Goal: Complete application form

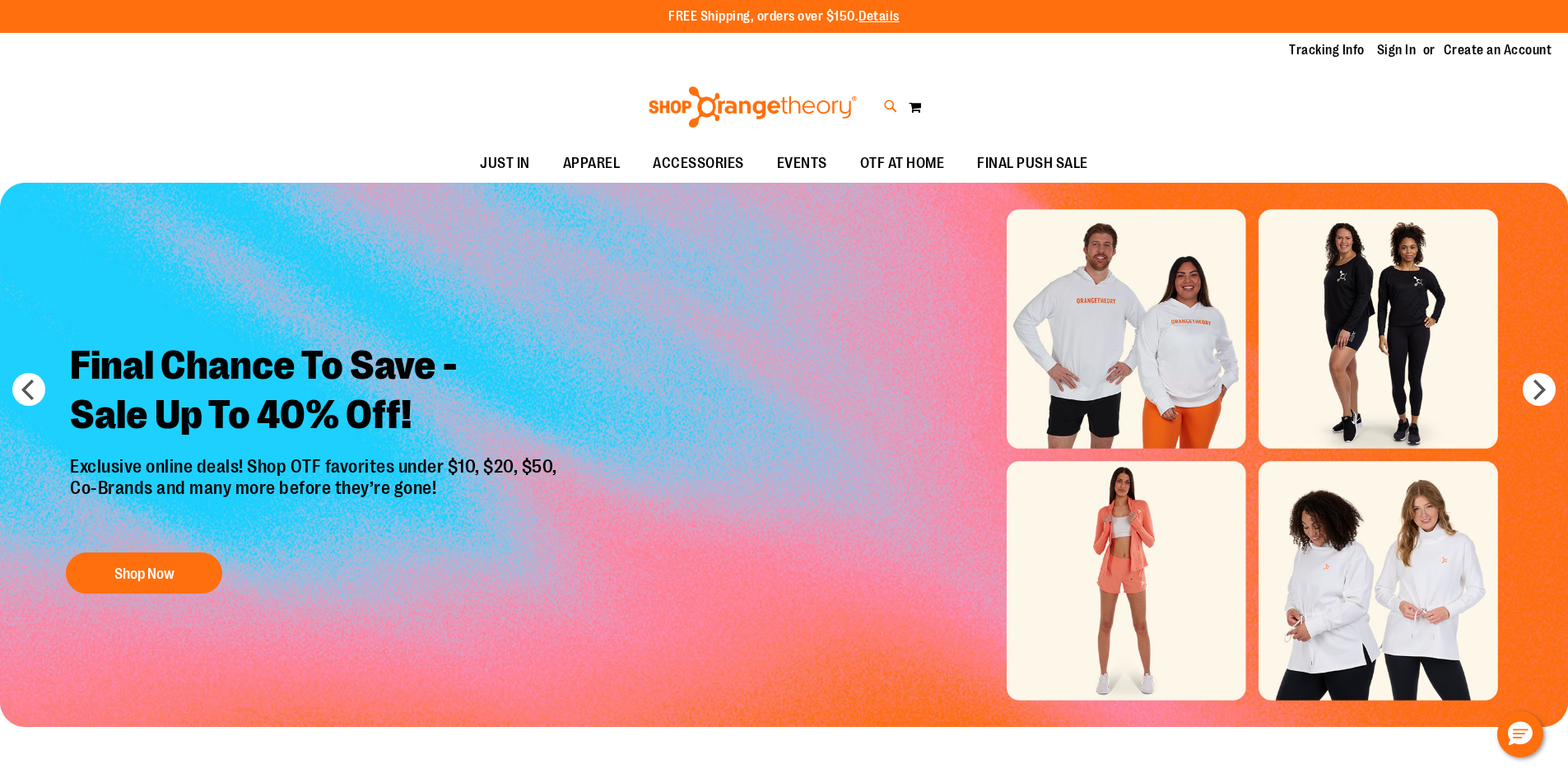
click at [886, 112] on icon at bounding box center [890, 107] width 14 height 19
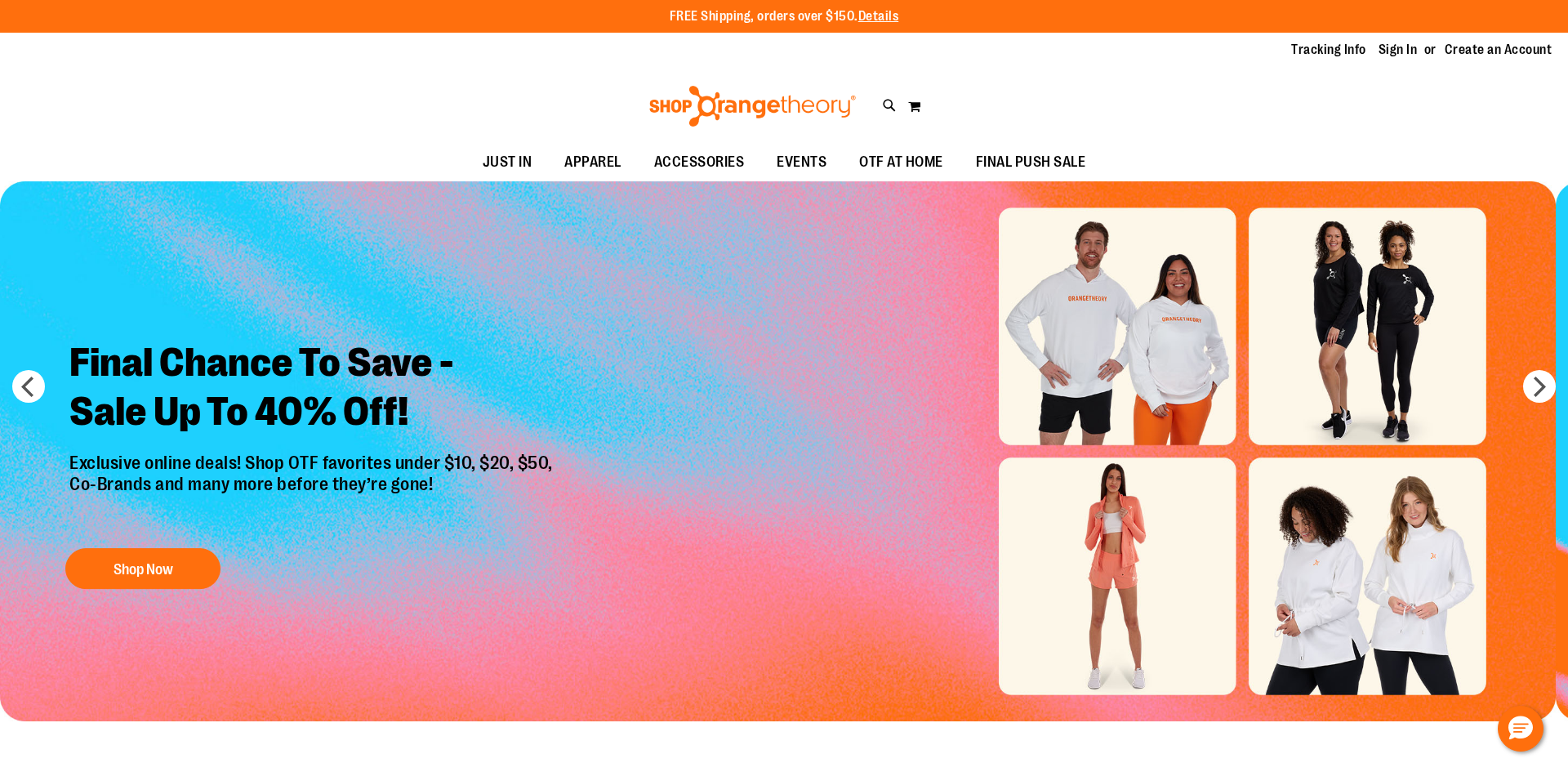
type input "***"
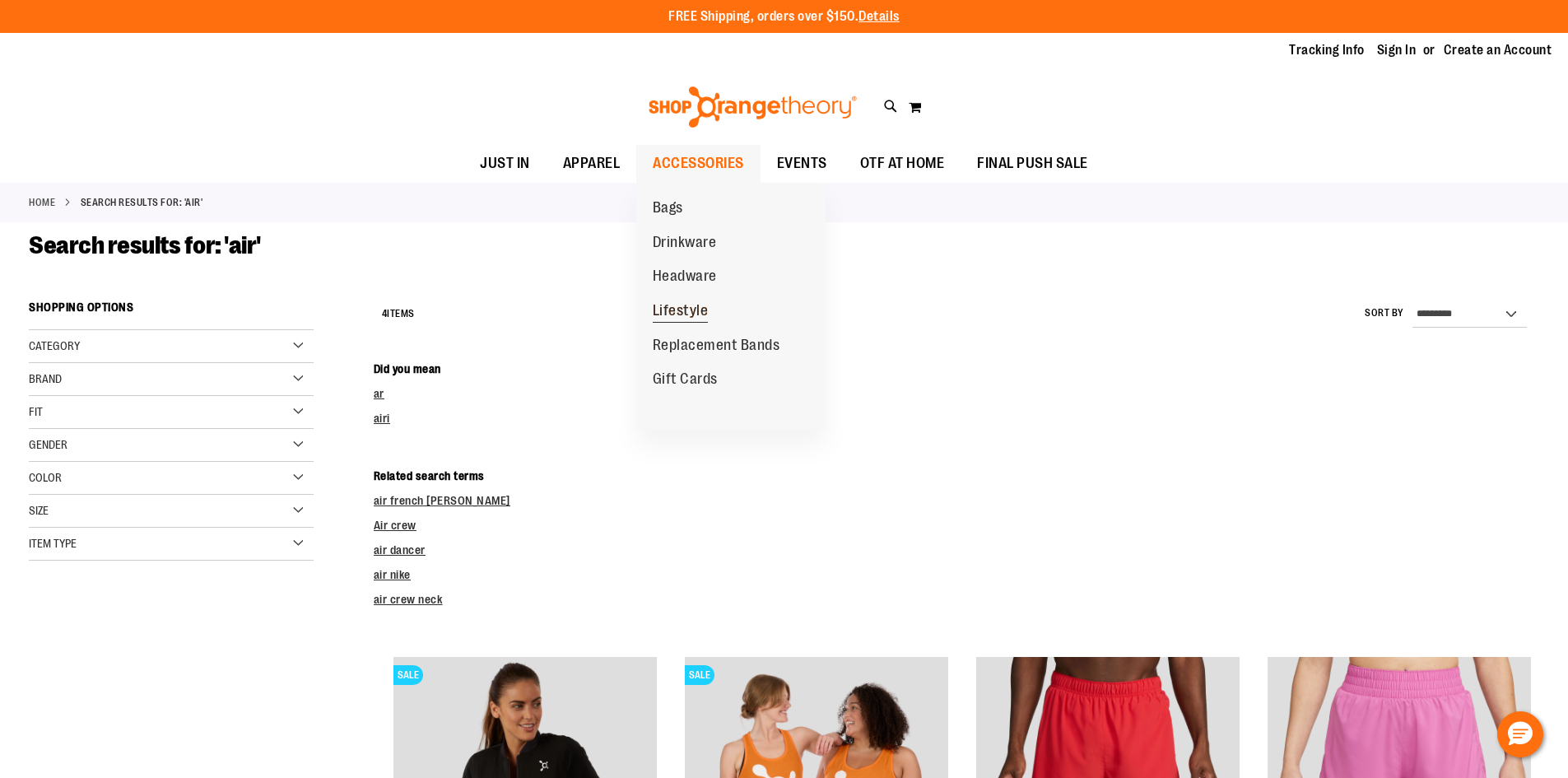
click at [685, 311] on span "Lifestyle" at bounding box center [680, 312] width 56 height 20
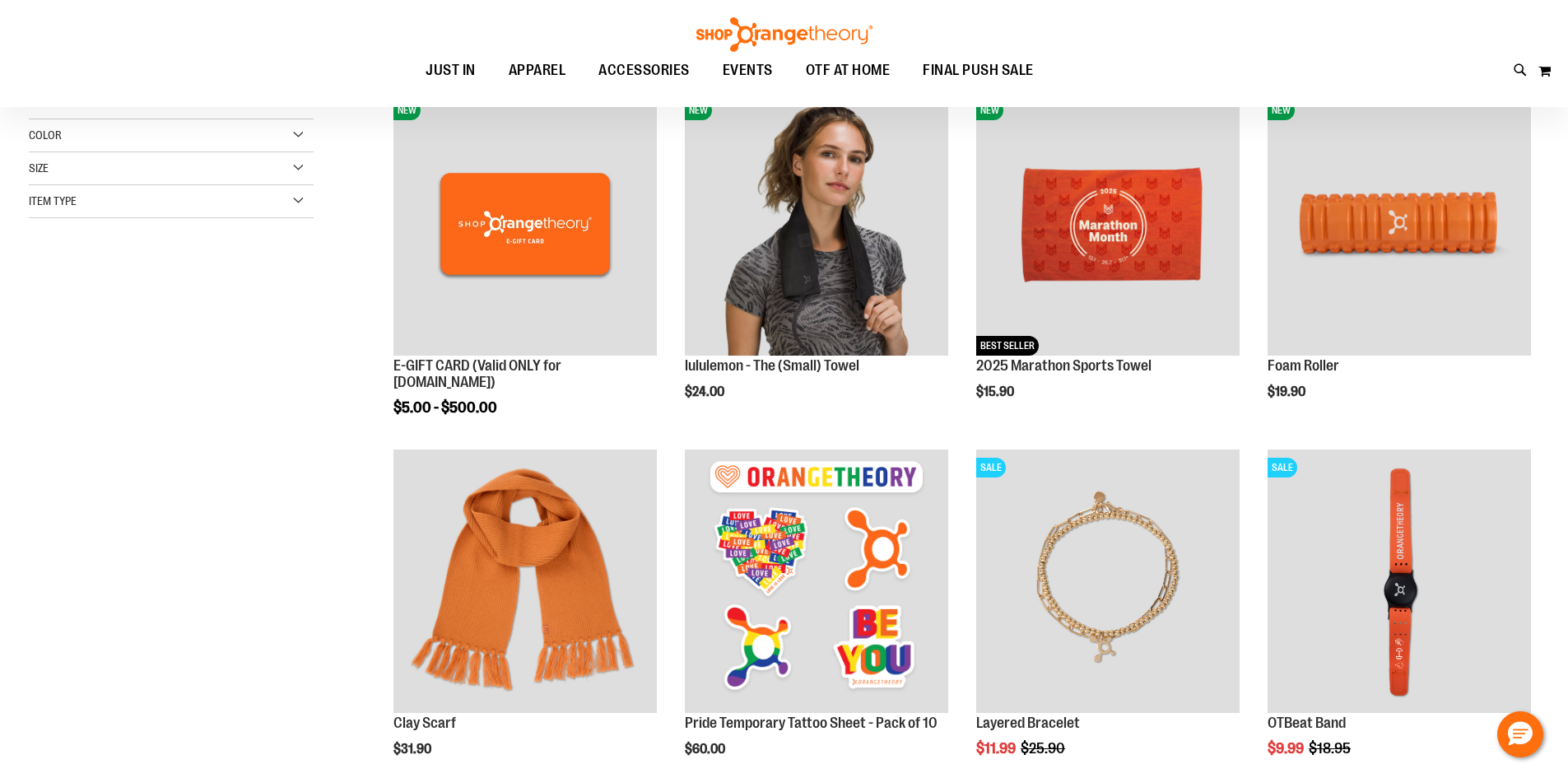
scroll to position [411, 0]
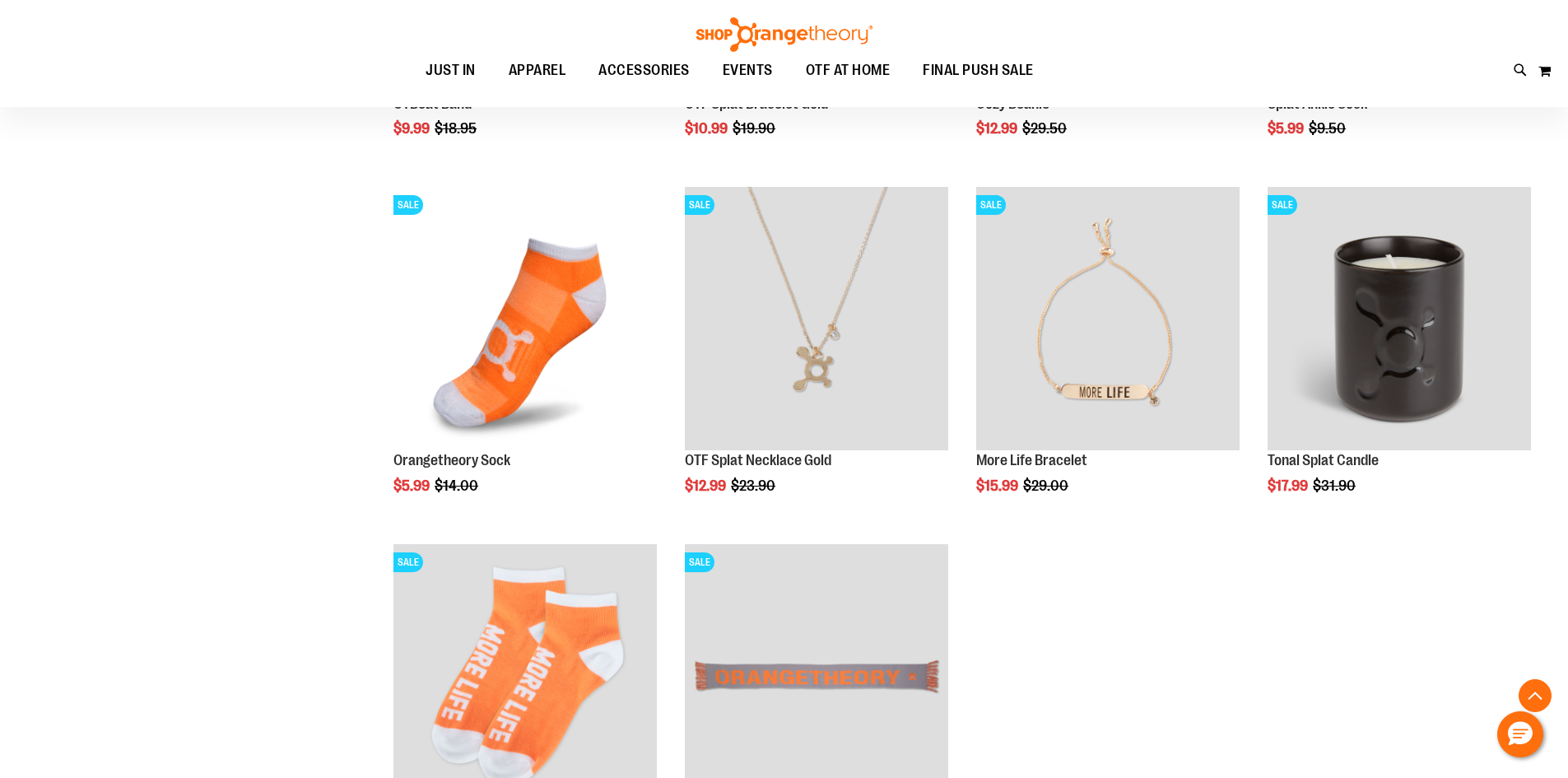
scroll to position [1152, 0]
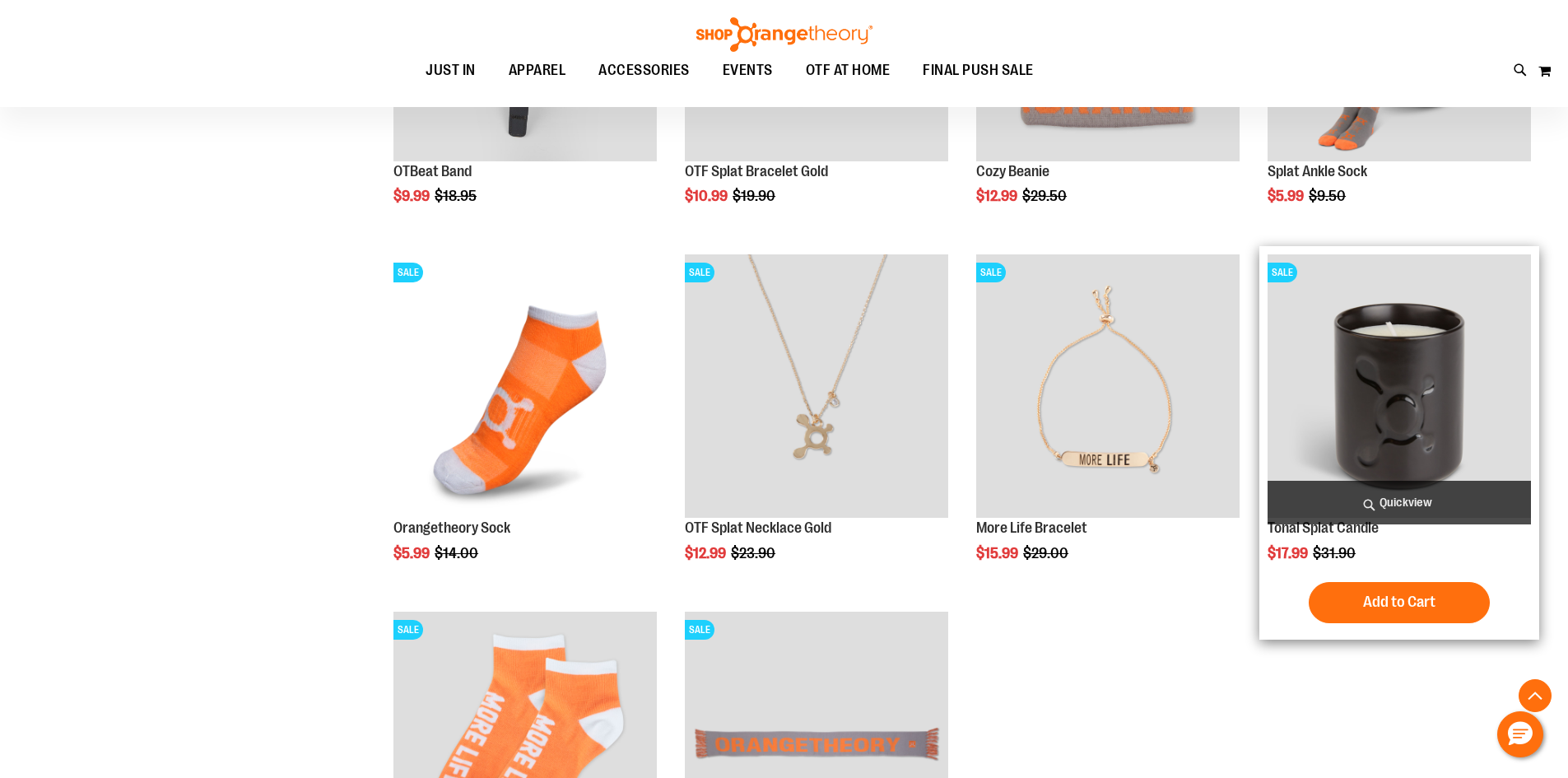
click at [1456, 416] on img "product" at bounding box center [1399, 386] width 263 height 263
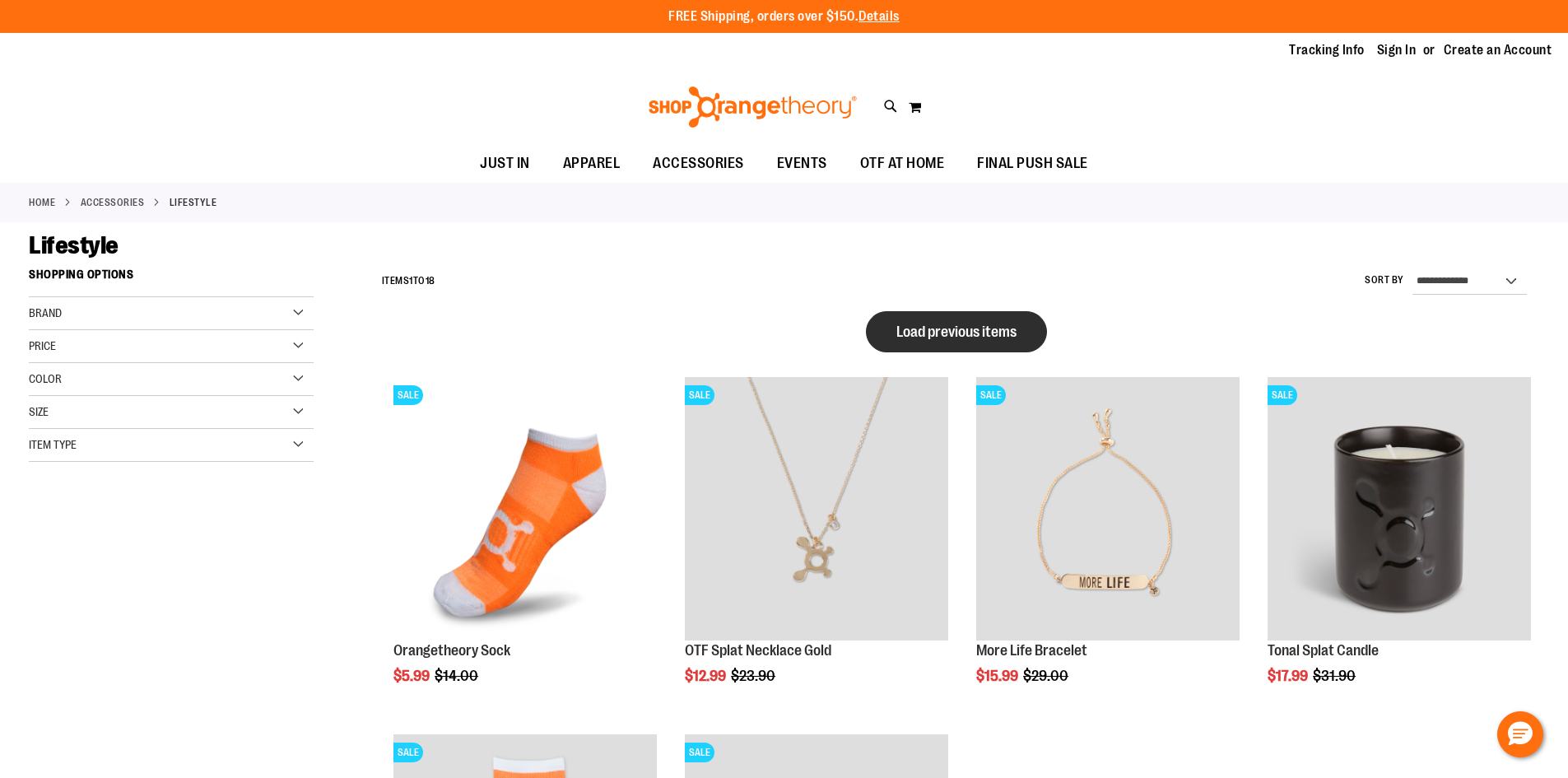
click at [921, 335] on span "Load previous items" at bounding box center [956, 332] width 120 height 17
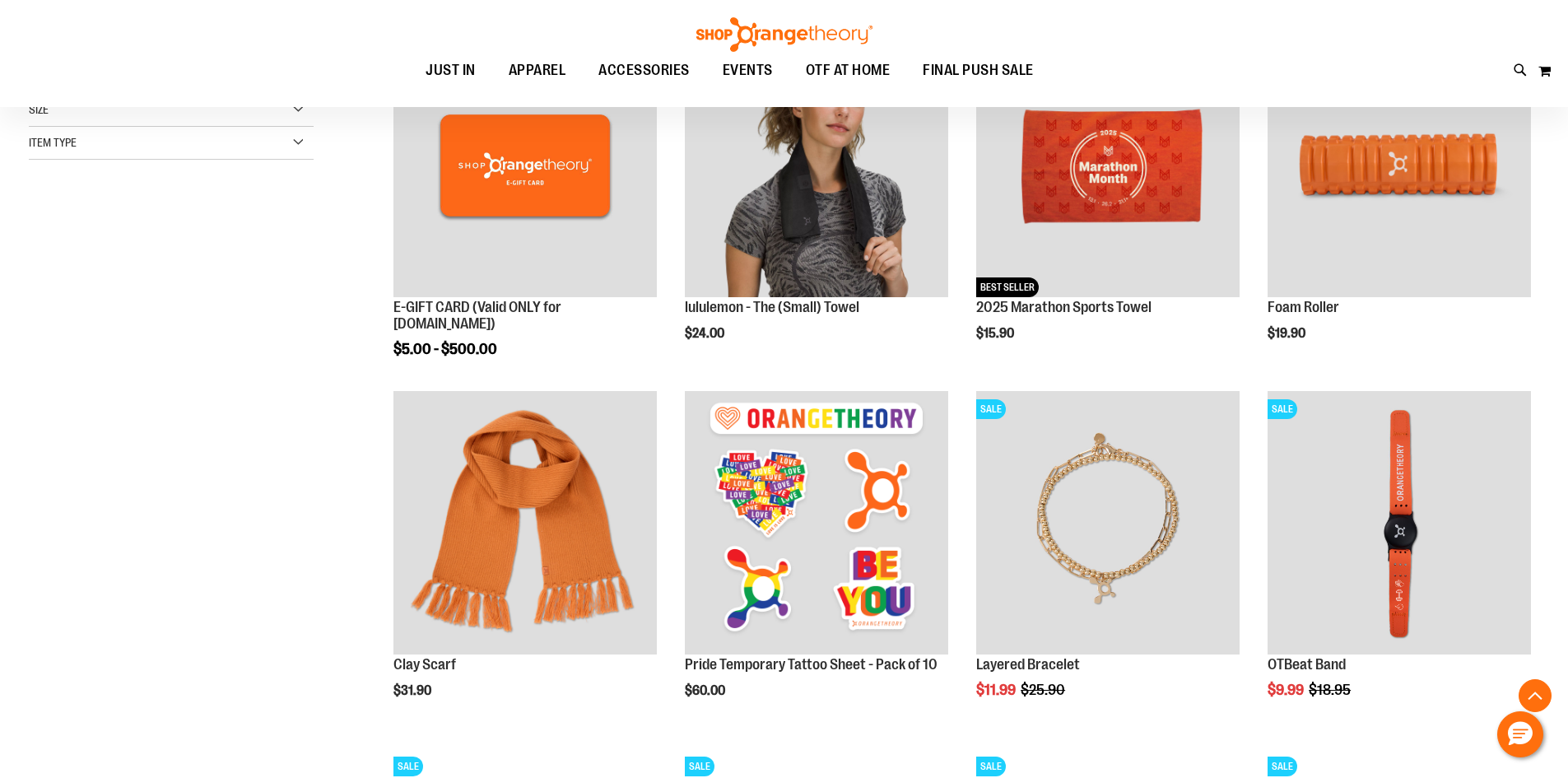
scroll to position [328, 0]
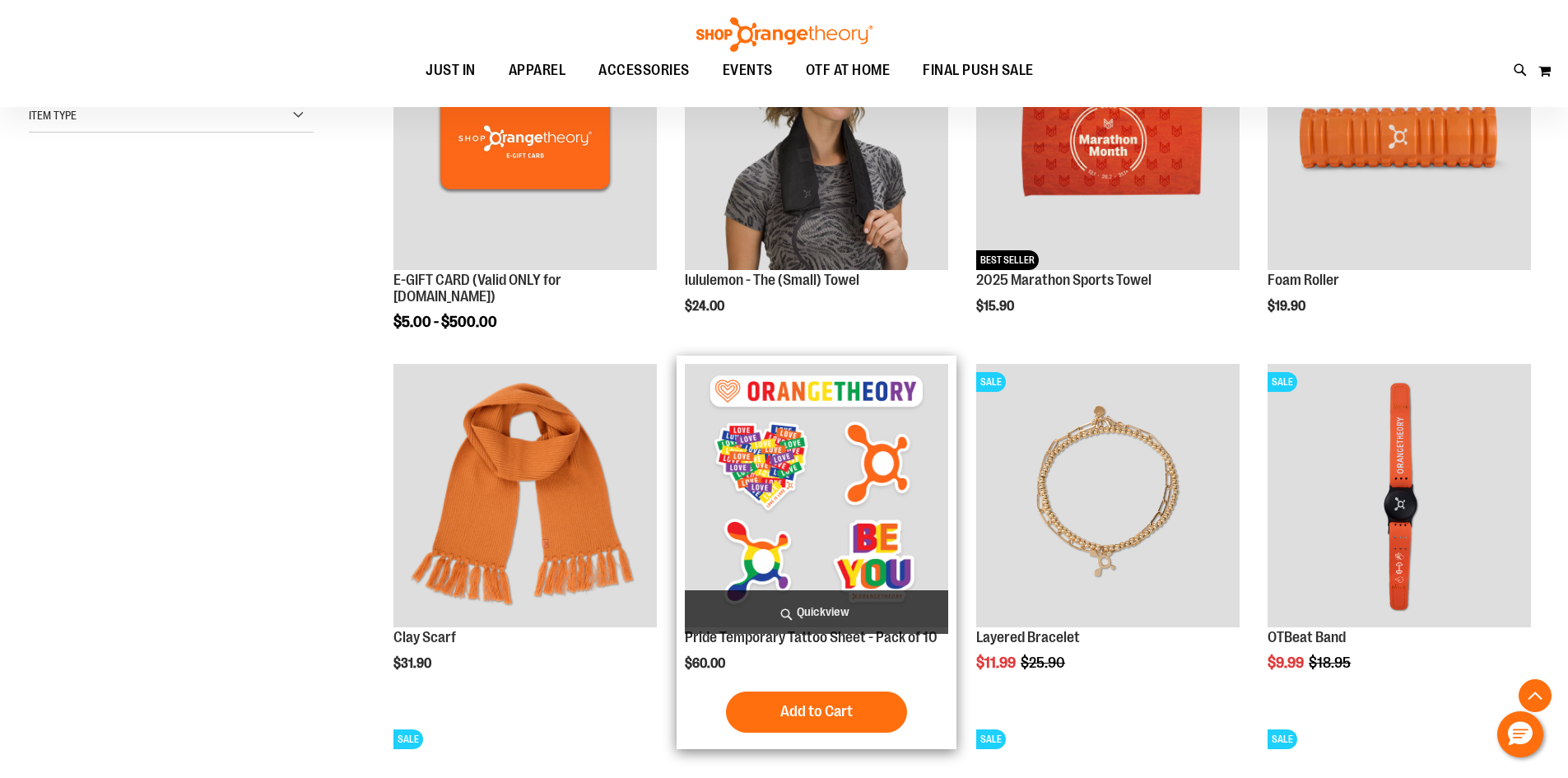
click at [772, 501] on img "product" at bounding box center [816, 494] width 263 height 263
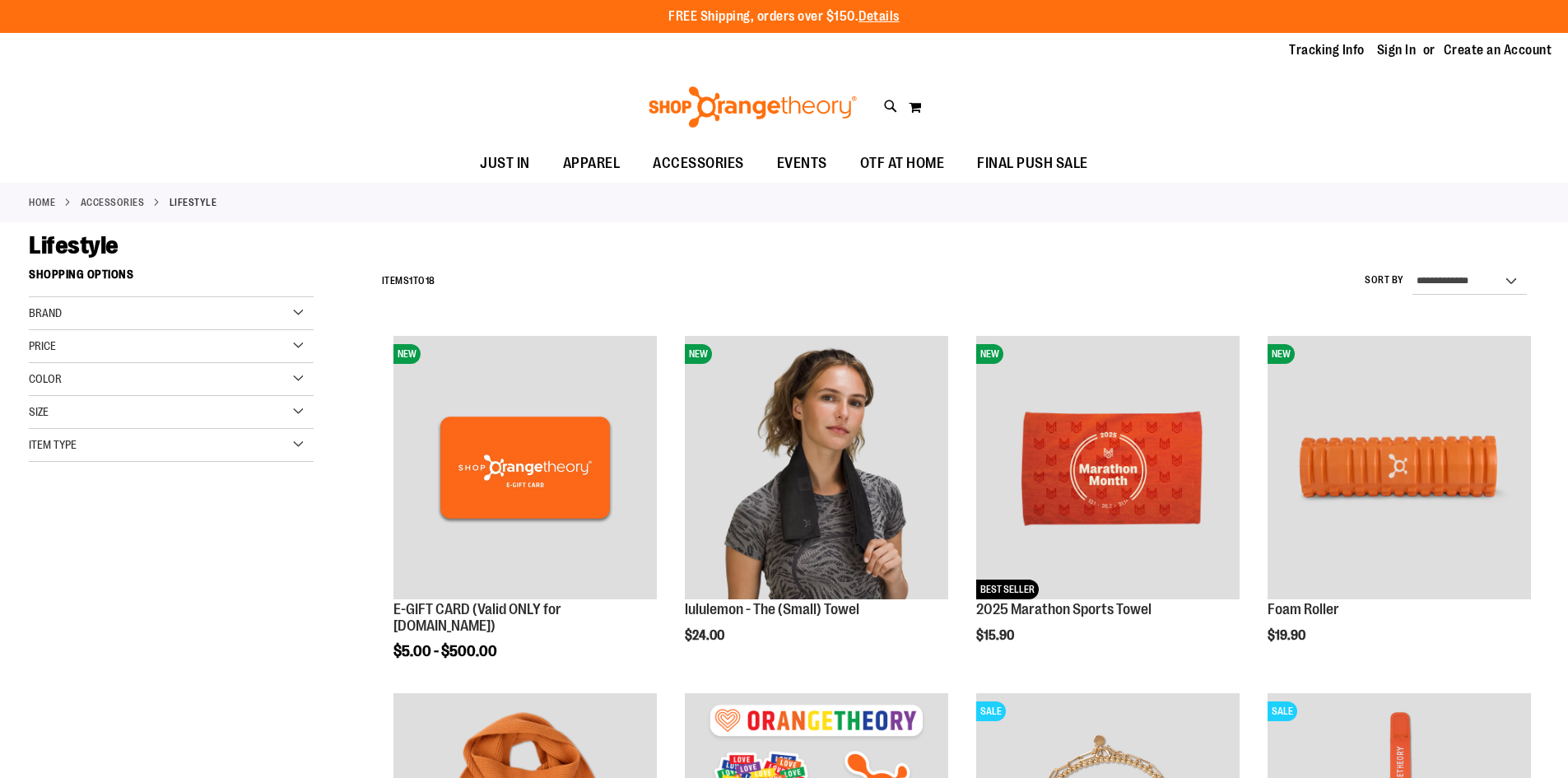
scroll to position [329, 0]
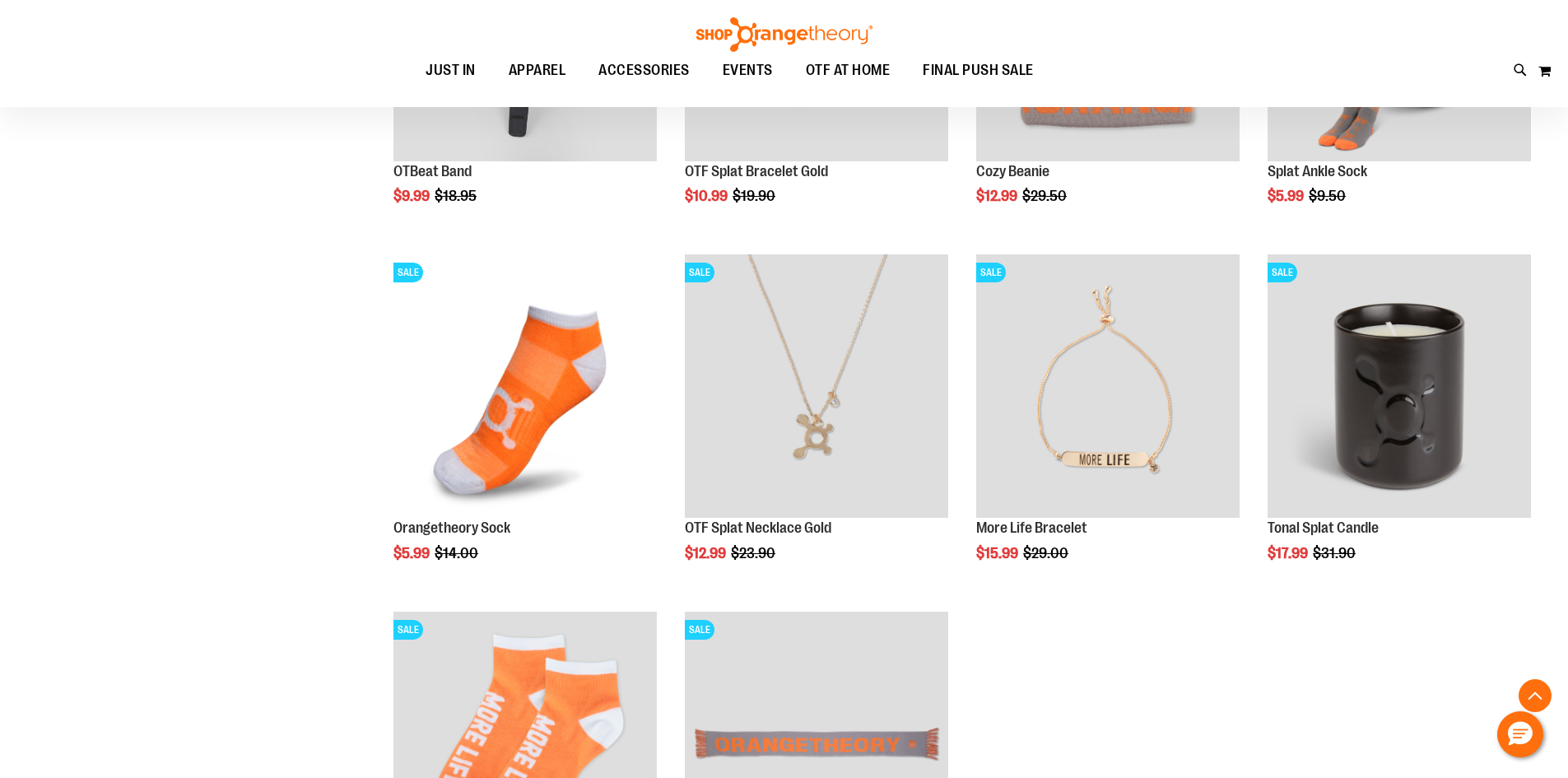
scroll to position [575, 0]
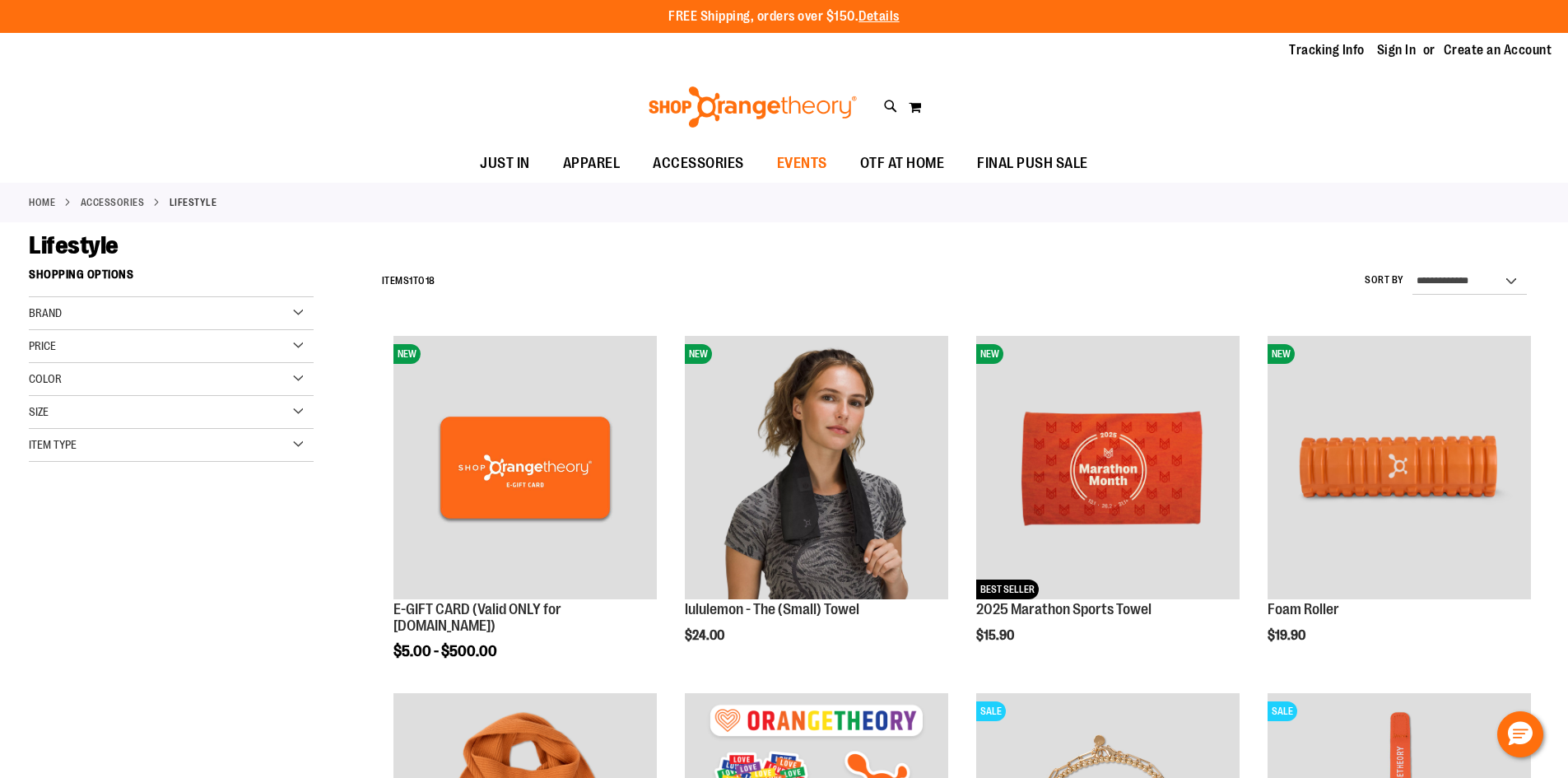
click at [802, 165] on span "EVENTS" at bounding box center [802, 164] width 50 height 37
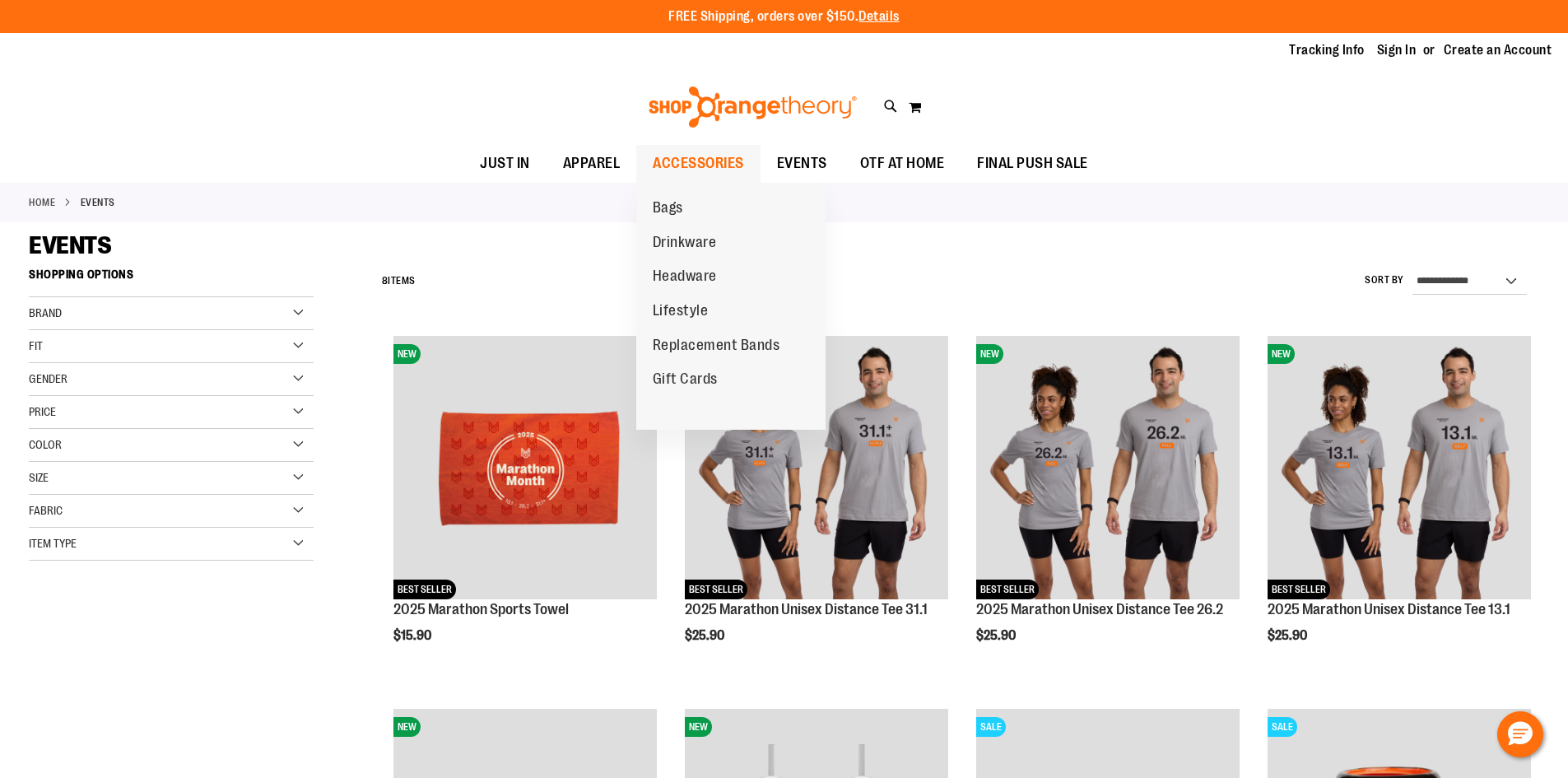
click at [692, 163] on span "ACCESSORIES" at bounding box center [698, 164] width 91 height 37
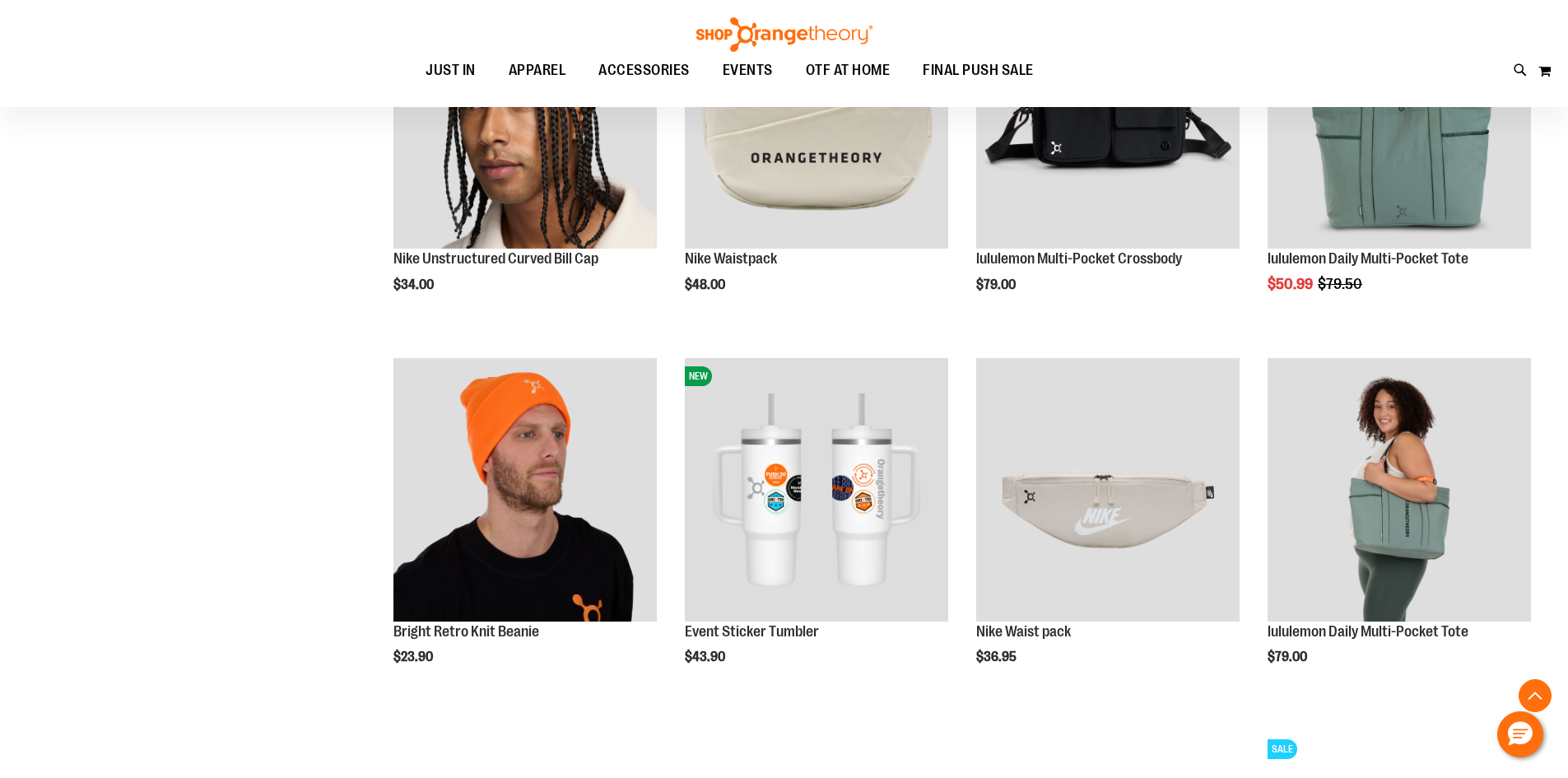
scroll to position [1399, 0]
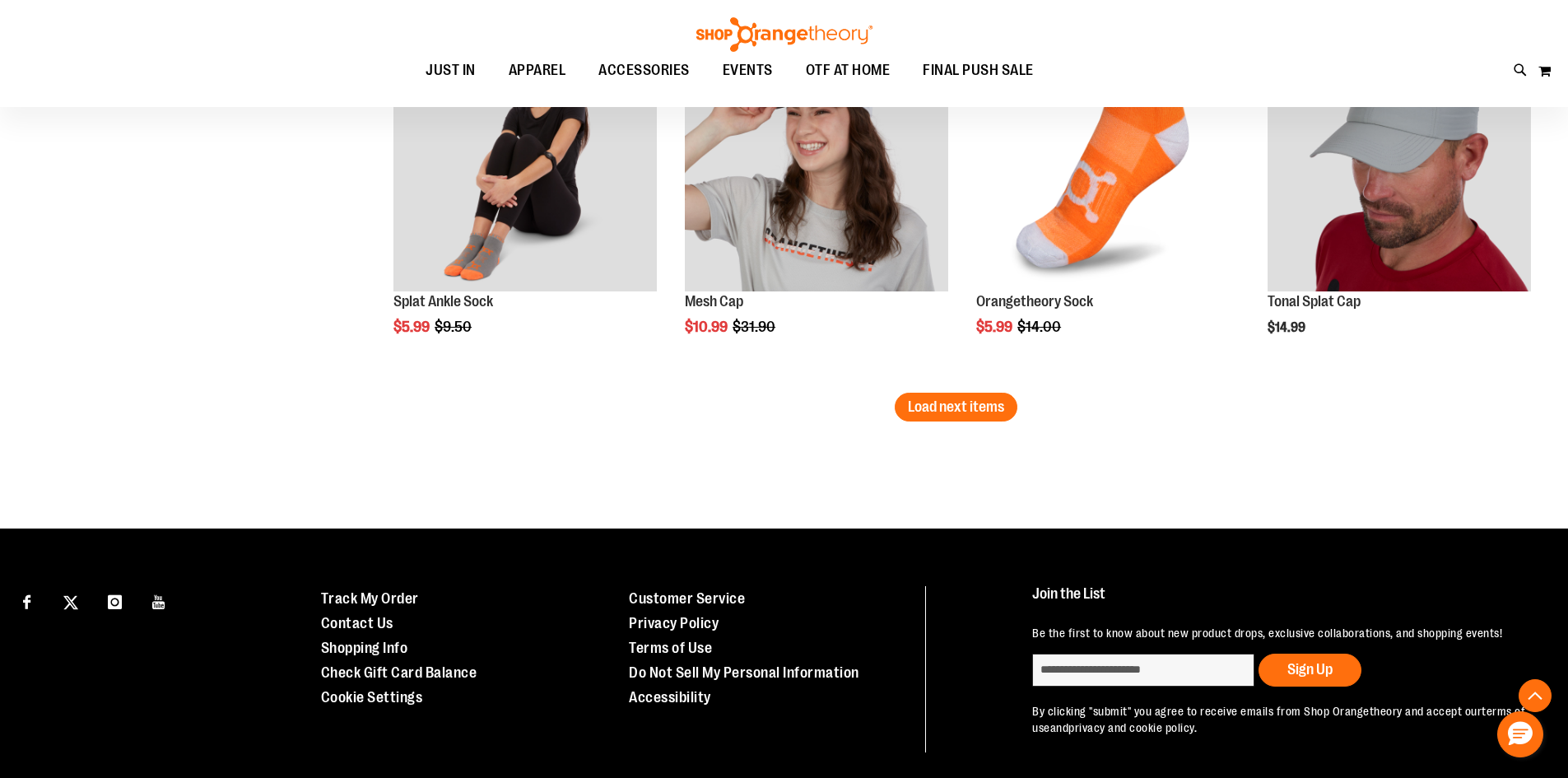
scroll to position [3128, 0]
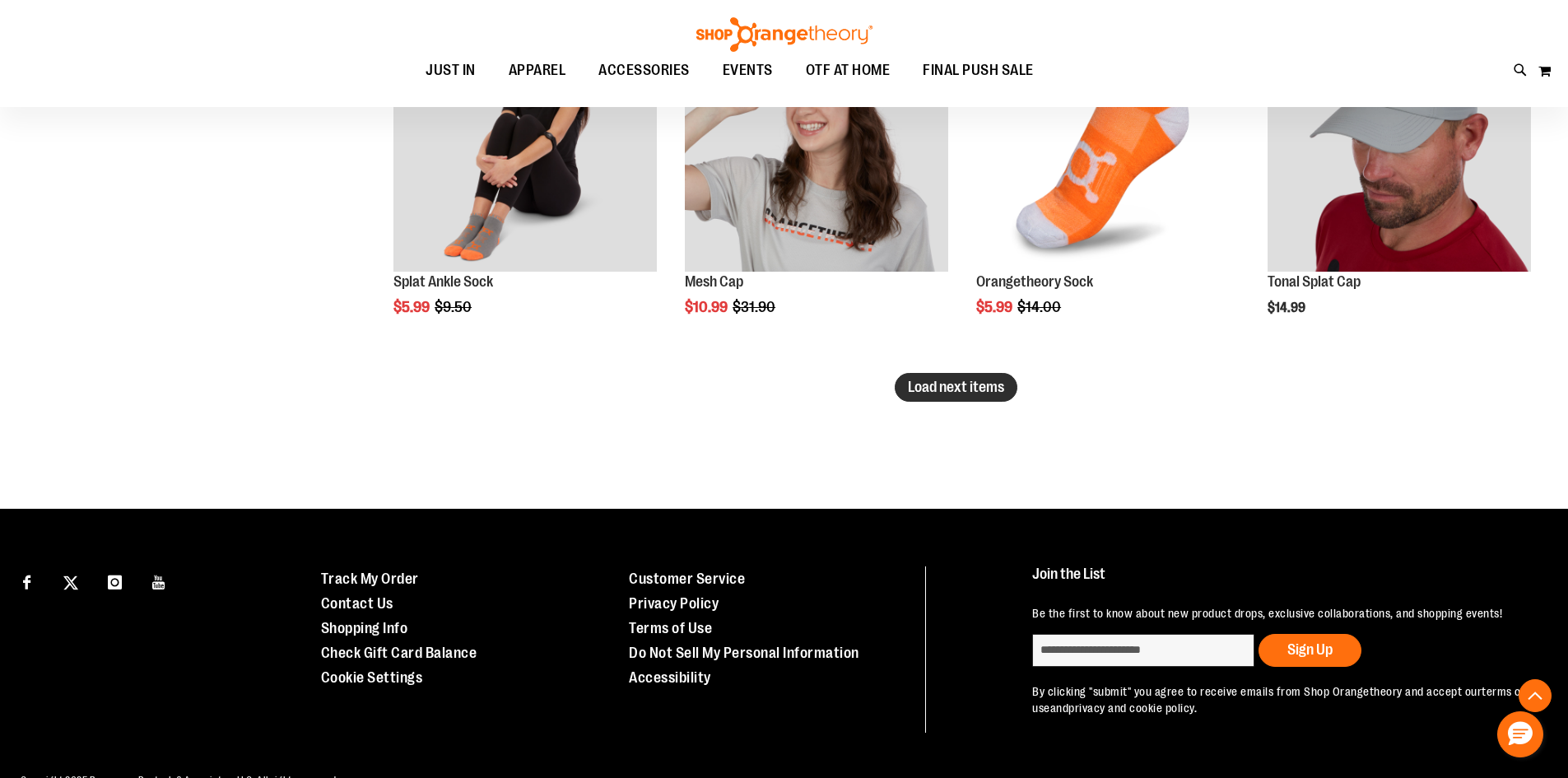
click at [964, 398] on button "Load next items" at bounding box center [956, 387] width 123 height 29
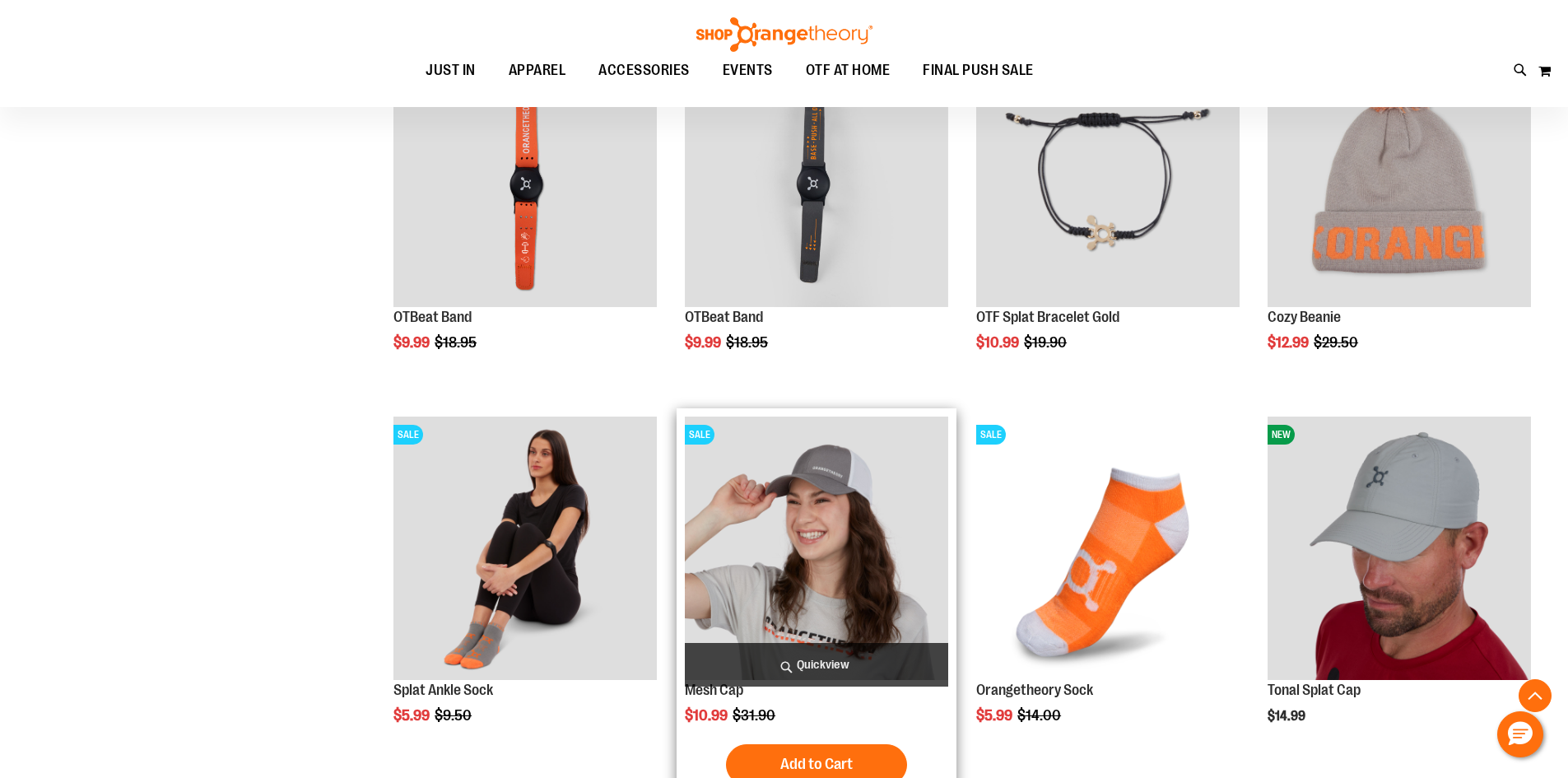
scroll to position [2716, 0]
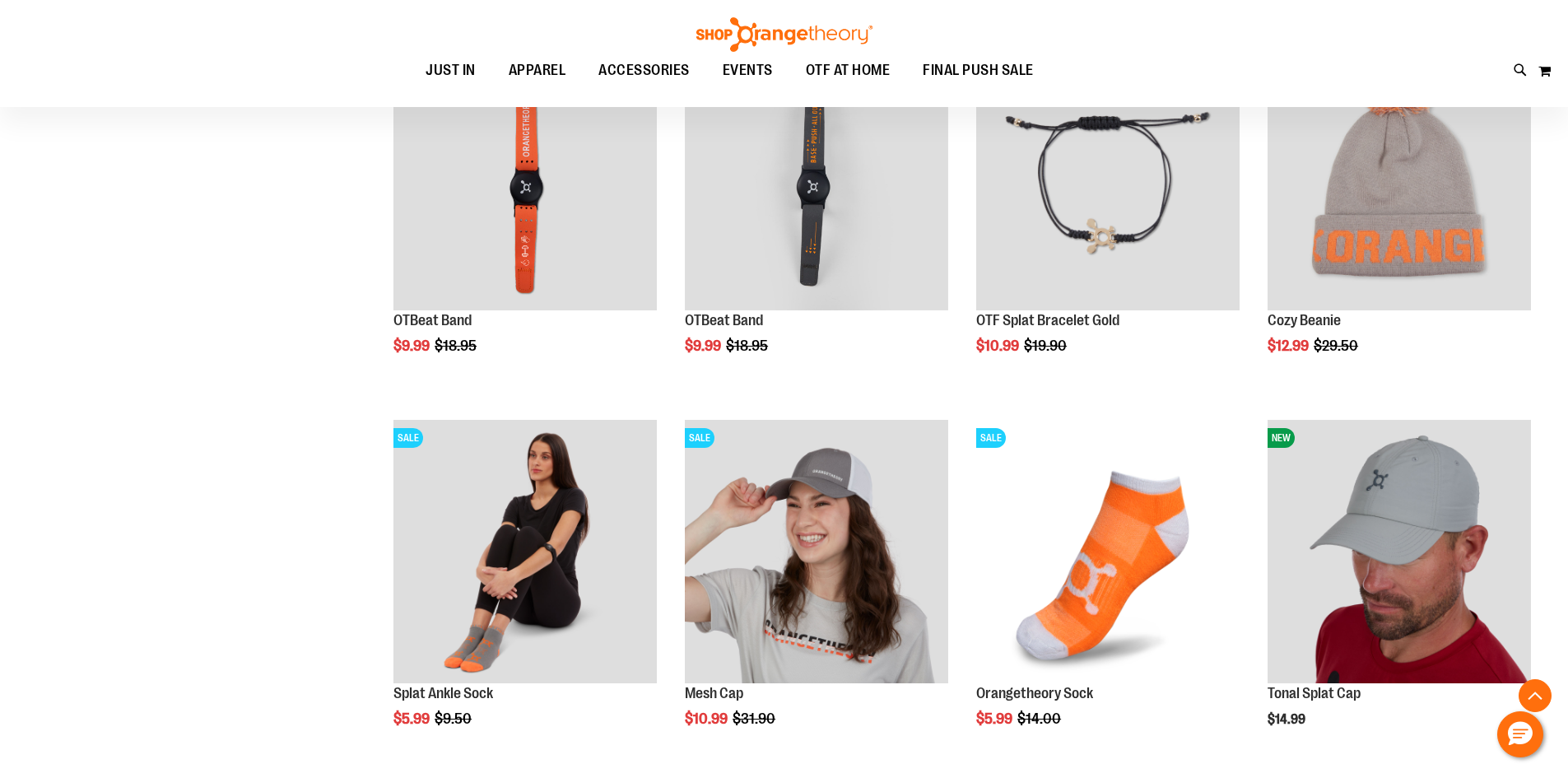
scroll to position [3210, 0]
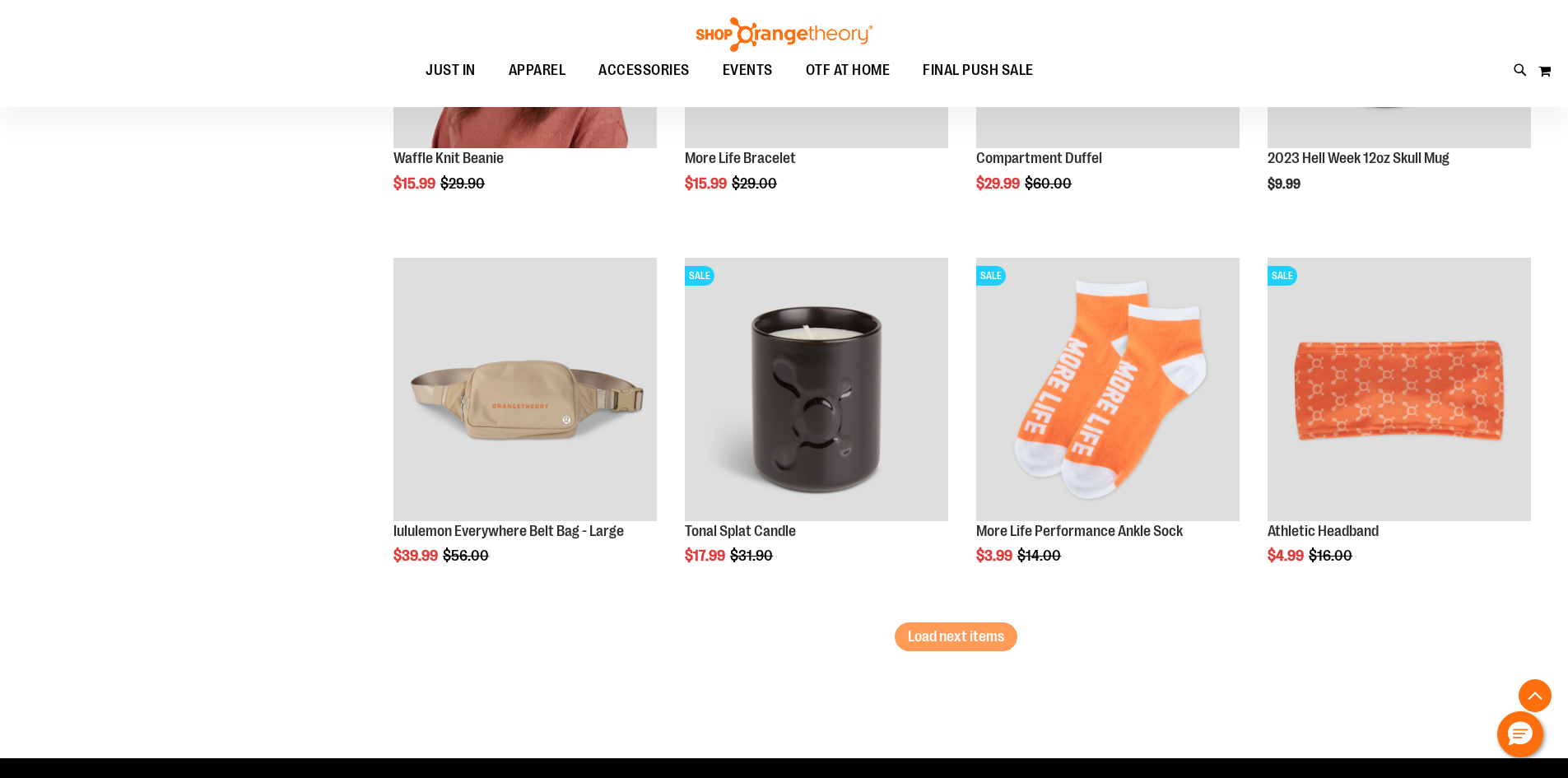
scroll to position [4033, 0]
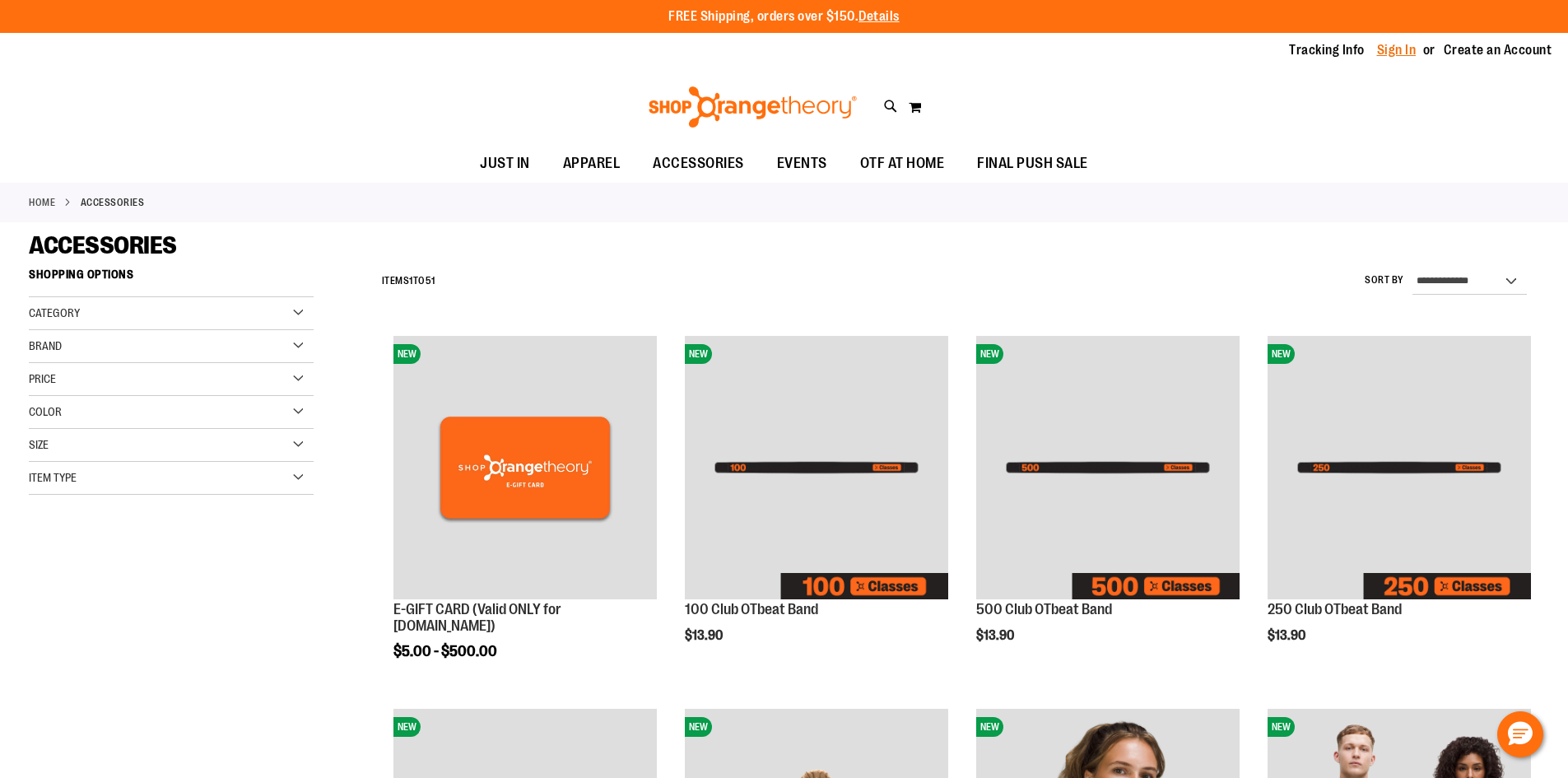
click at [1407, 54] on link "Sign In" at bounding box center [1397, 49] width 40 height 18
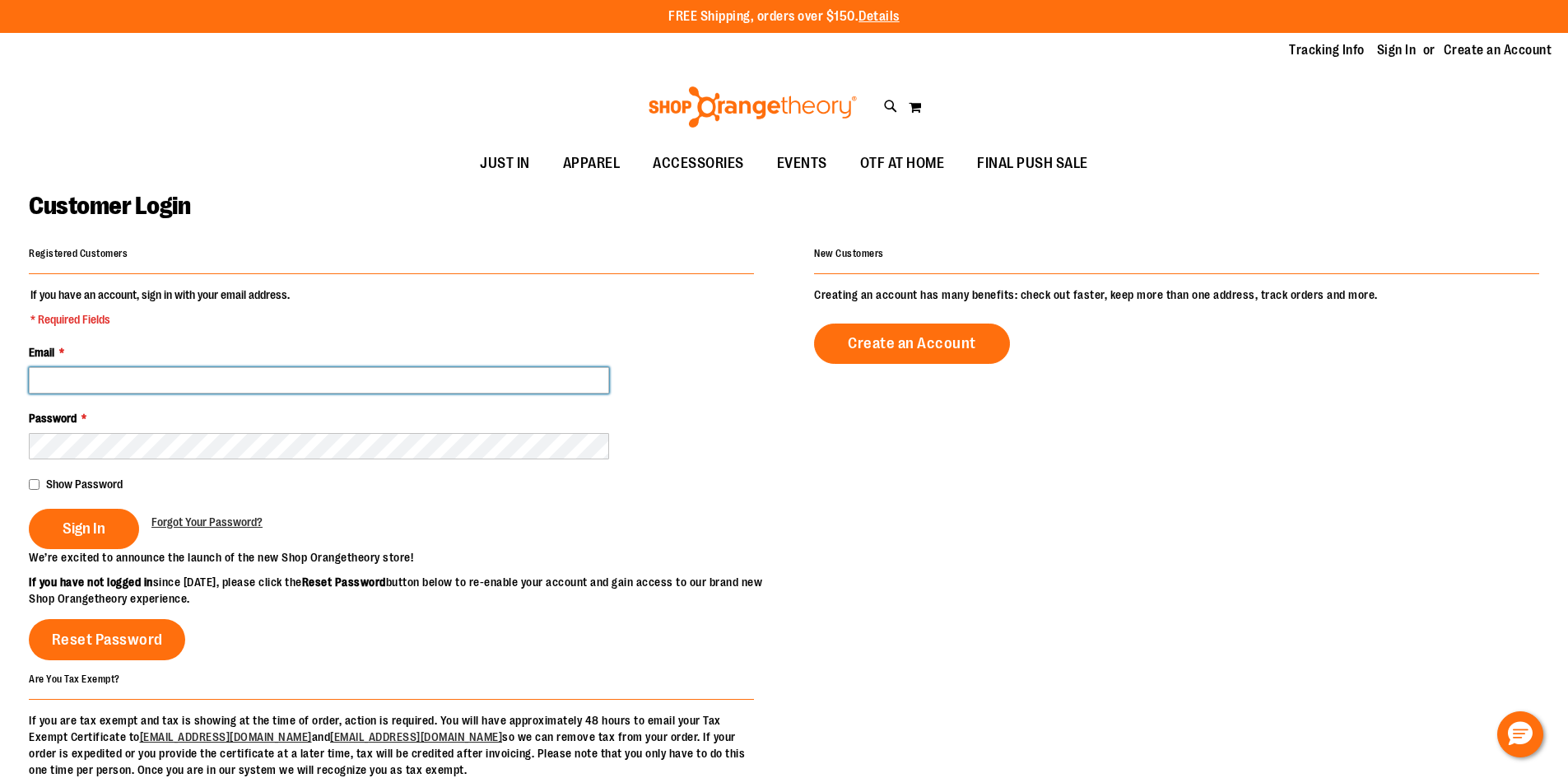
click at [454, 385] on input "Email *" at bounding box center [319, 380] width 580 height 26
type input "**********"
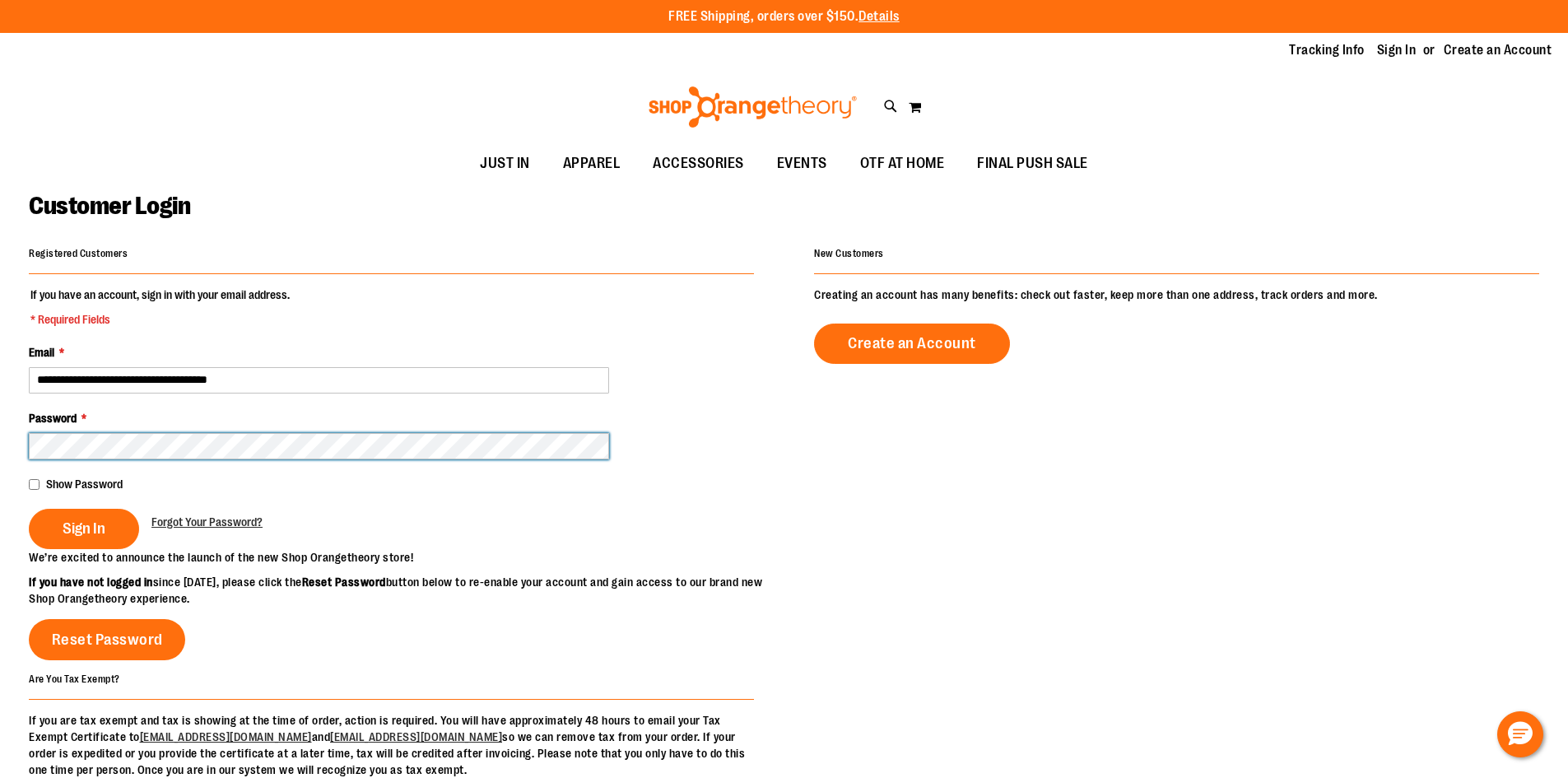
click at [29, 508] on button "Sign In" at bounding box center [84, 528] width 111 height 40
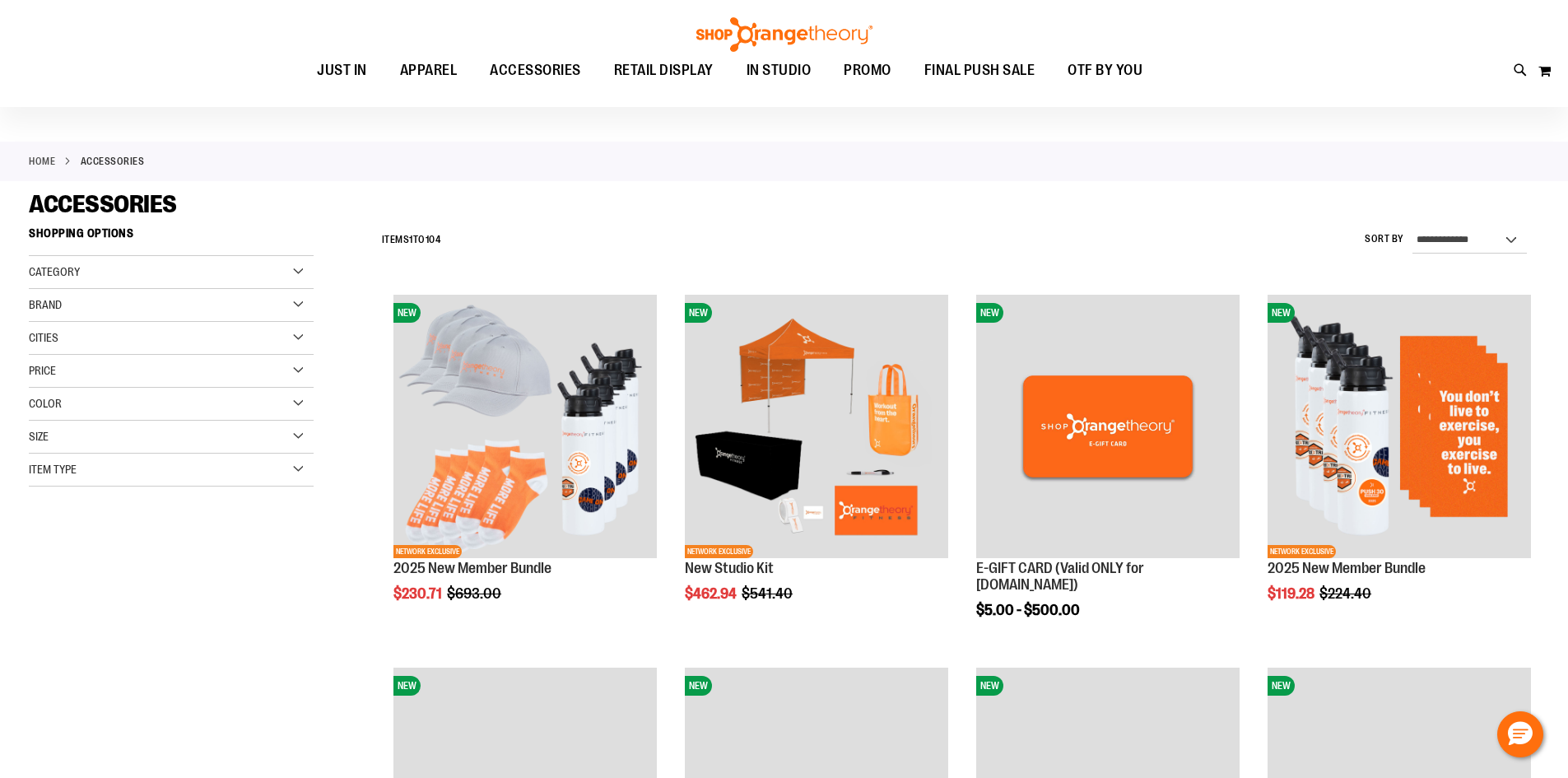
scroll to position [82, 0]
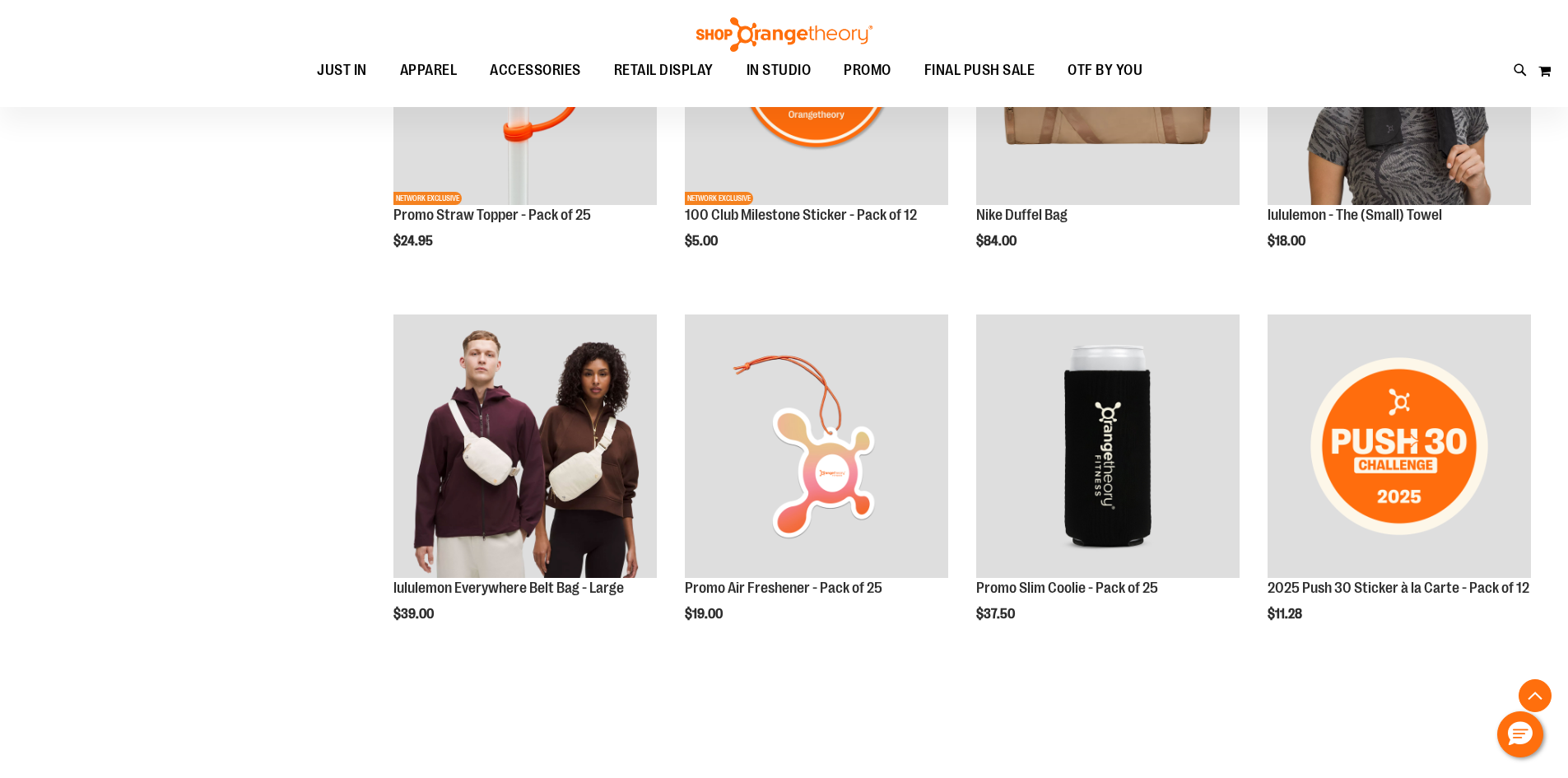
scroll to position [1152, 0]
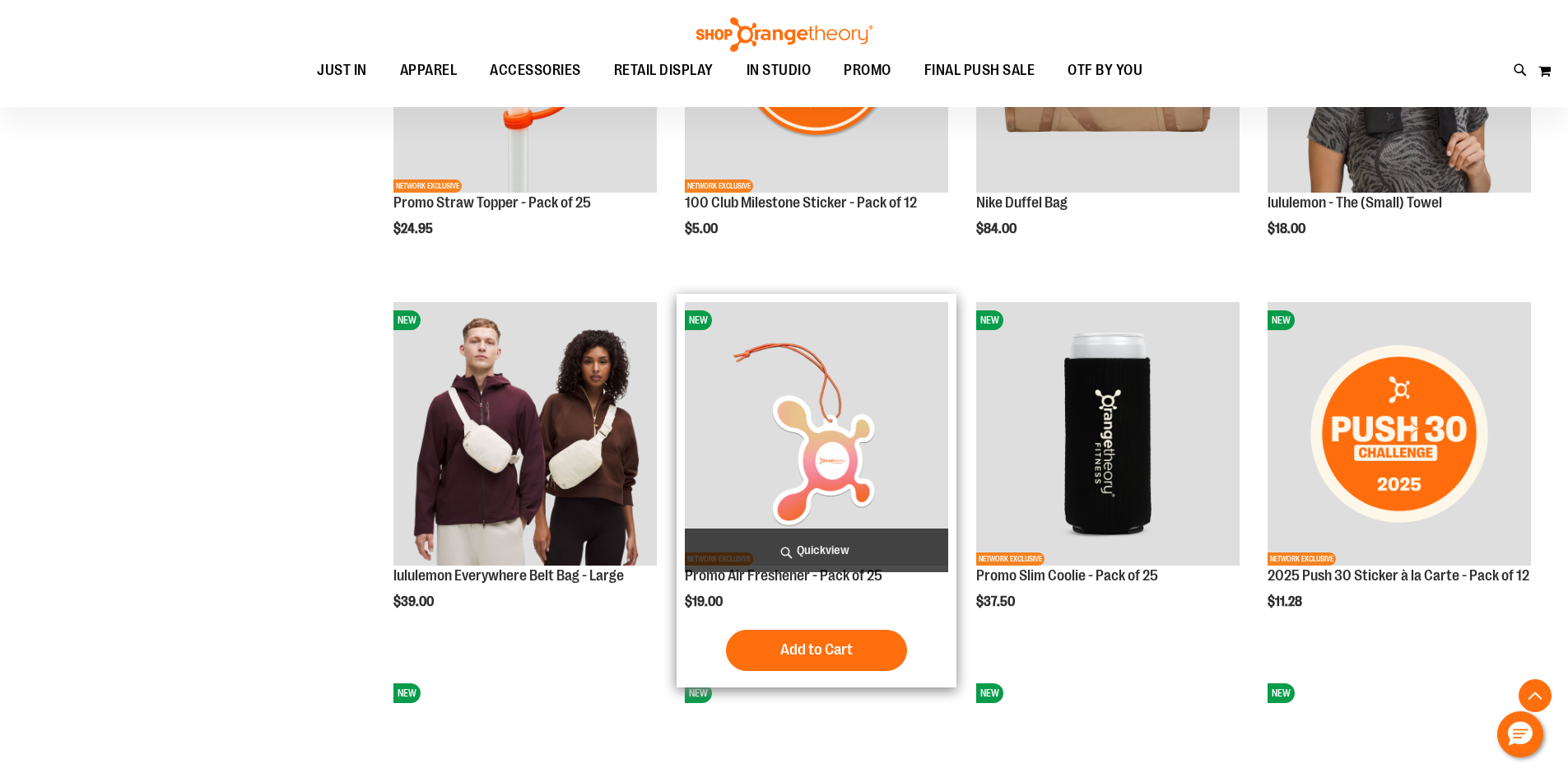
click at [769, 397] on img "product" at bounding box center [816, 433] width 263 height 263
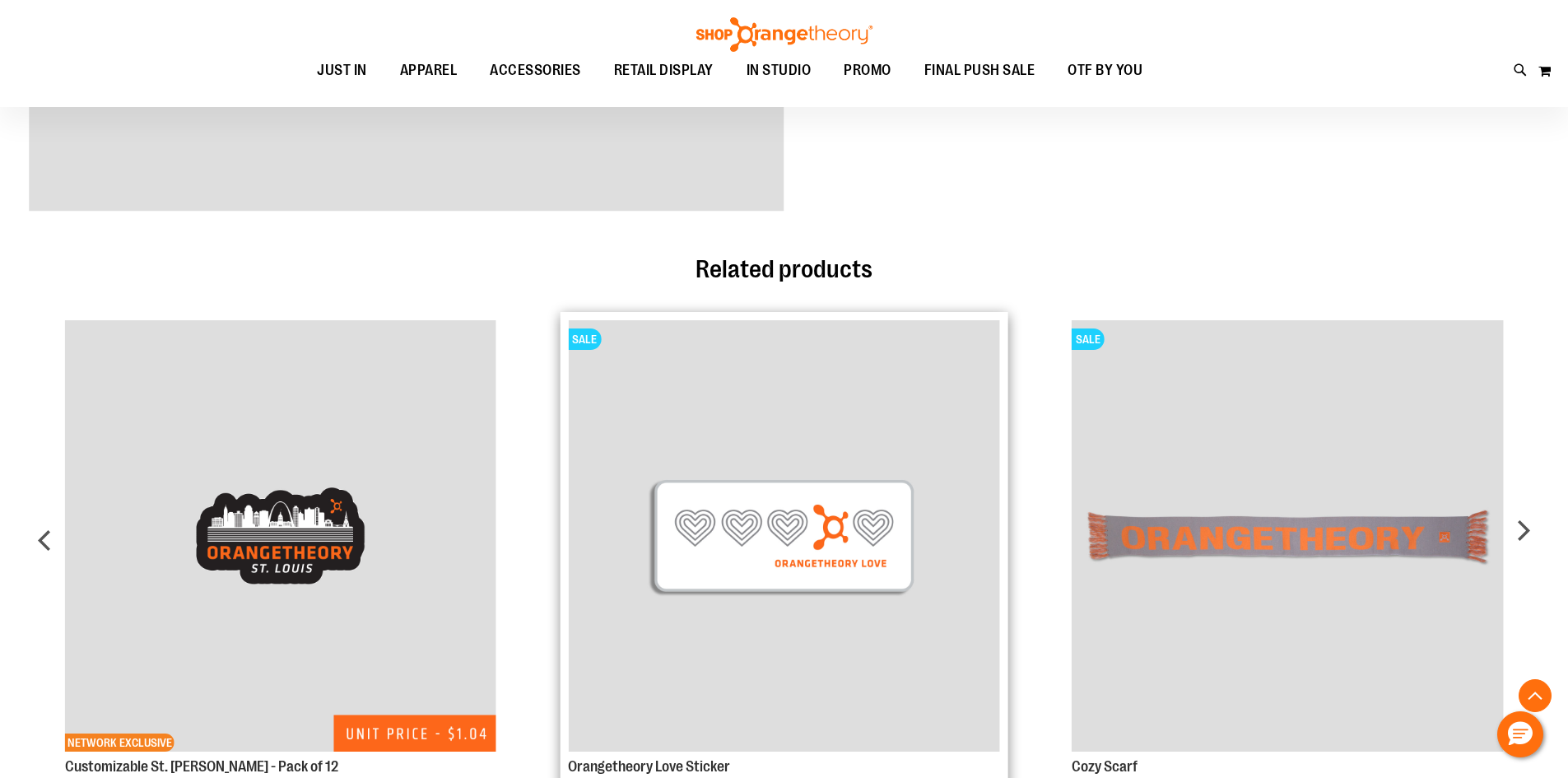
scroll to position [987, 0]
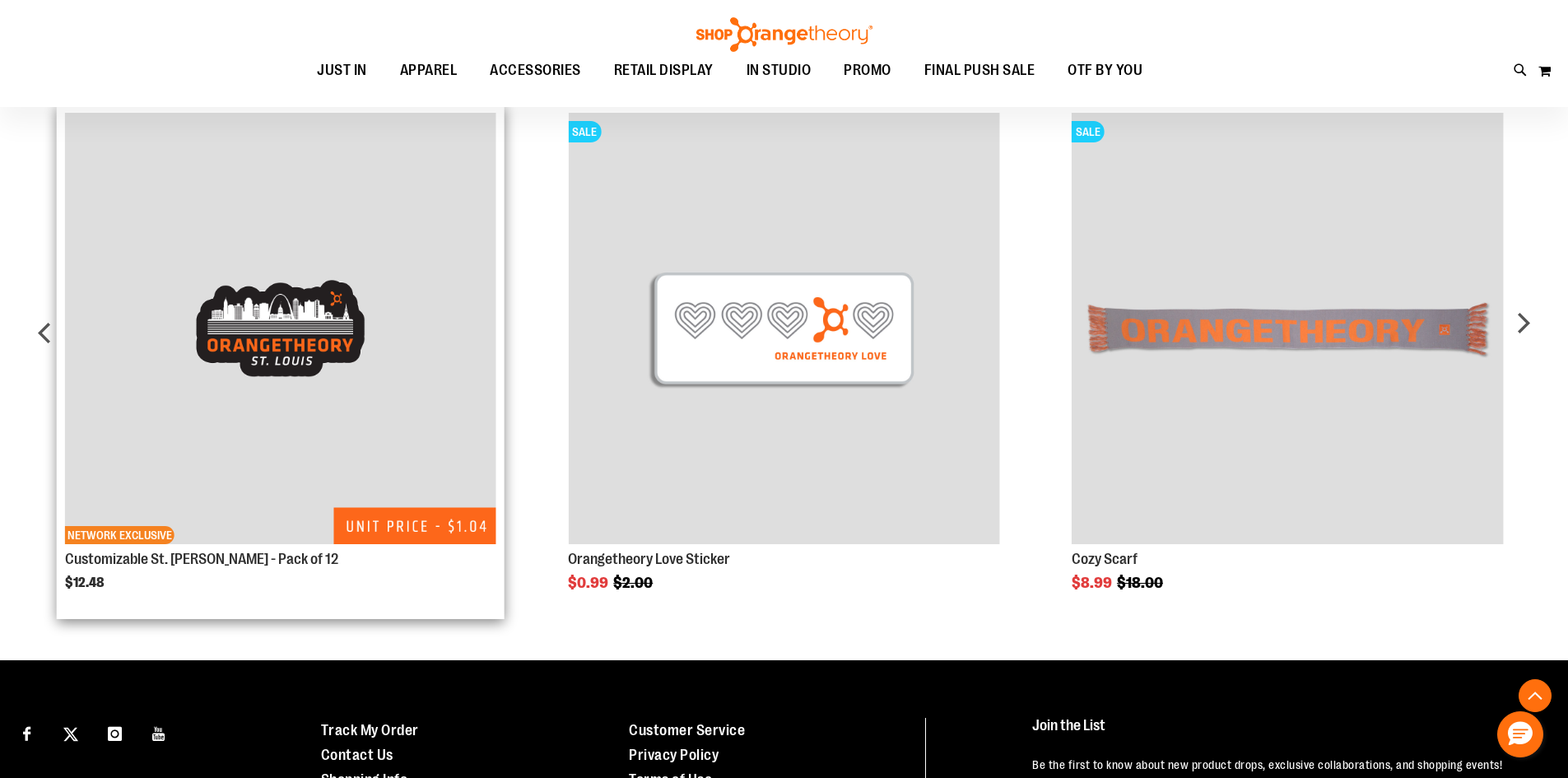
click at [284, 442] on img "Product Page Link" at bounding box center [281, 328] width 431 height 431
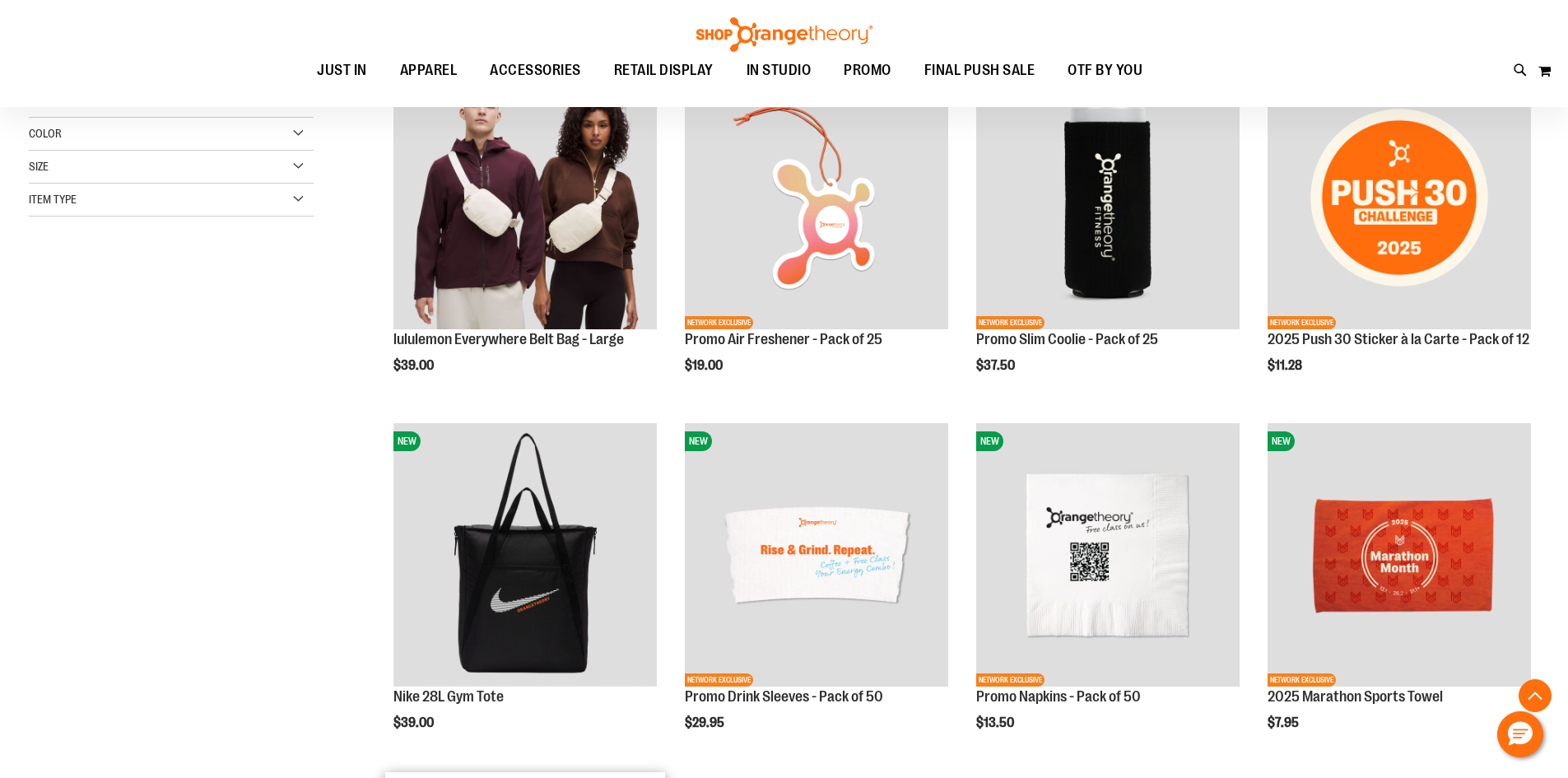
scroll to position [86, 0]
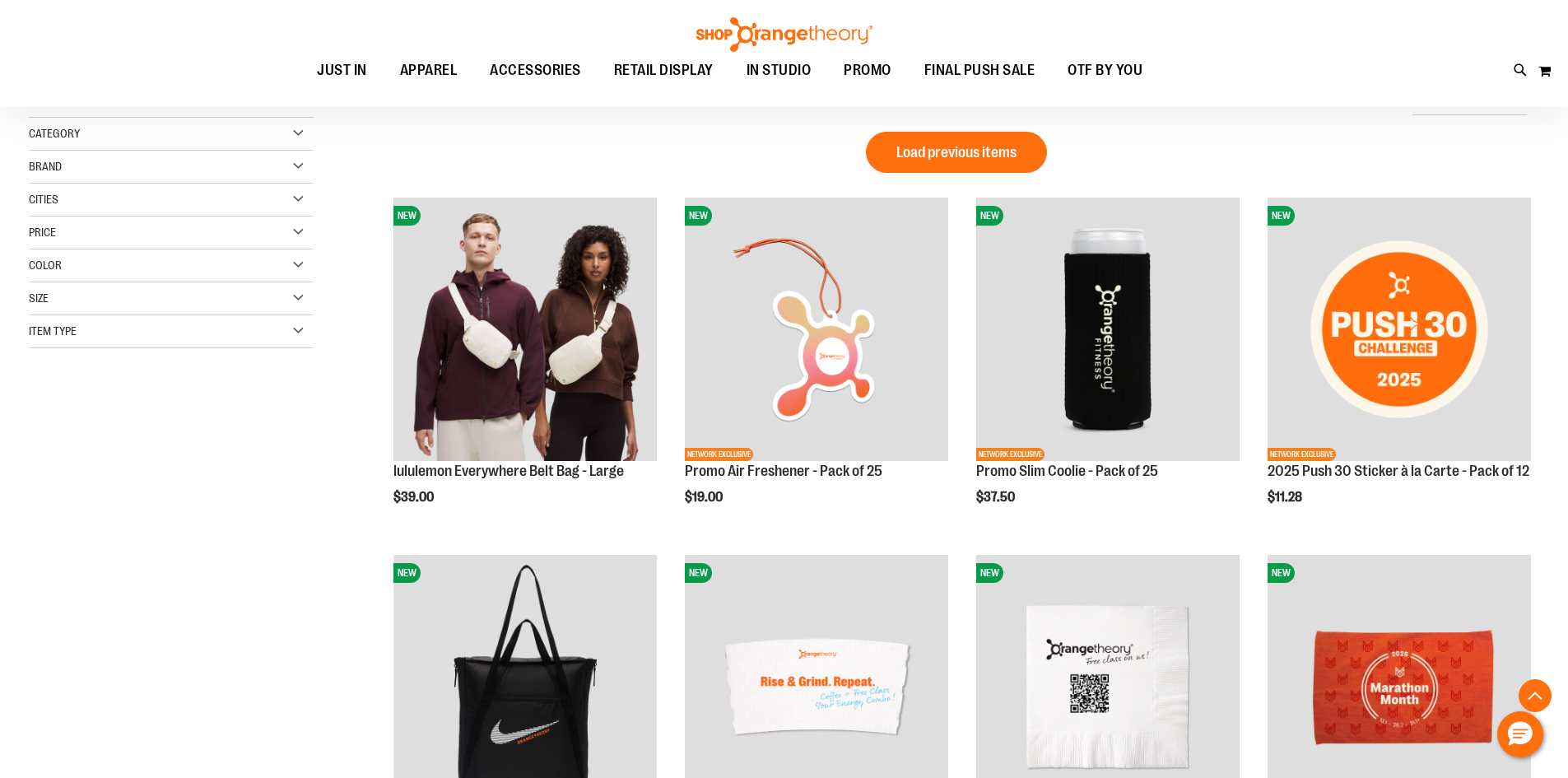
scroll to position [494, 0]
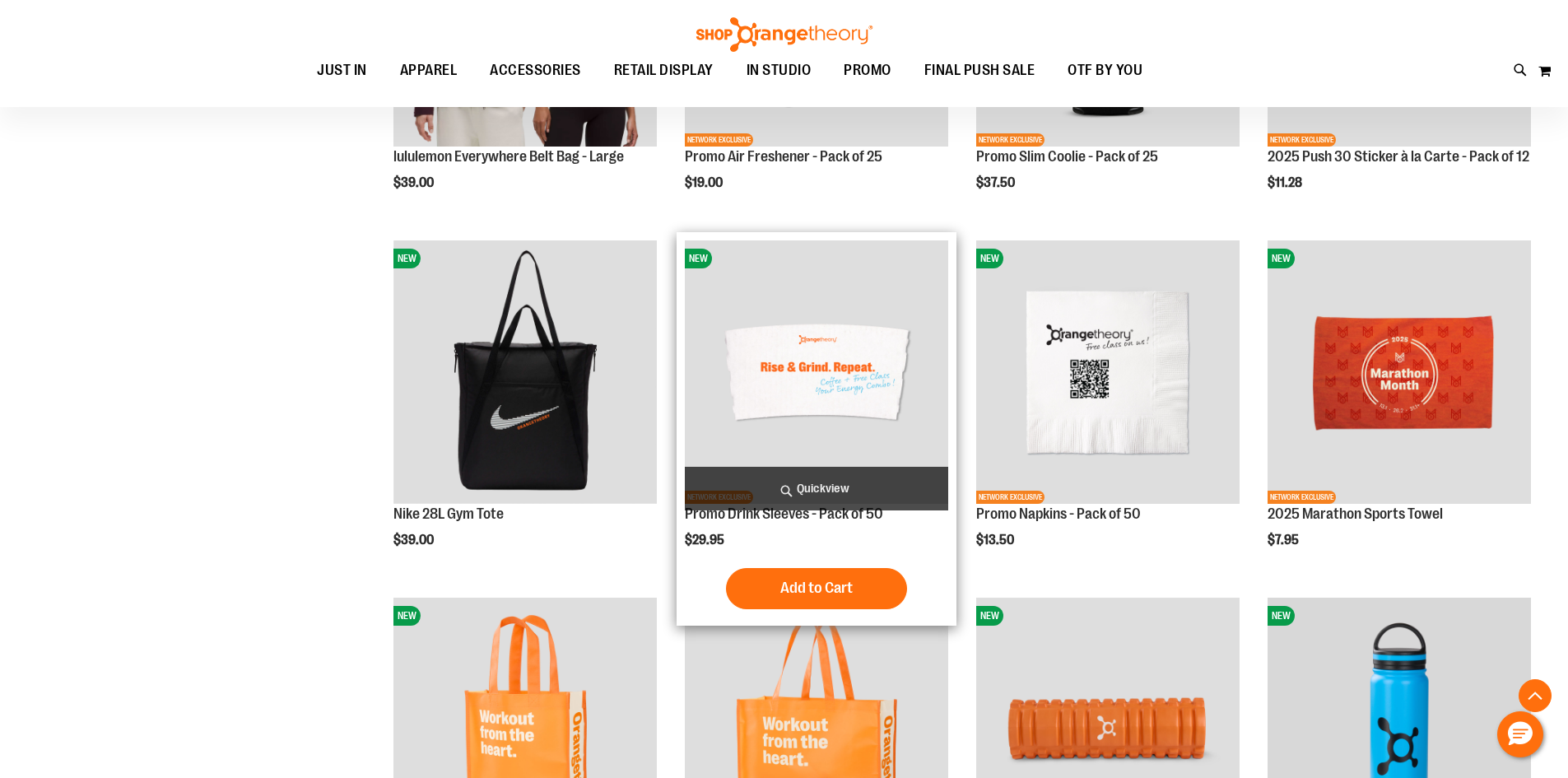
click at [751, 397] on img "product" at bounding box center [816, 372] width 263 height 263
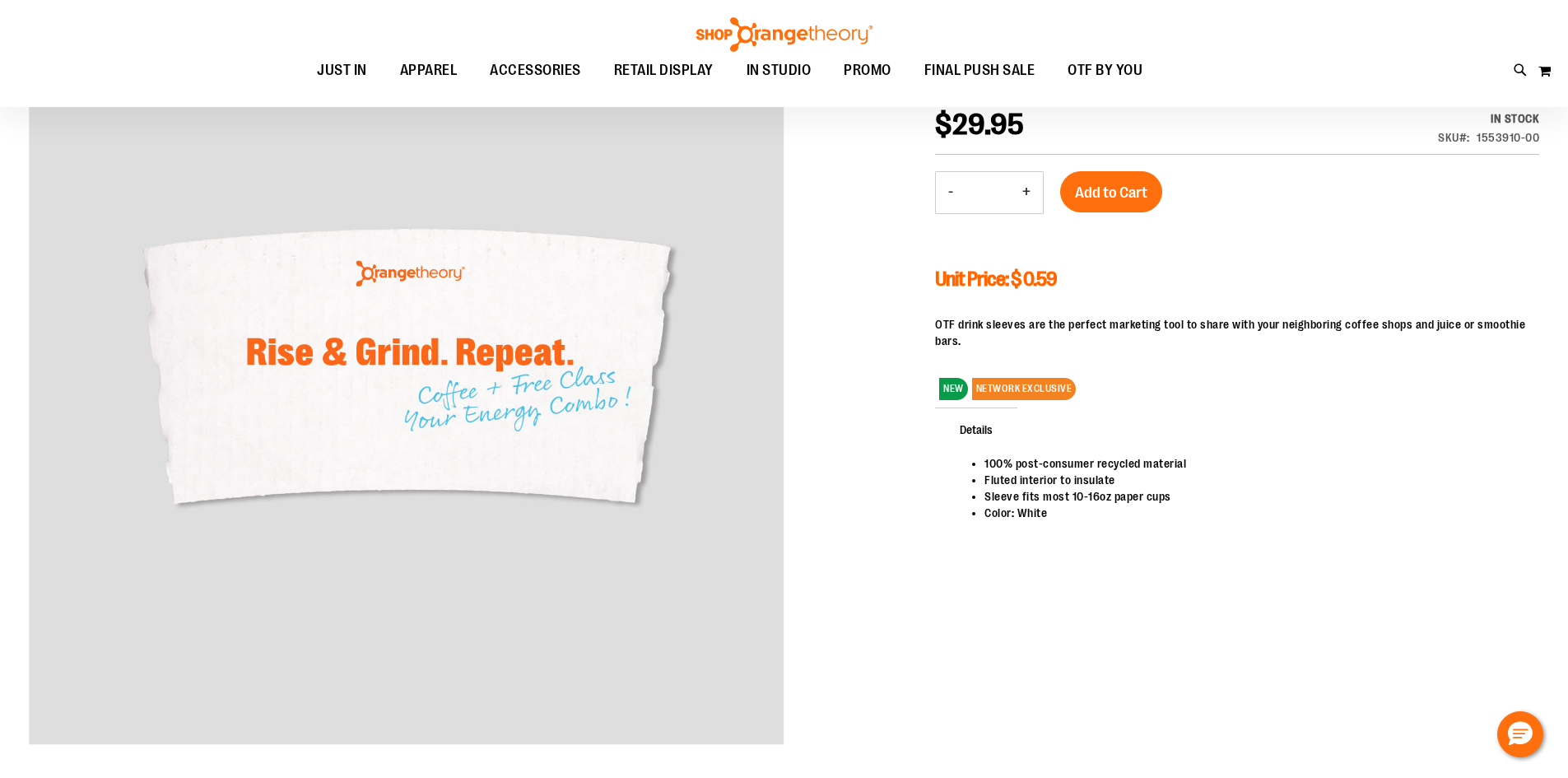
scroll to position [164, 0]
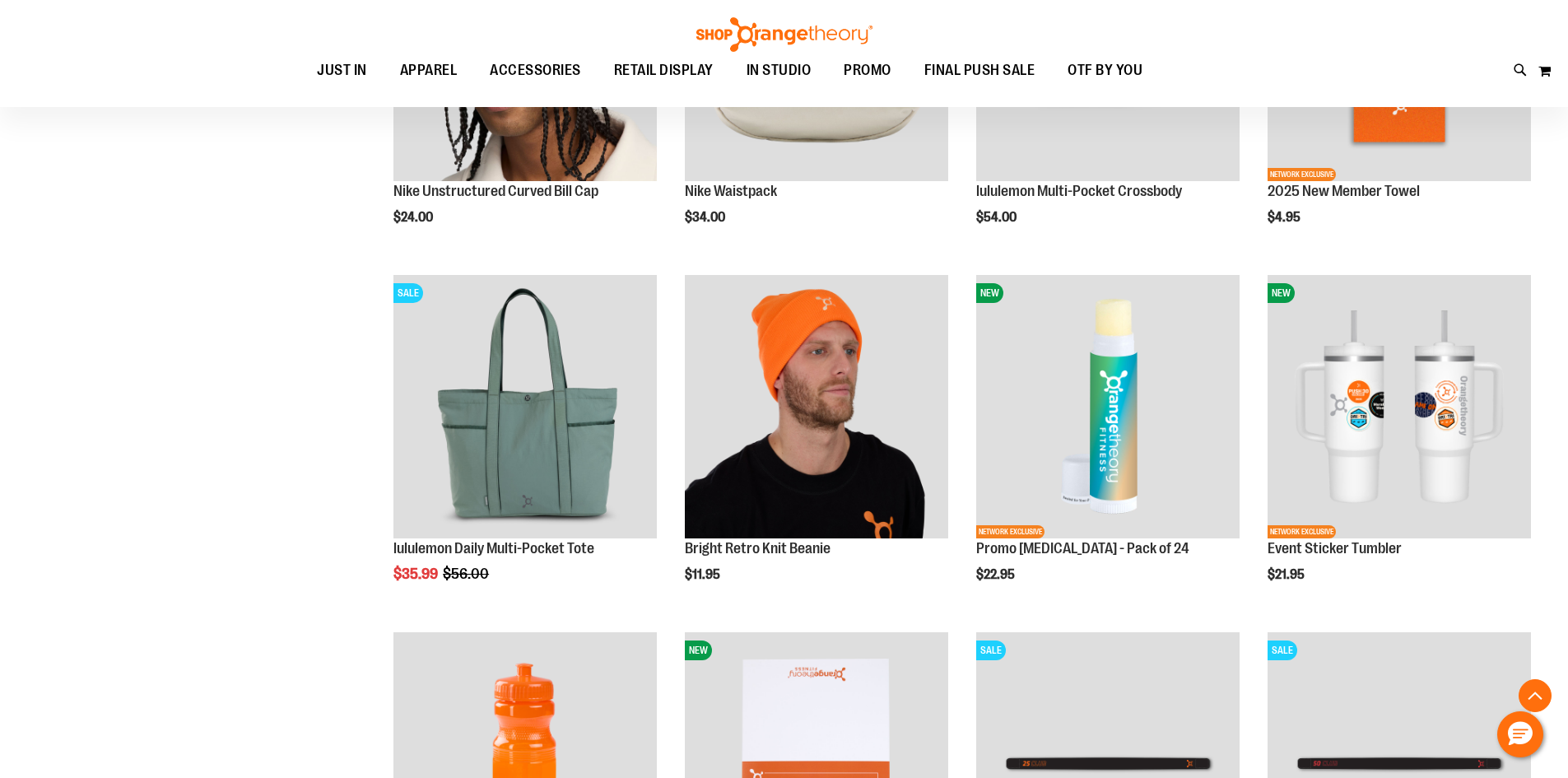
scroll to position [1489, 0]
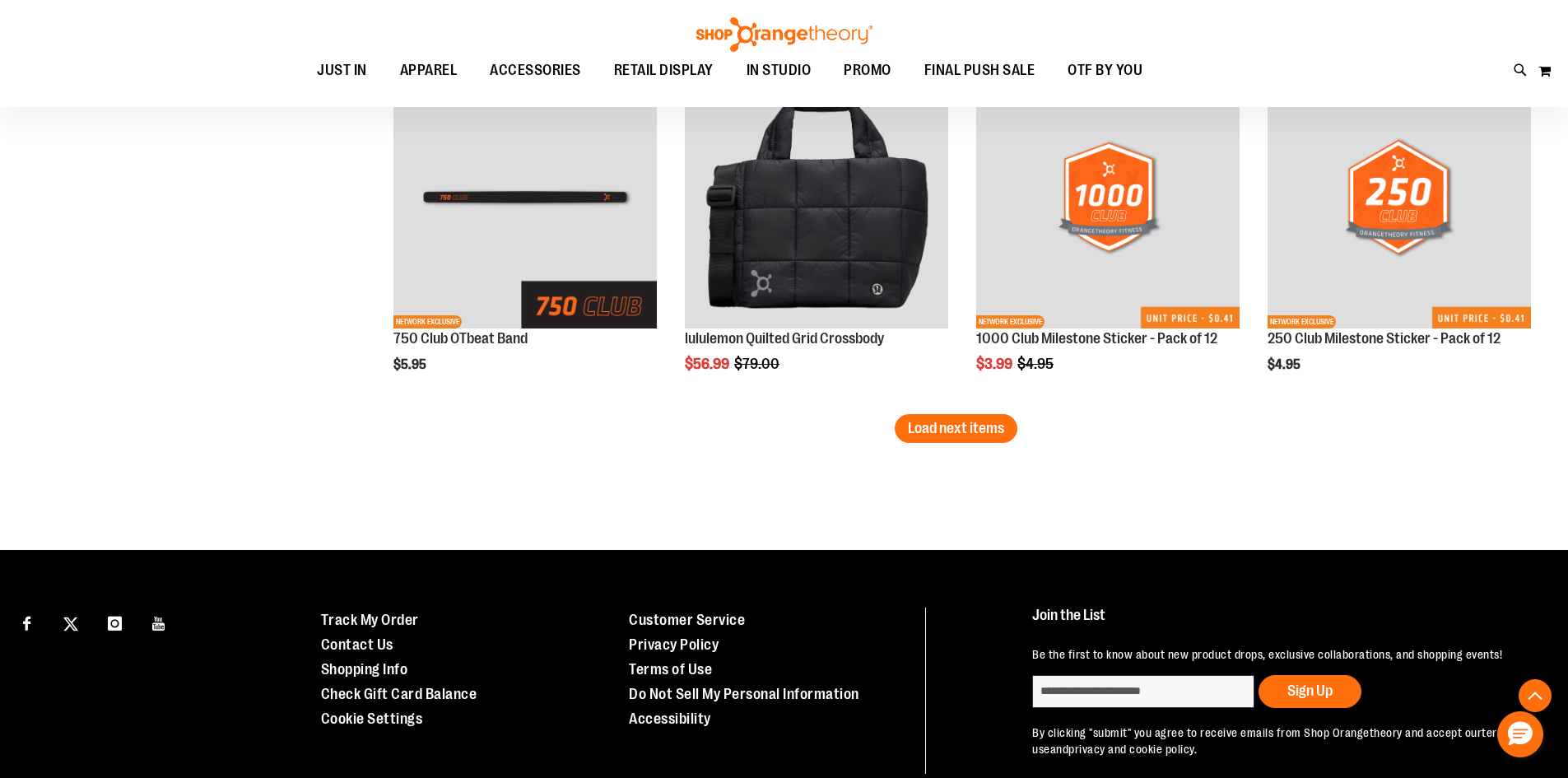
scroll to position [3136, 0]
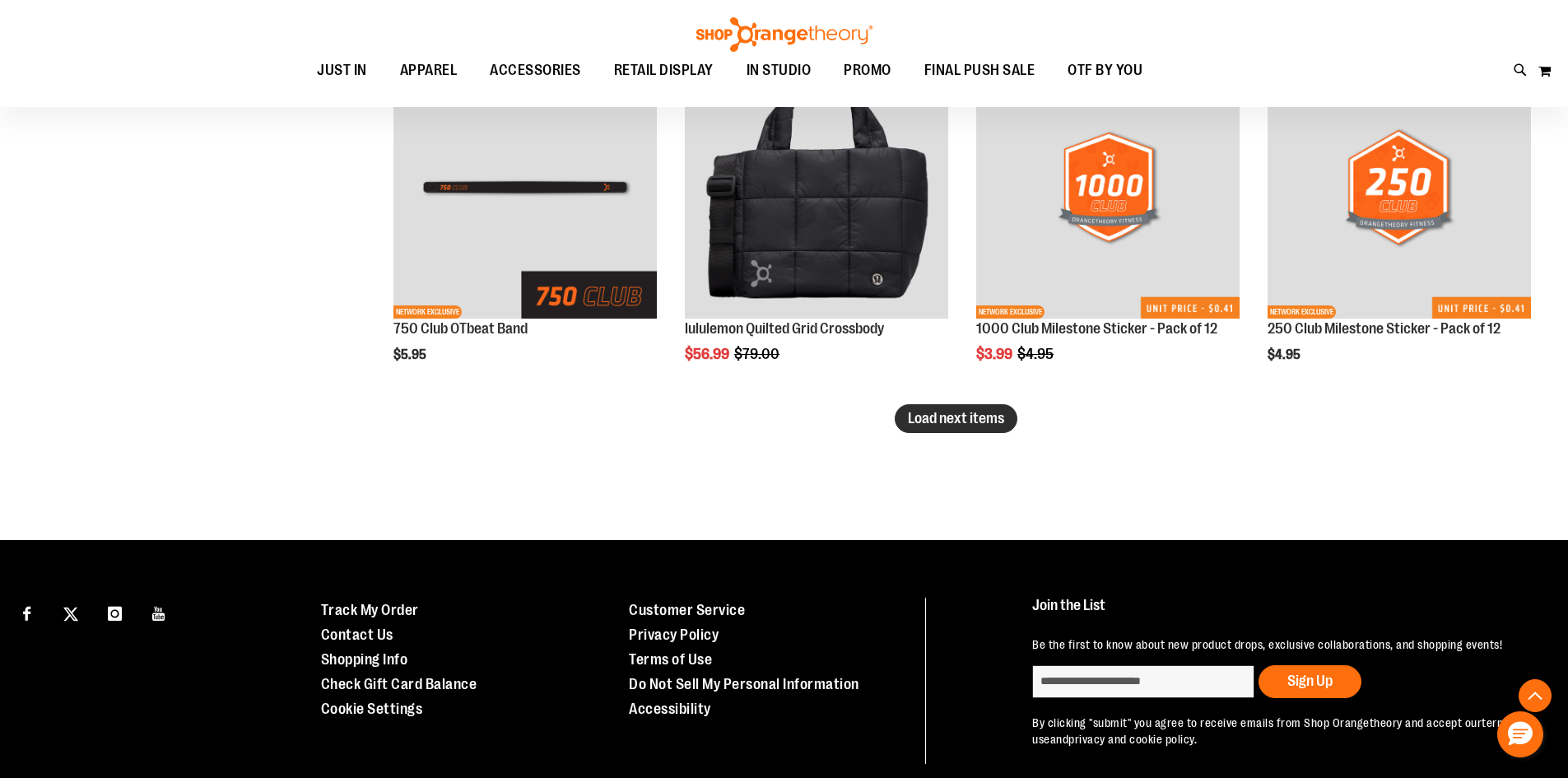
click at [995, 427] on span "Load next items" at bounding box center [956, 418] width 97 height 17
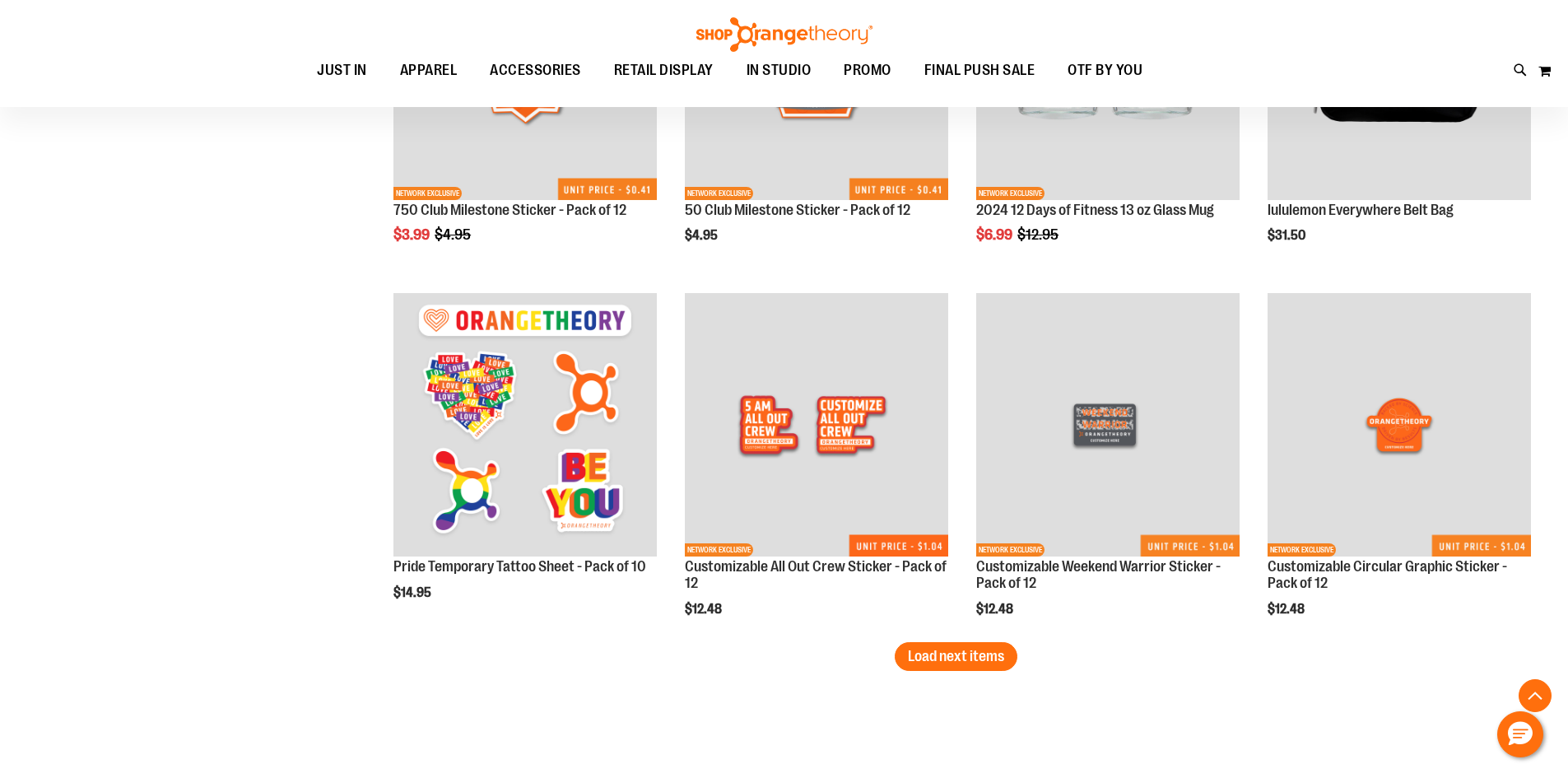
scroll to position [4042, 0]
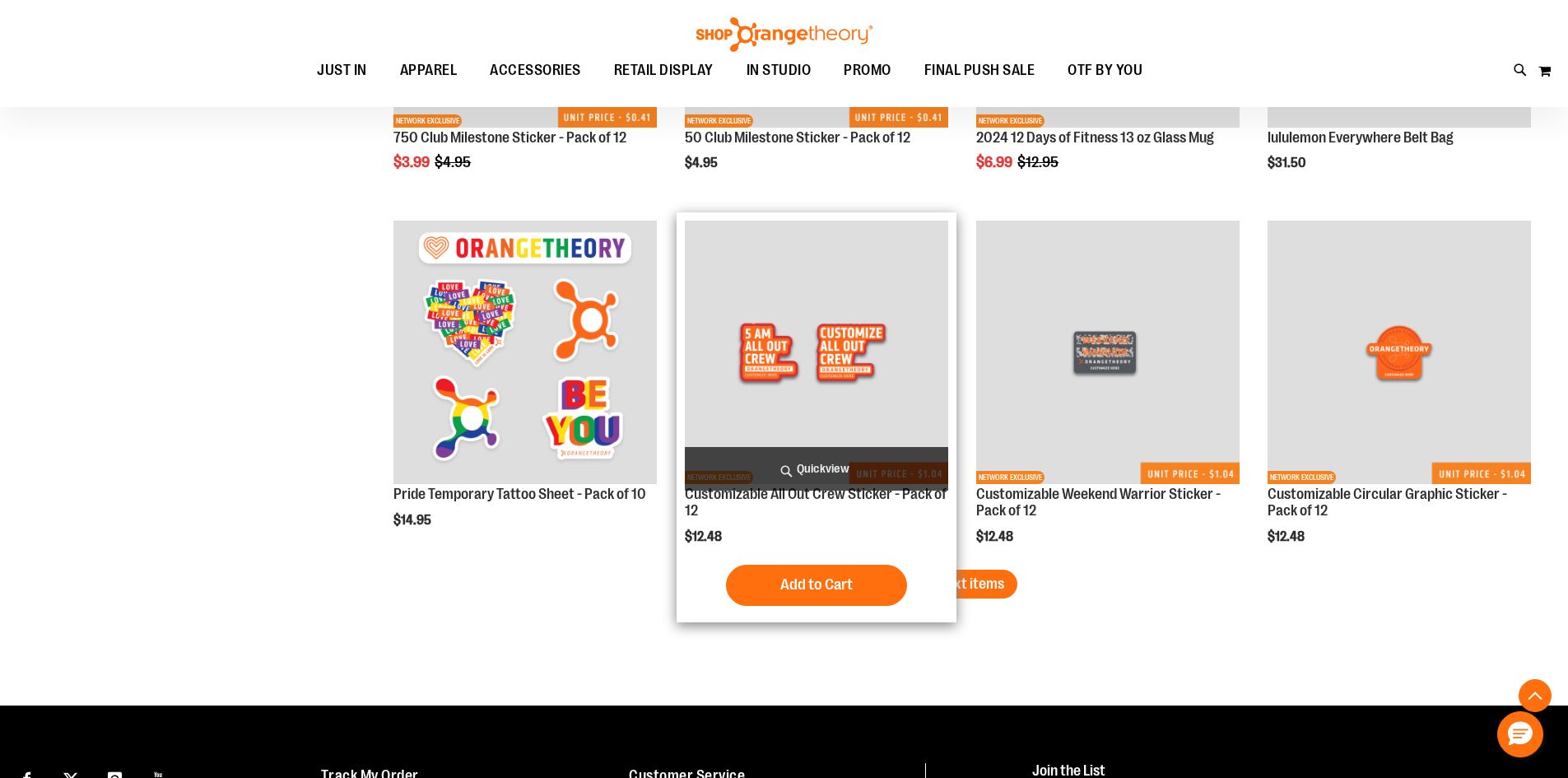
click at [821, 376] on img "product" at bounding box center [816, 351] width 263 height 263
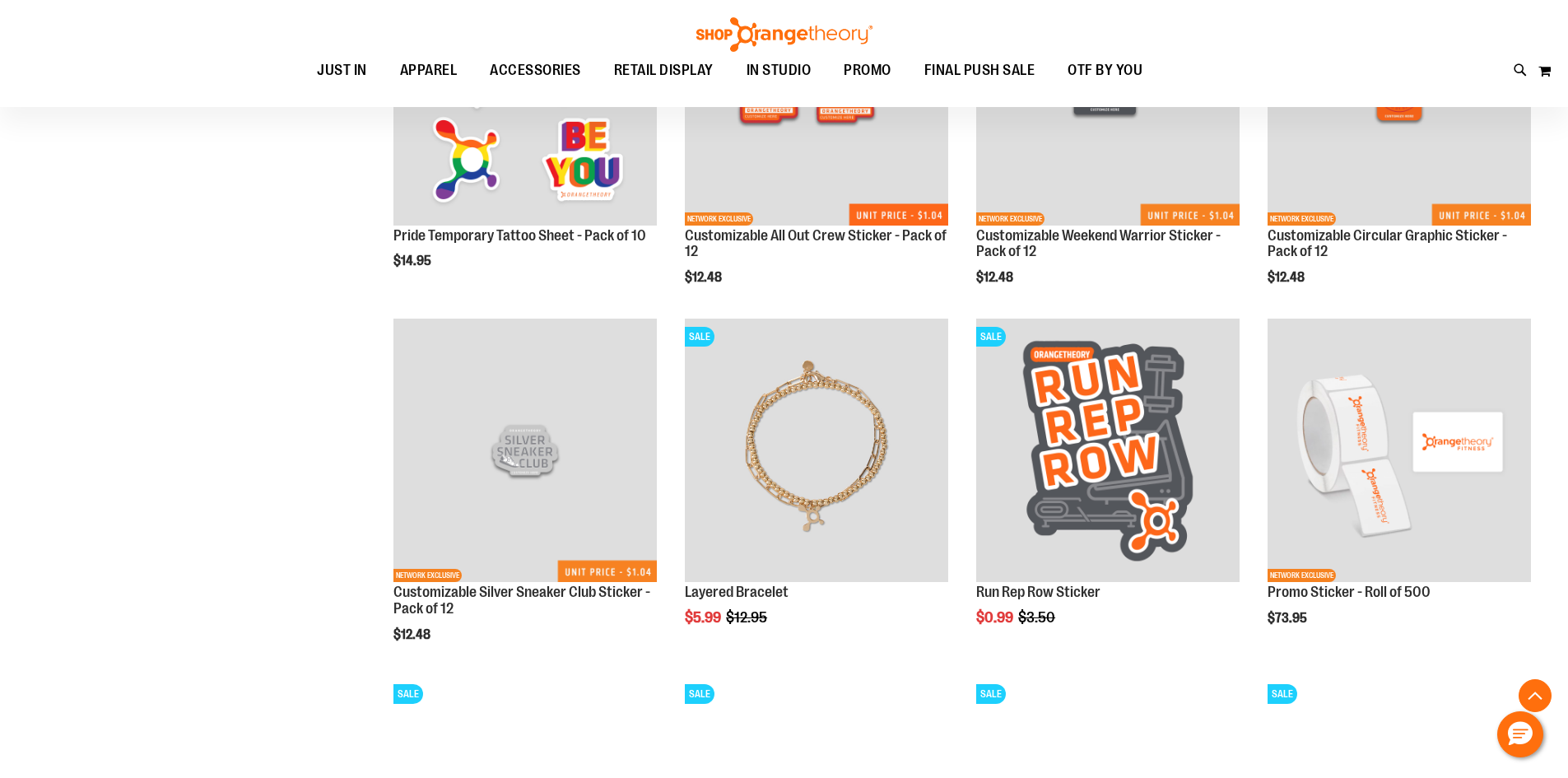
scroll to position [1158, 0]
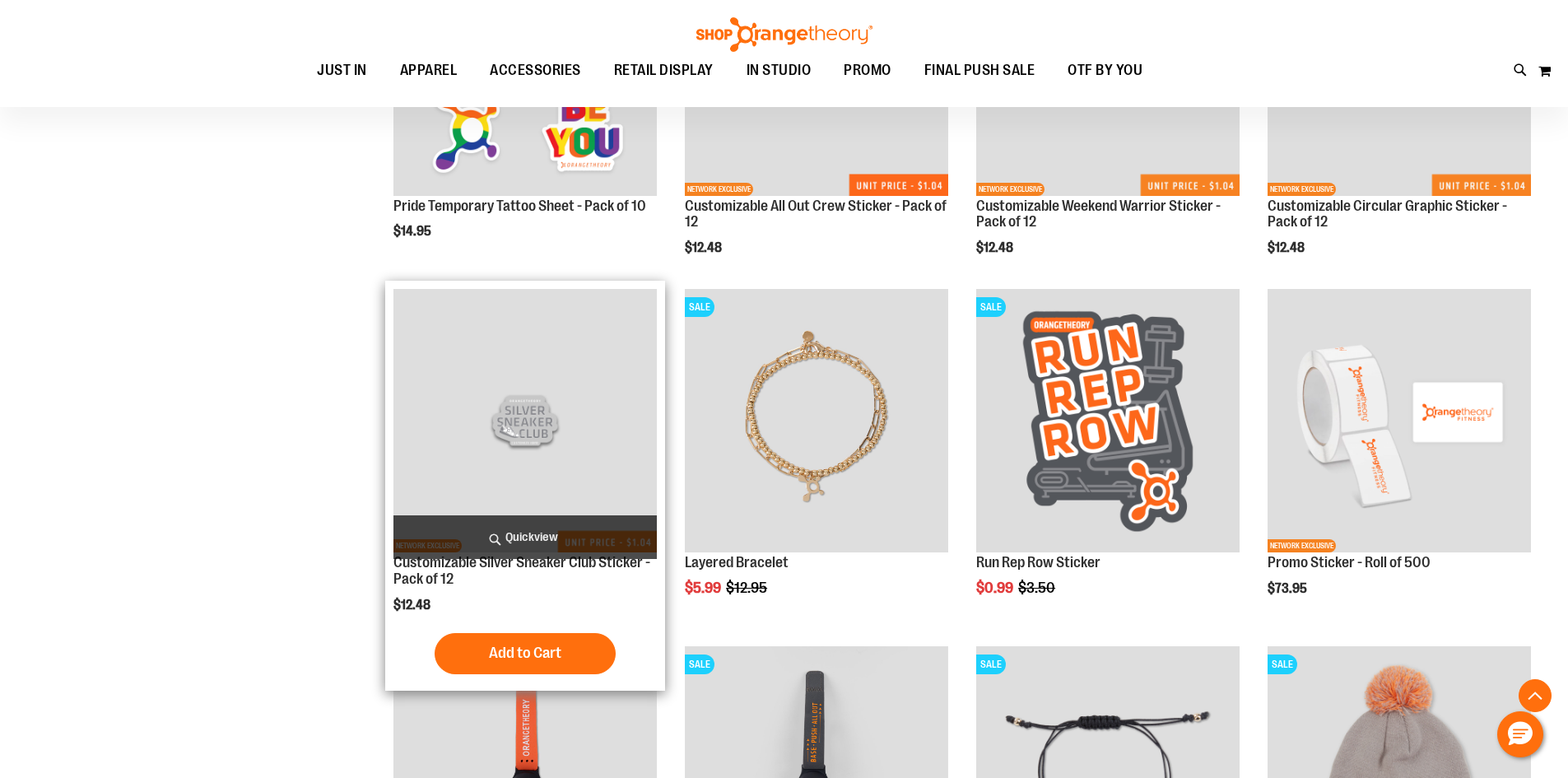
click at [453, 468] on img "product" at bounding box center [524, 420] width 263 height 263
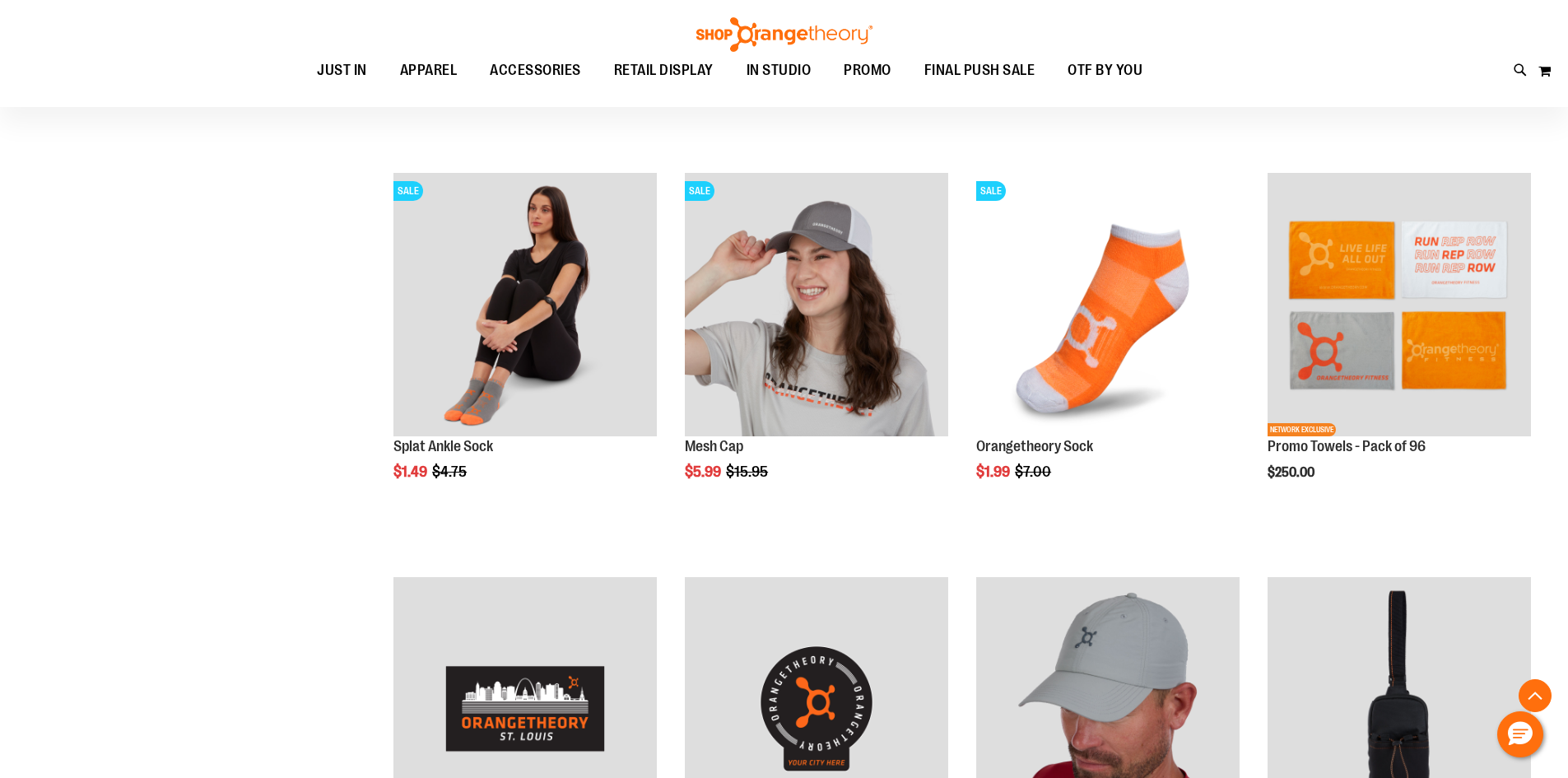
scroll to position [764, 0]
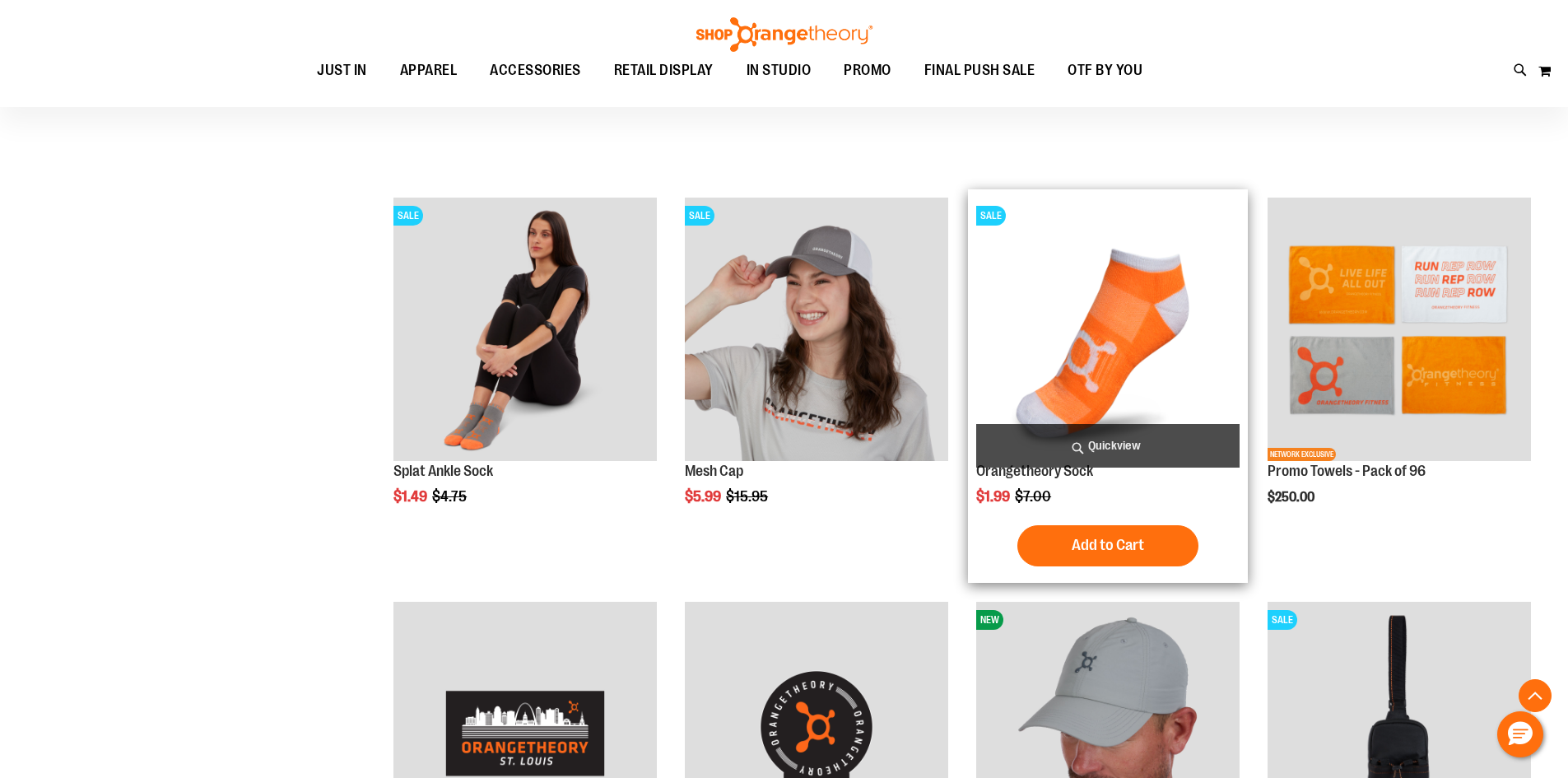
click at [1055, 343] on img "product" at bounding box center [1107, 329] width 263 height 263
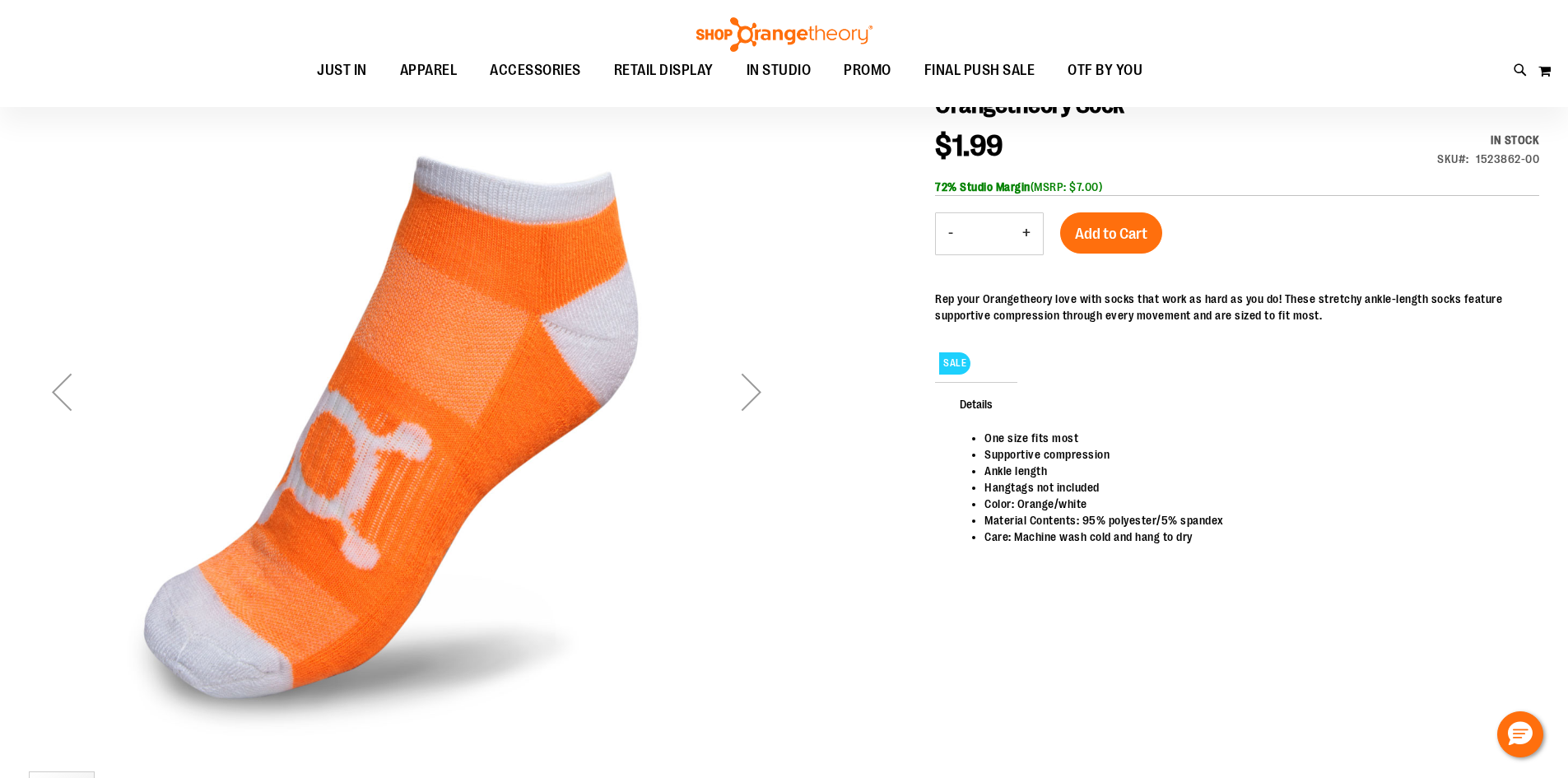
scroll to position [246, 0]
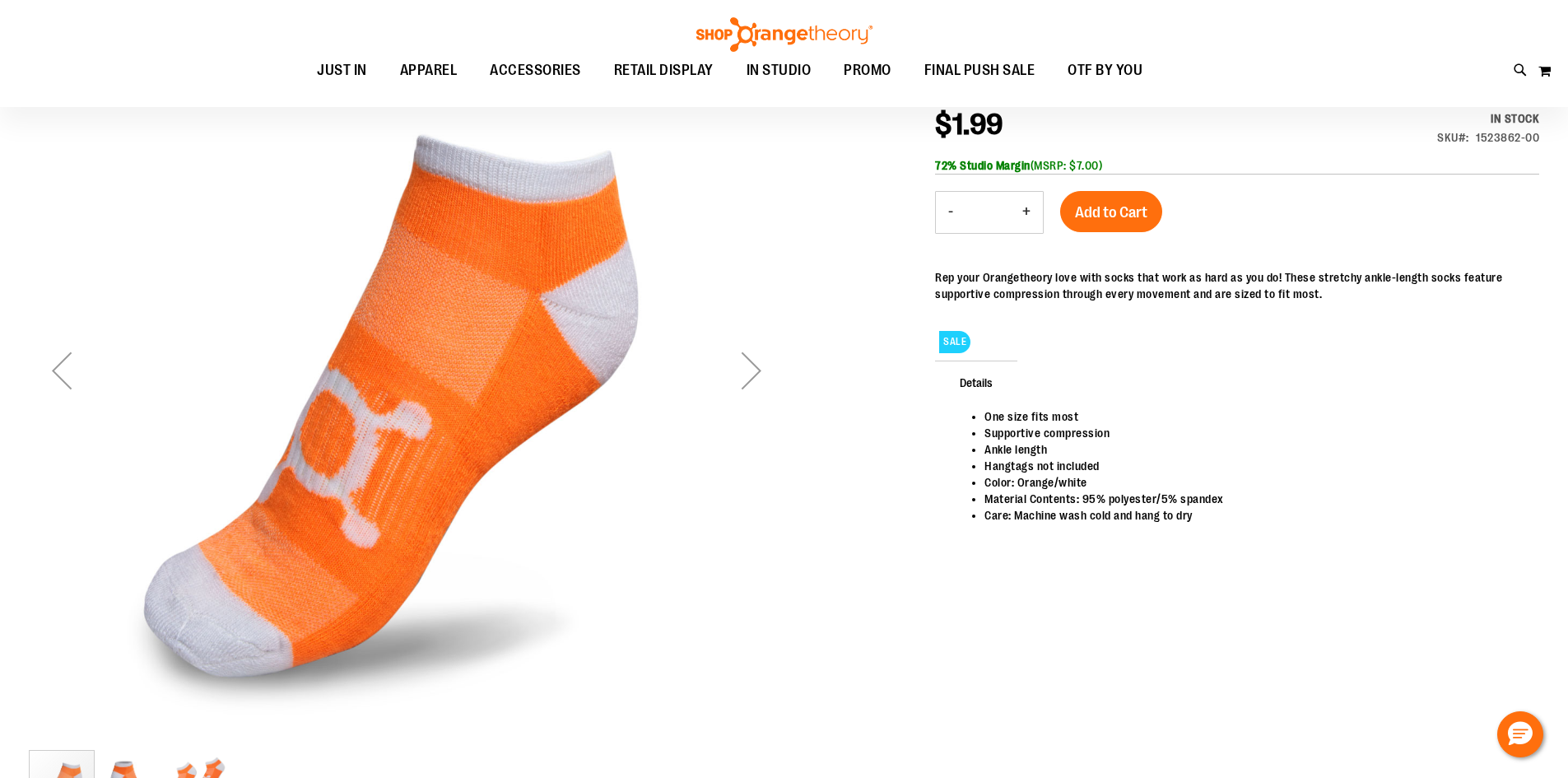
click at [764, 391] on div "Next" at bounding box center [751, 370] width 66 height 66
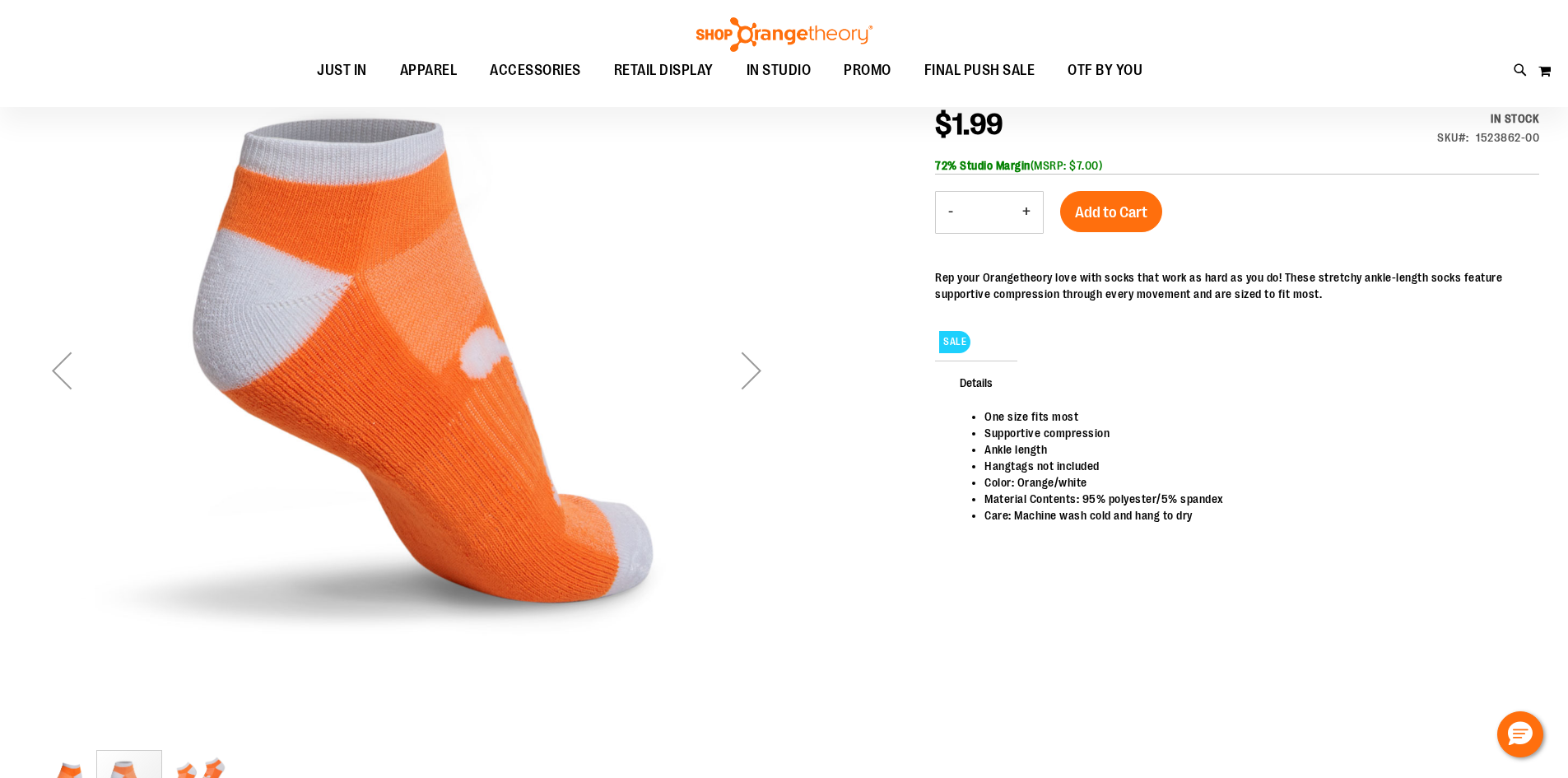
click at [764, 391] on div "Next" at bounding box center [751, 370] width 66 height 66
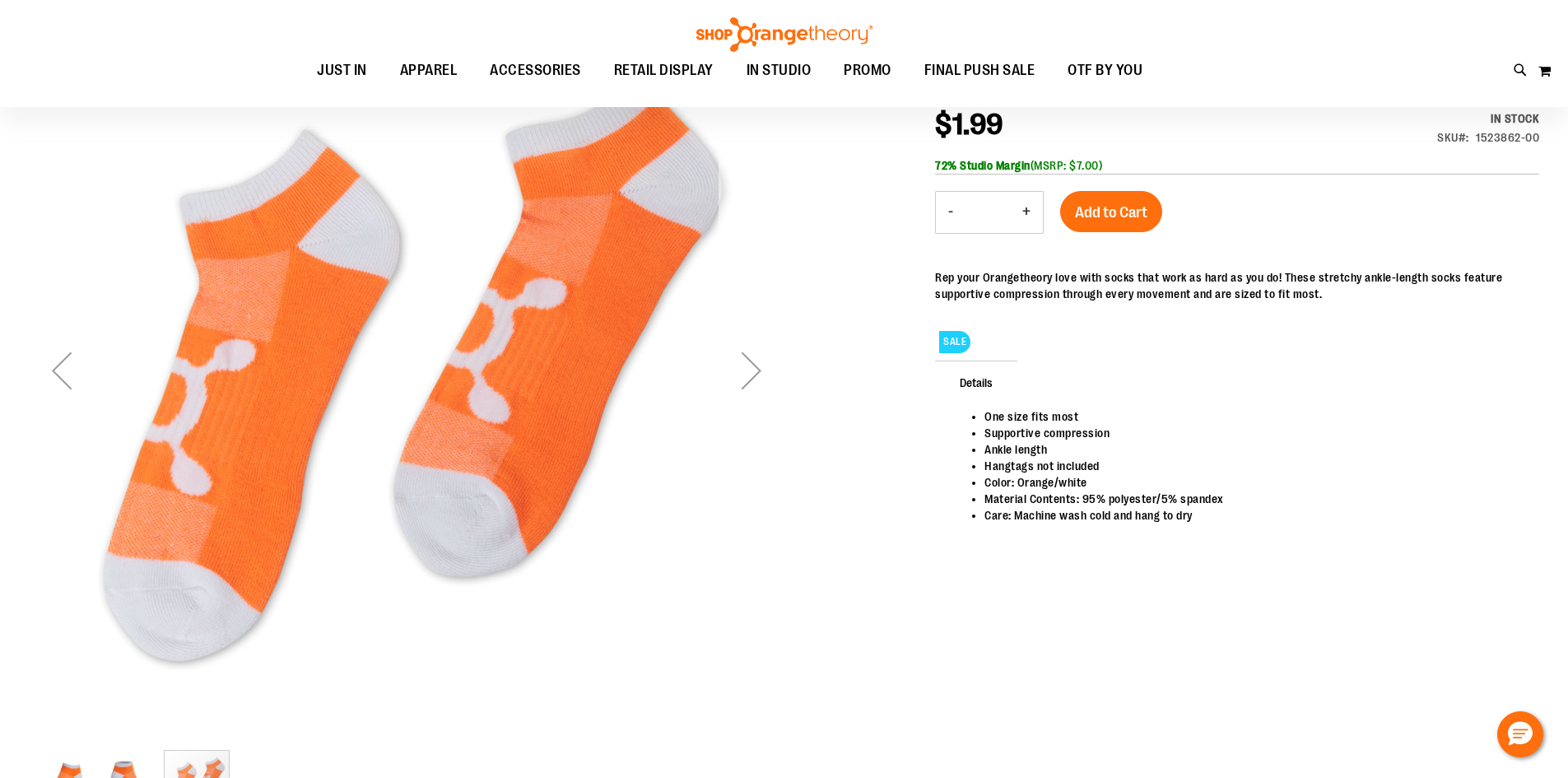
click at [764, 391] on div "Next" at bounding box center [751, 370] width 66 height 66
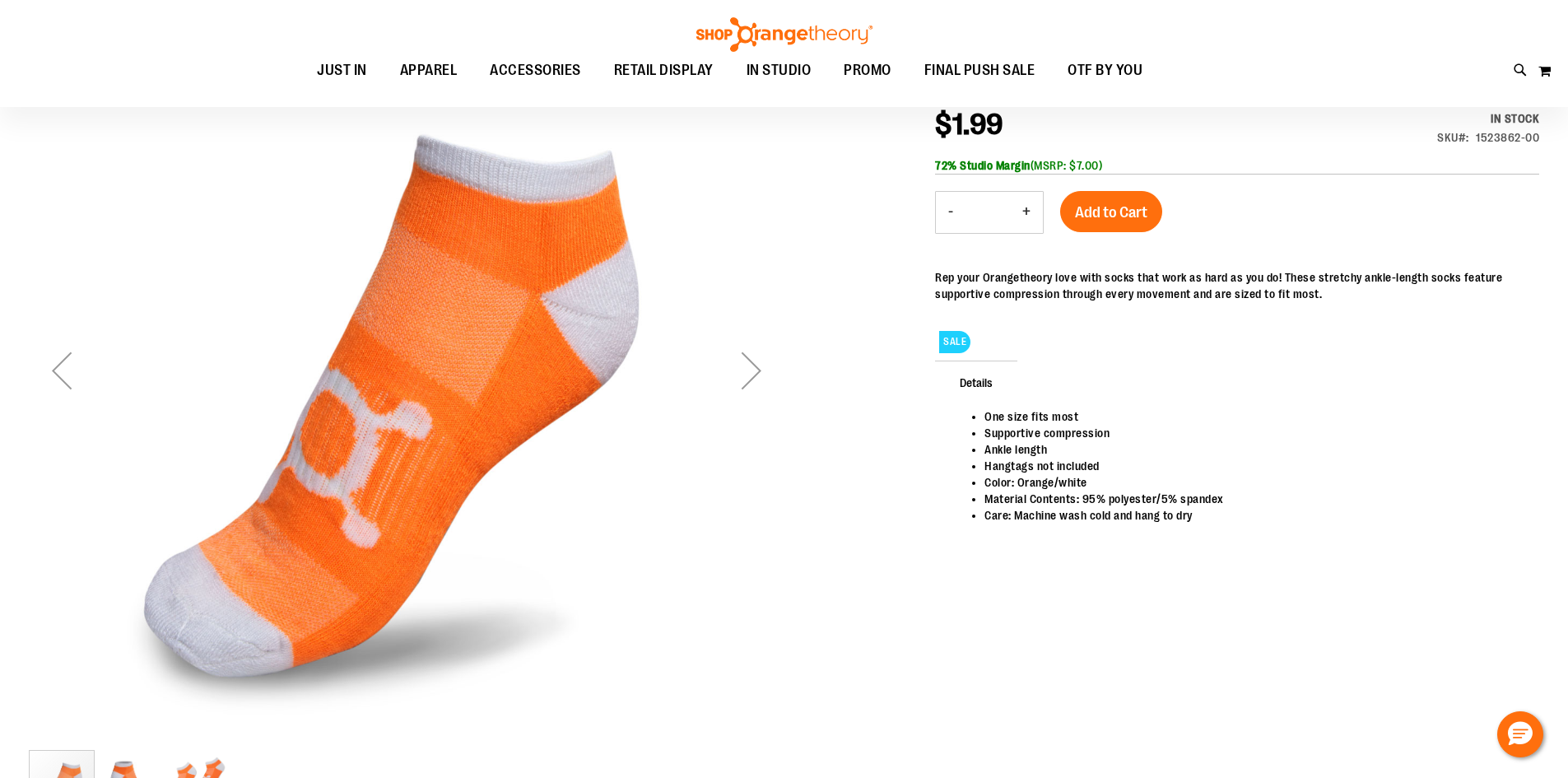
click at [764, 391] on div "Next" at bounding box center [751, 370] width 66 height 66
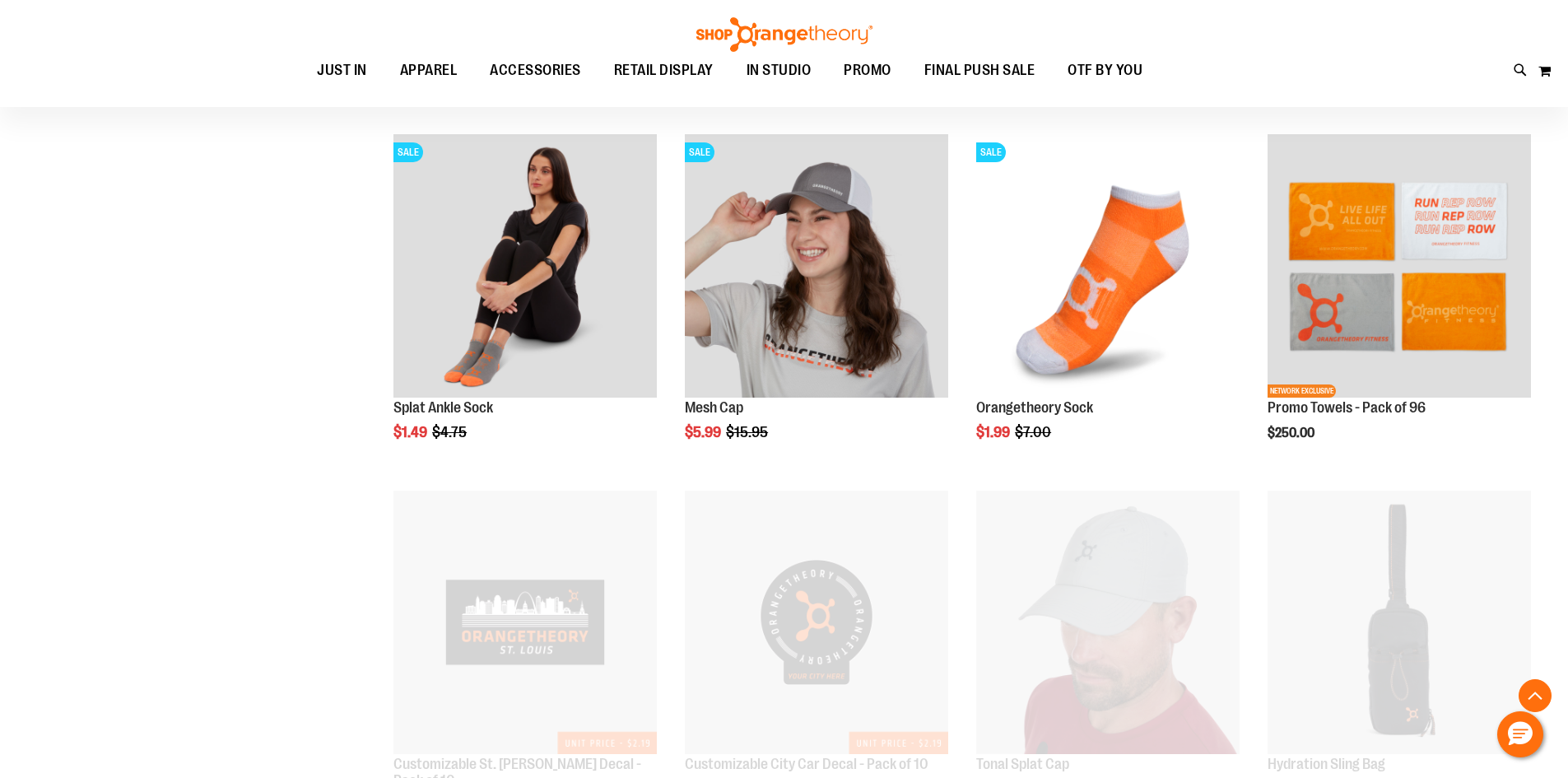
scroll to position [764, 0]
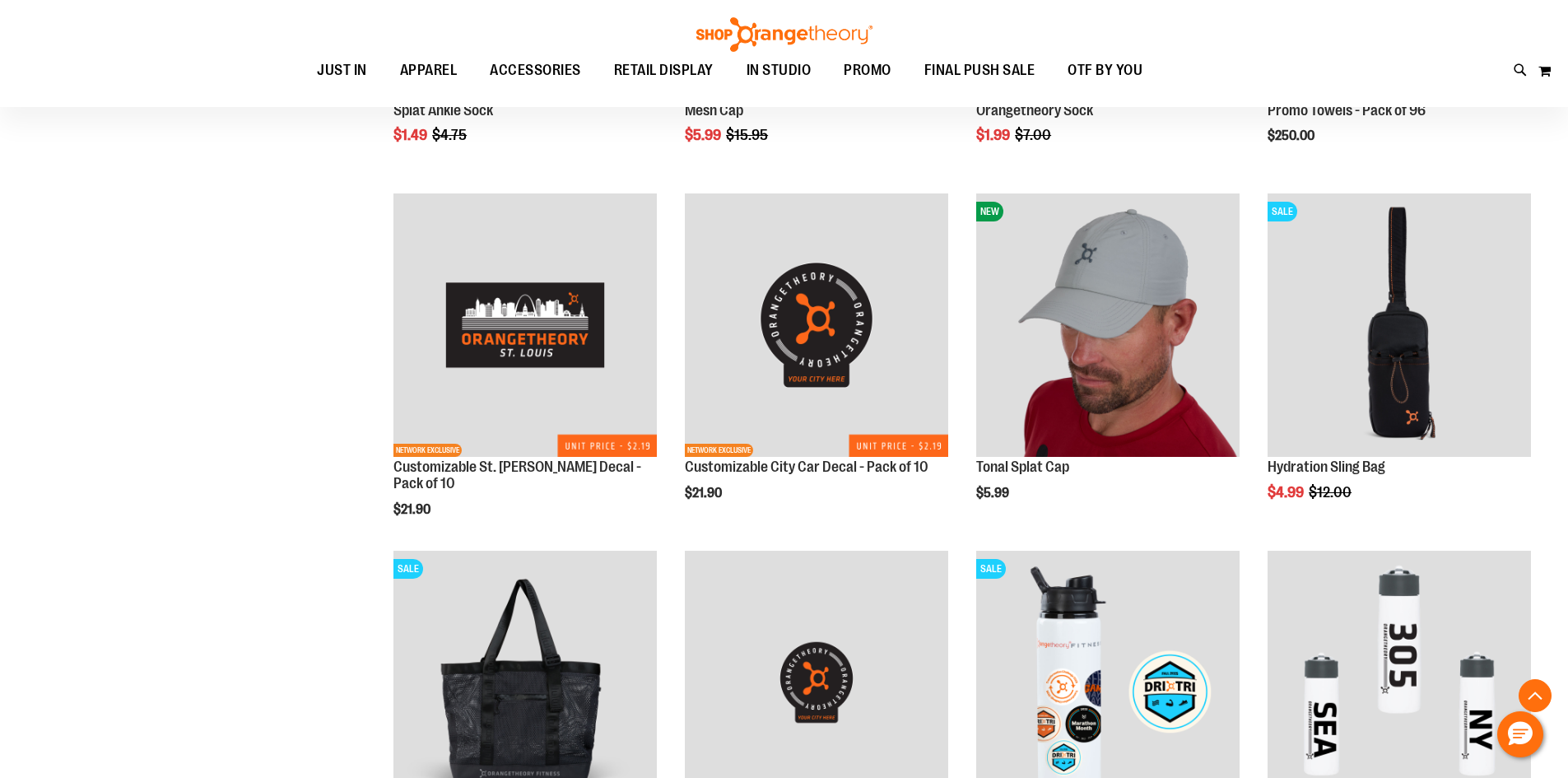
scroll to position [1093, 0]
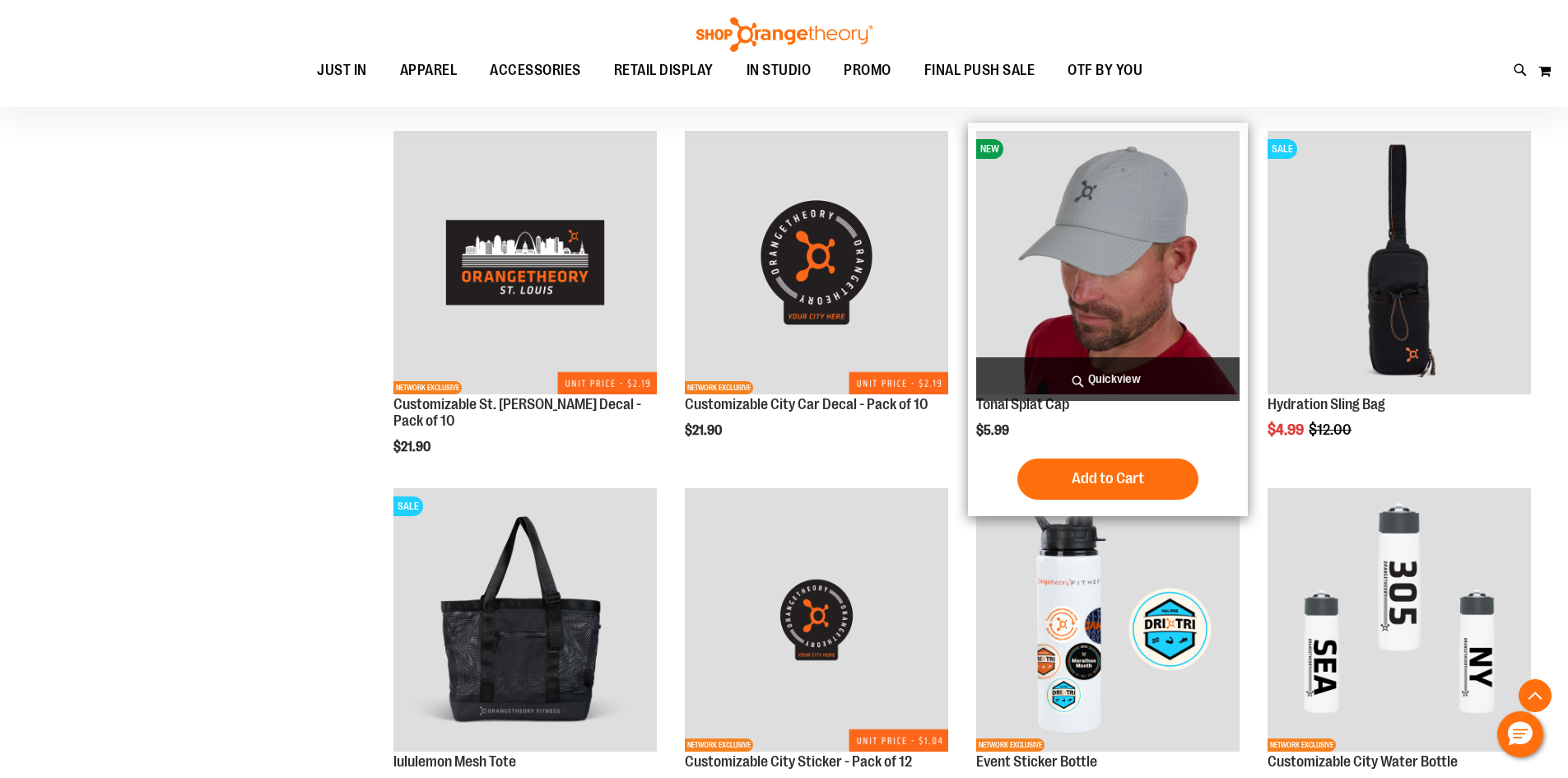
click at [1113, 207] on img "product" at bounding box center [1107, 262] width 263 height 263
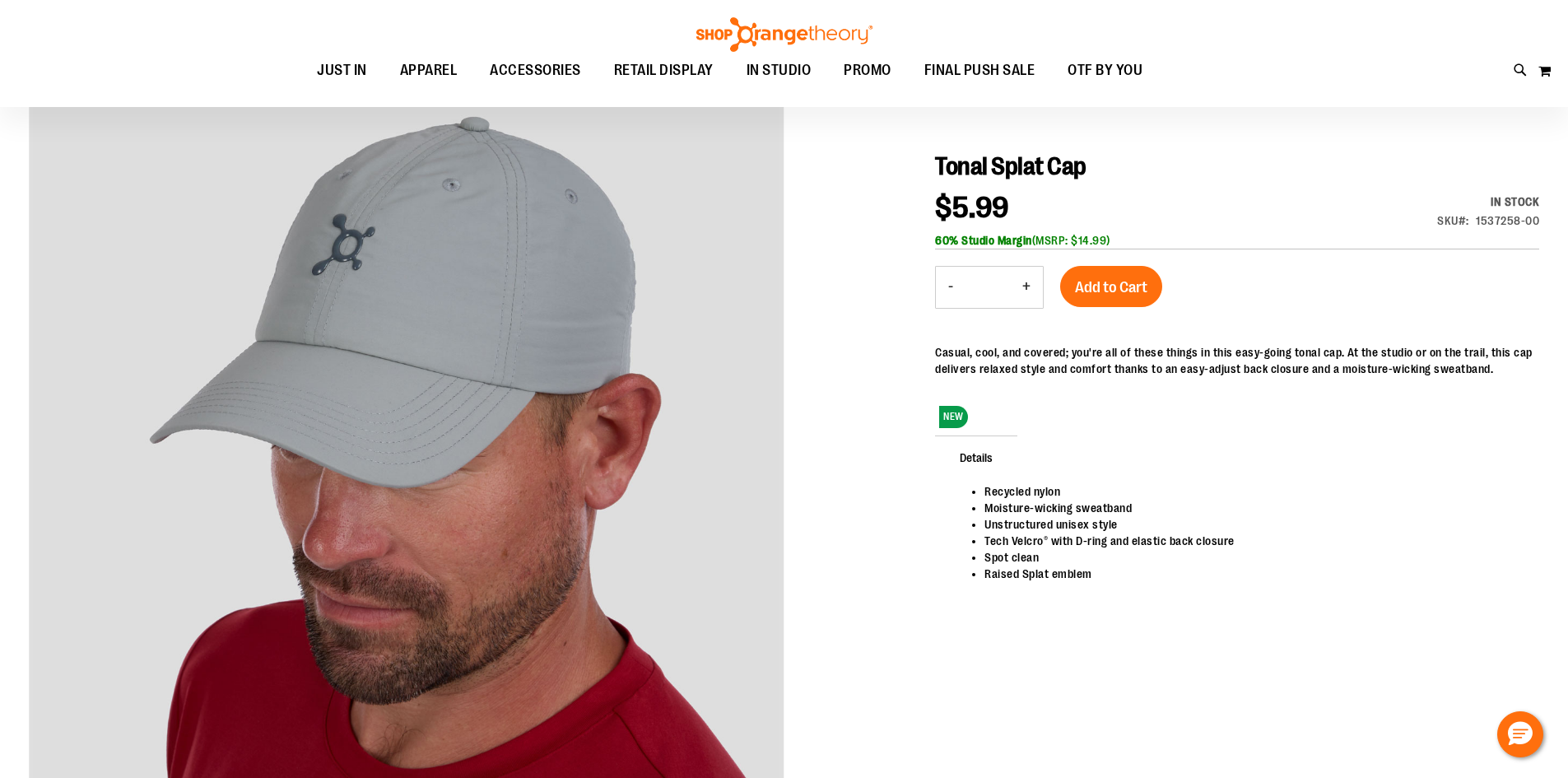
scroll to position [164, 0]
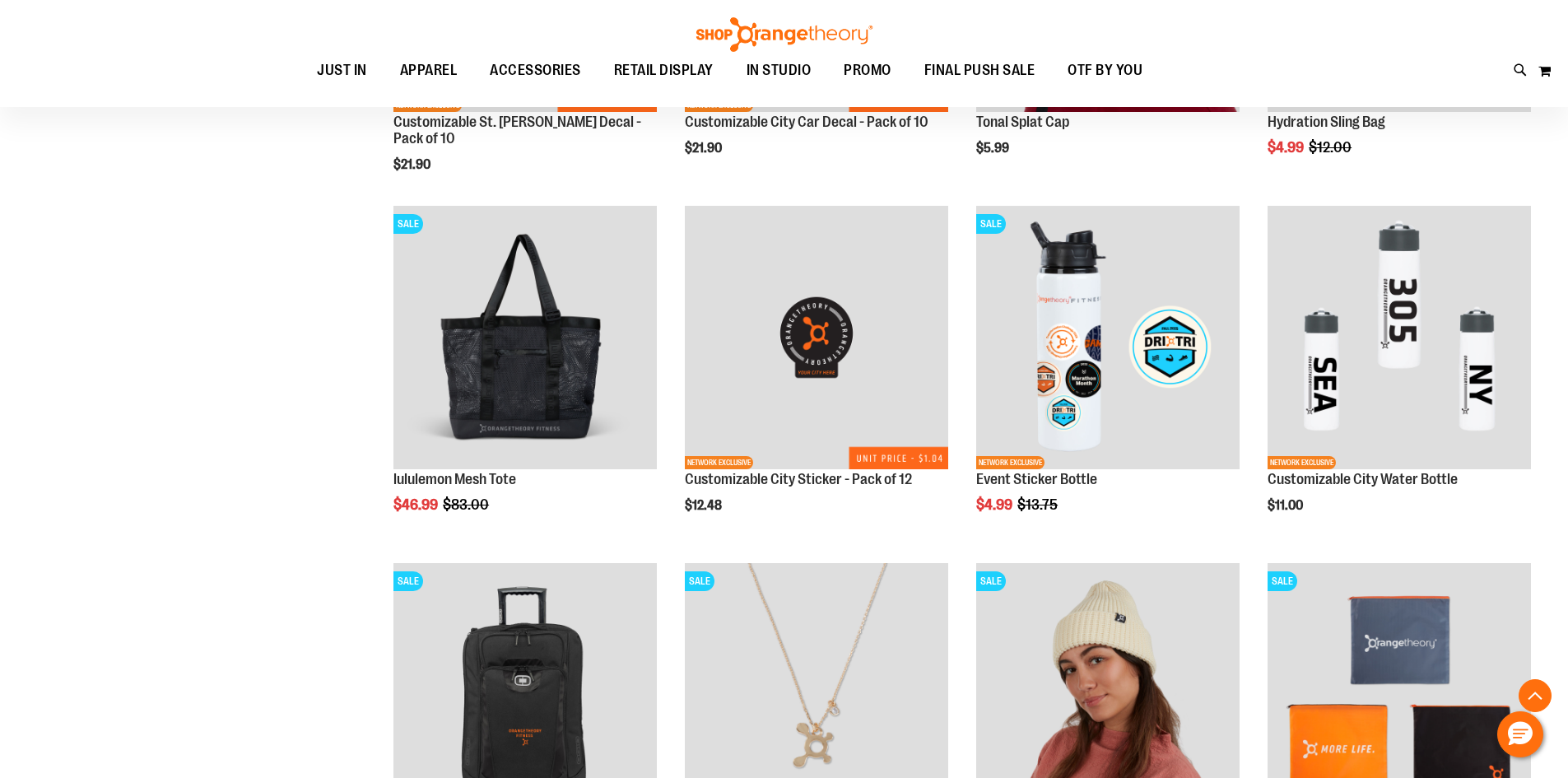
scroll to position [293, 0]
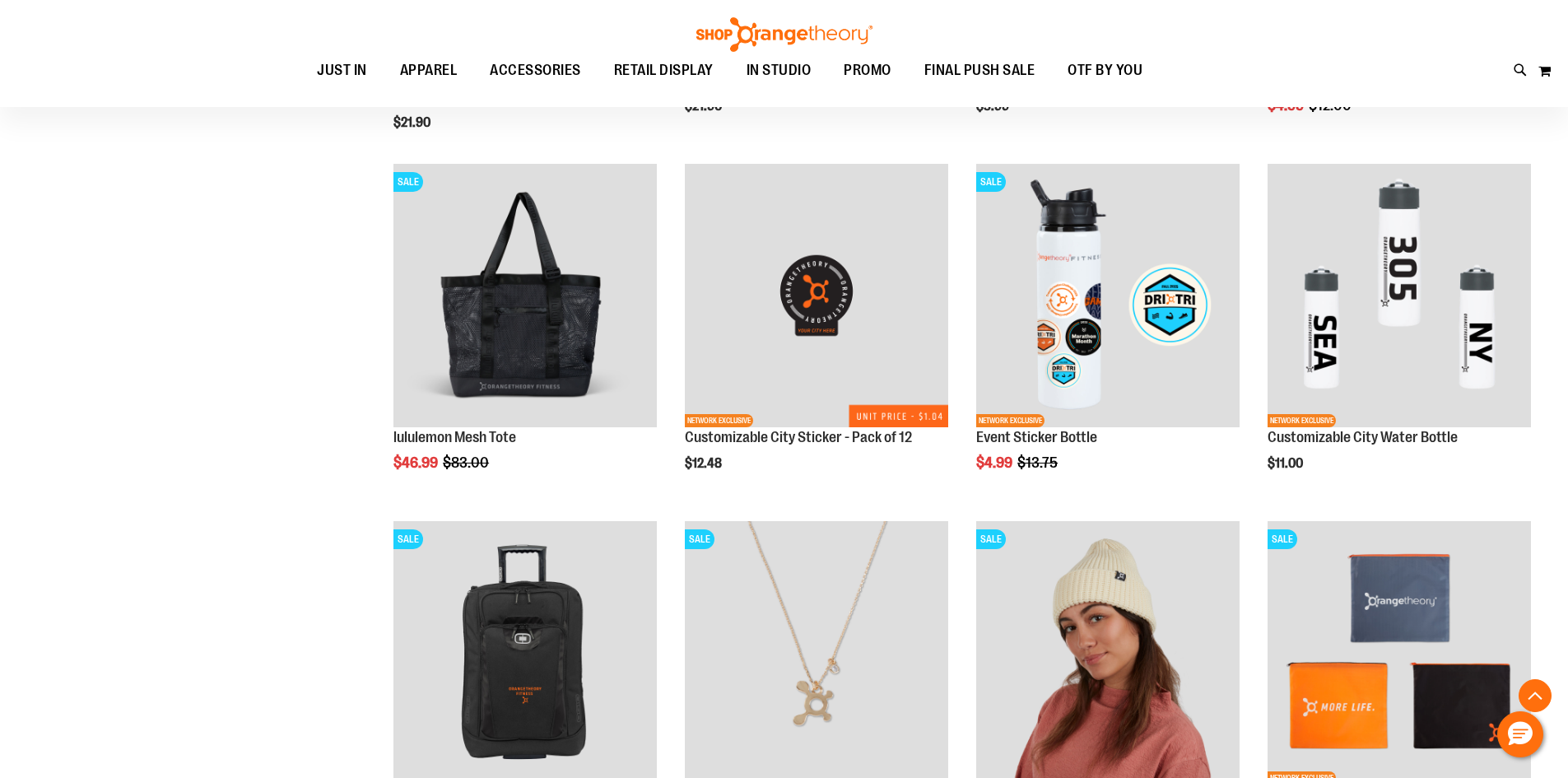
scroll to position [376, 0]
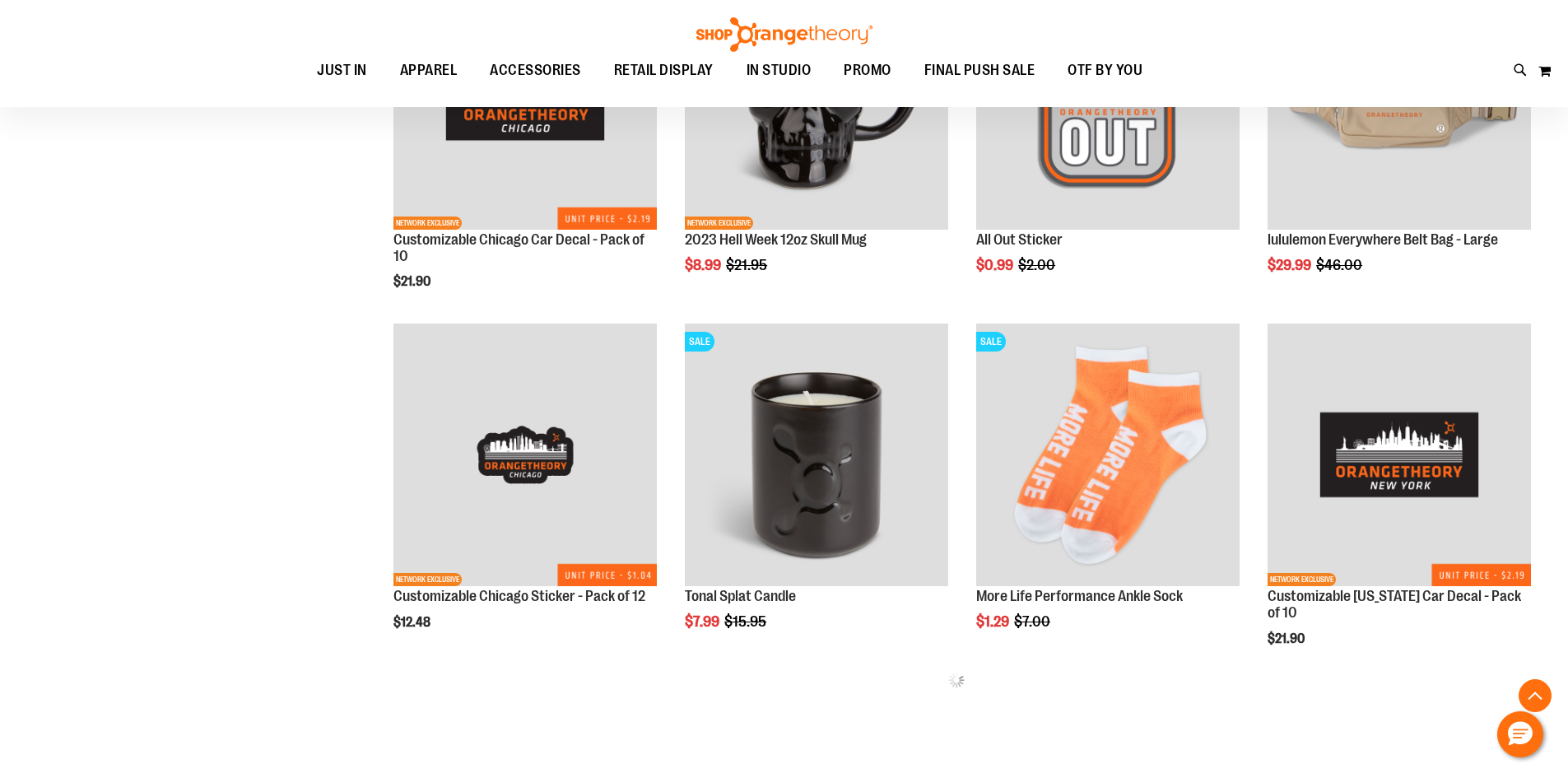
scroll to position [1775, 0]
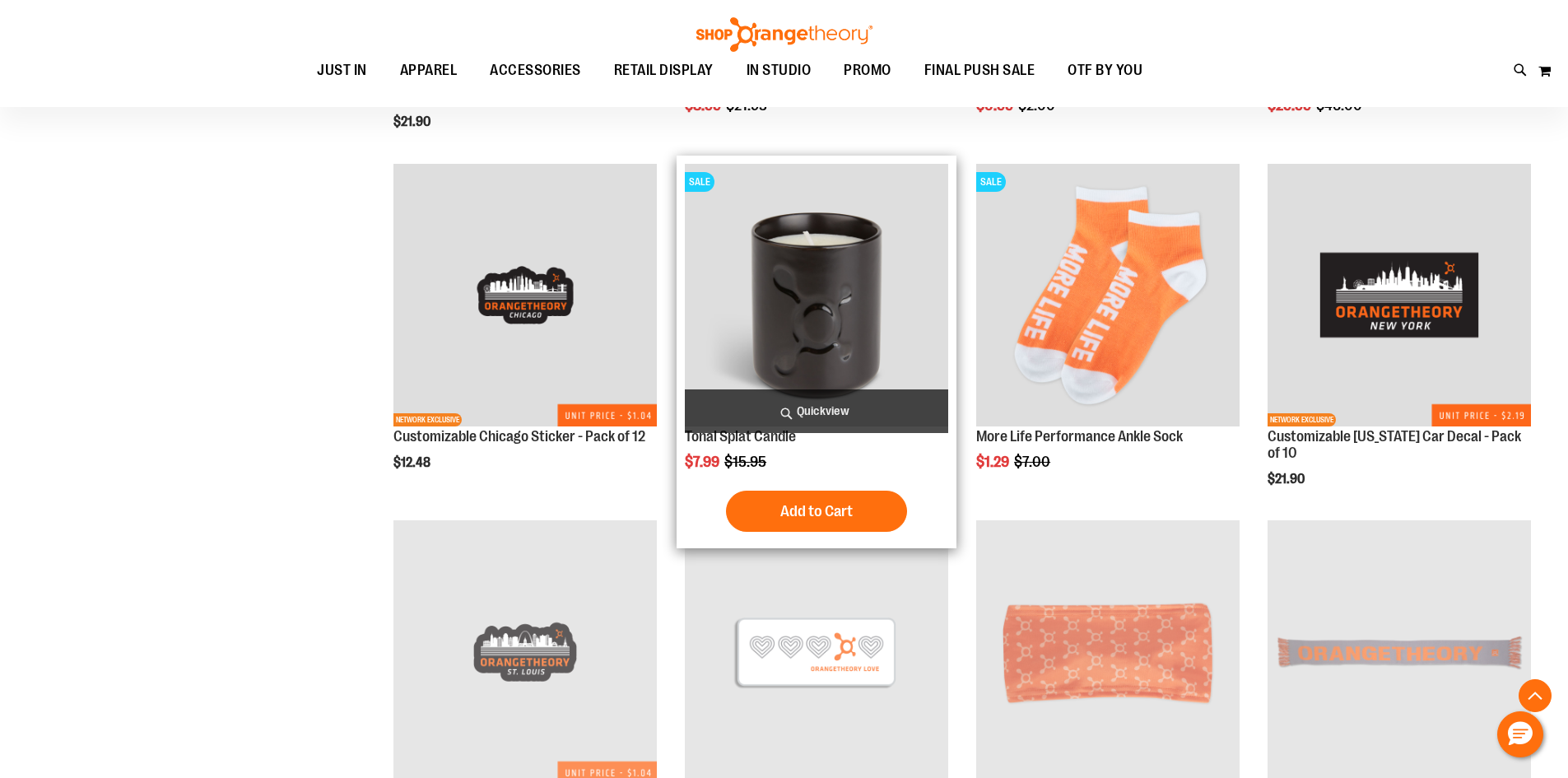
click at [850, 279] on img "product" at bounding box center [816, 295] width 263 height 263
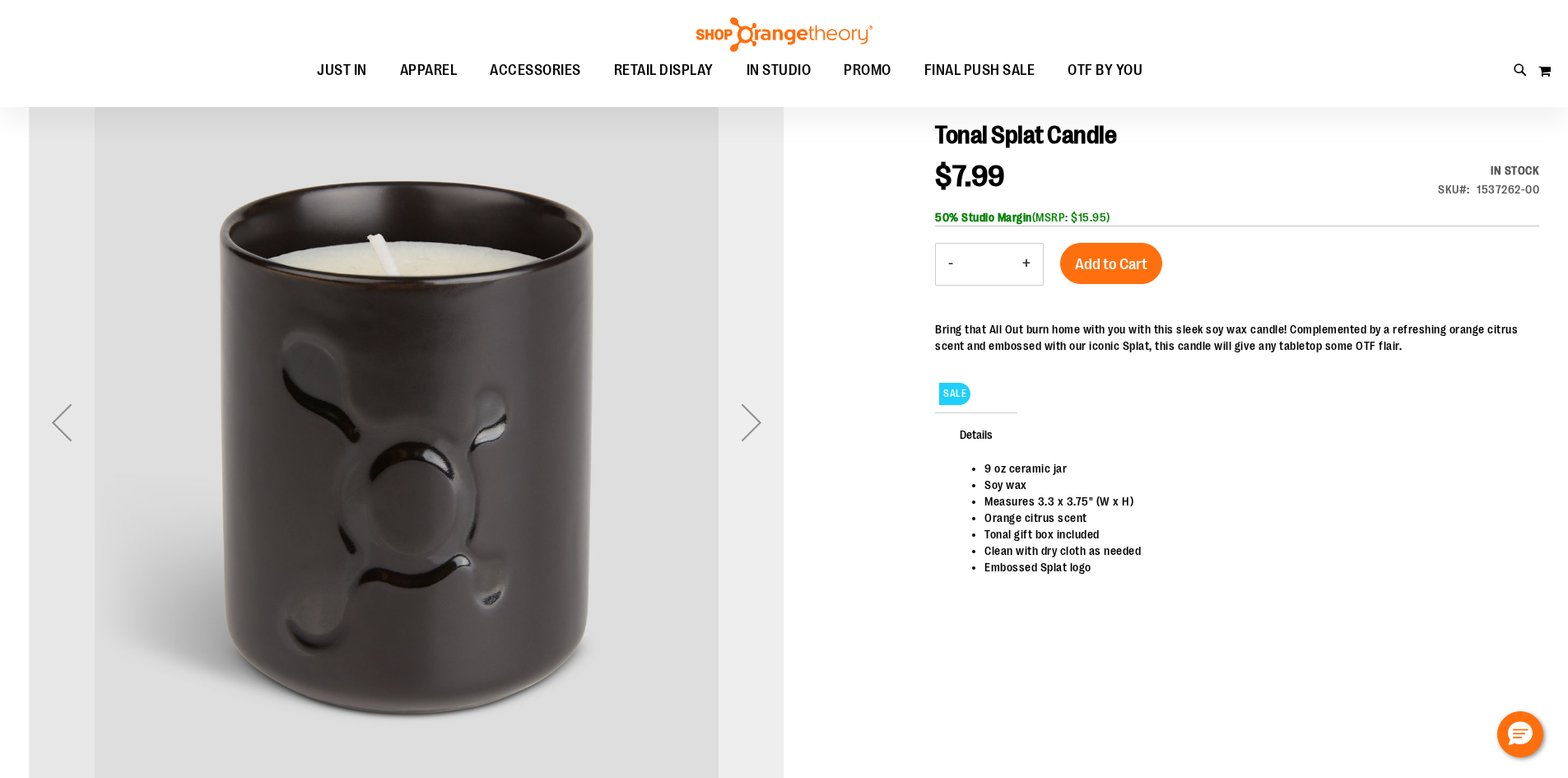
scroll to position [164, 0]
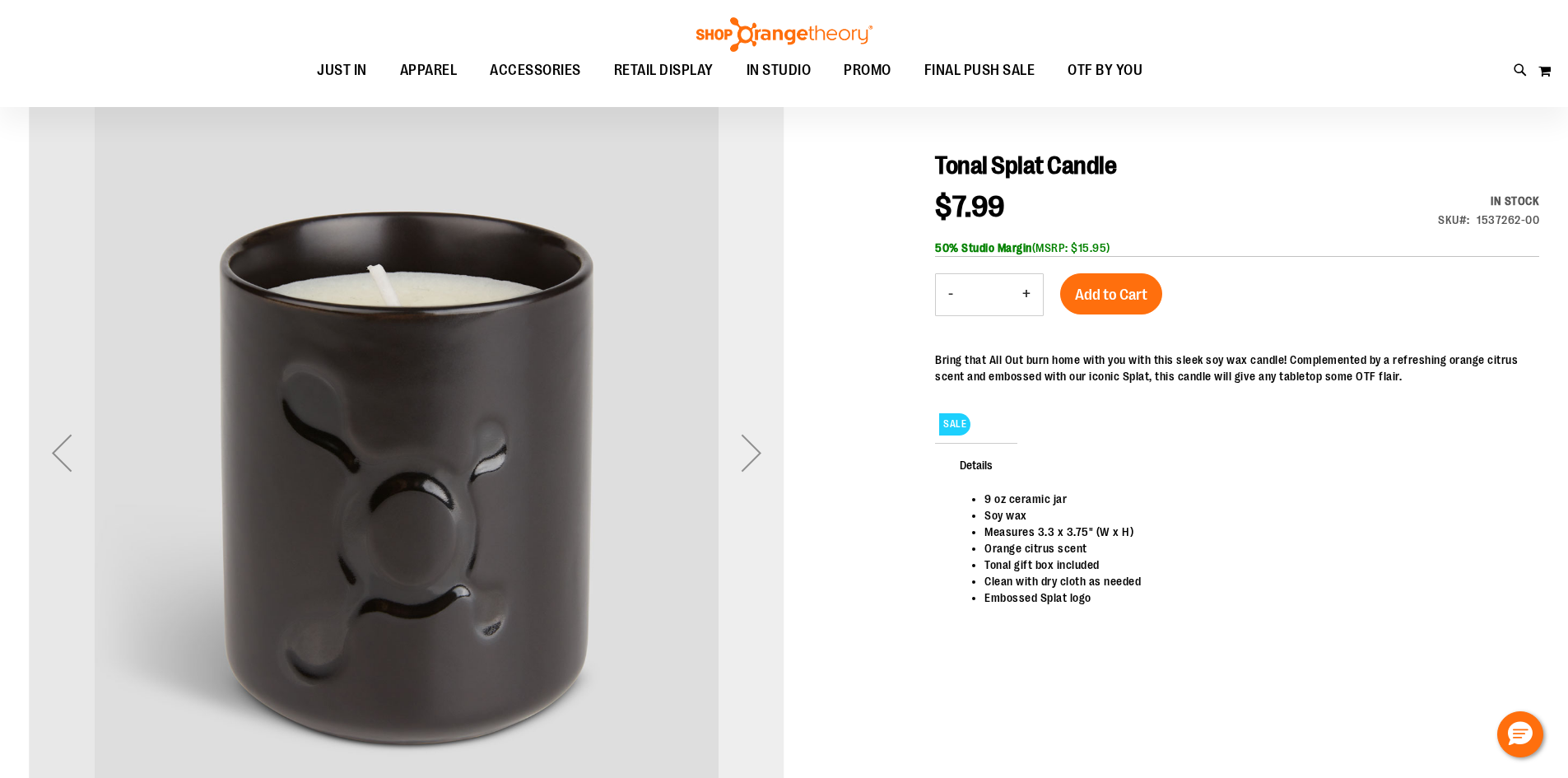
click at [757, 475] on div "Next" at bounding box center [751, 453] width 66 height 66
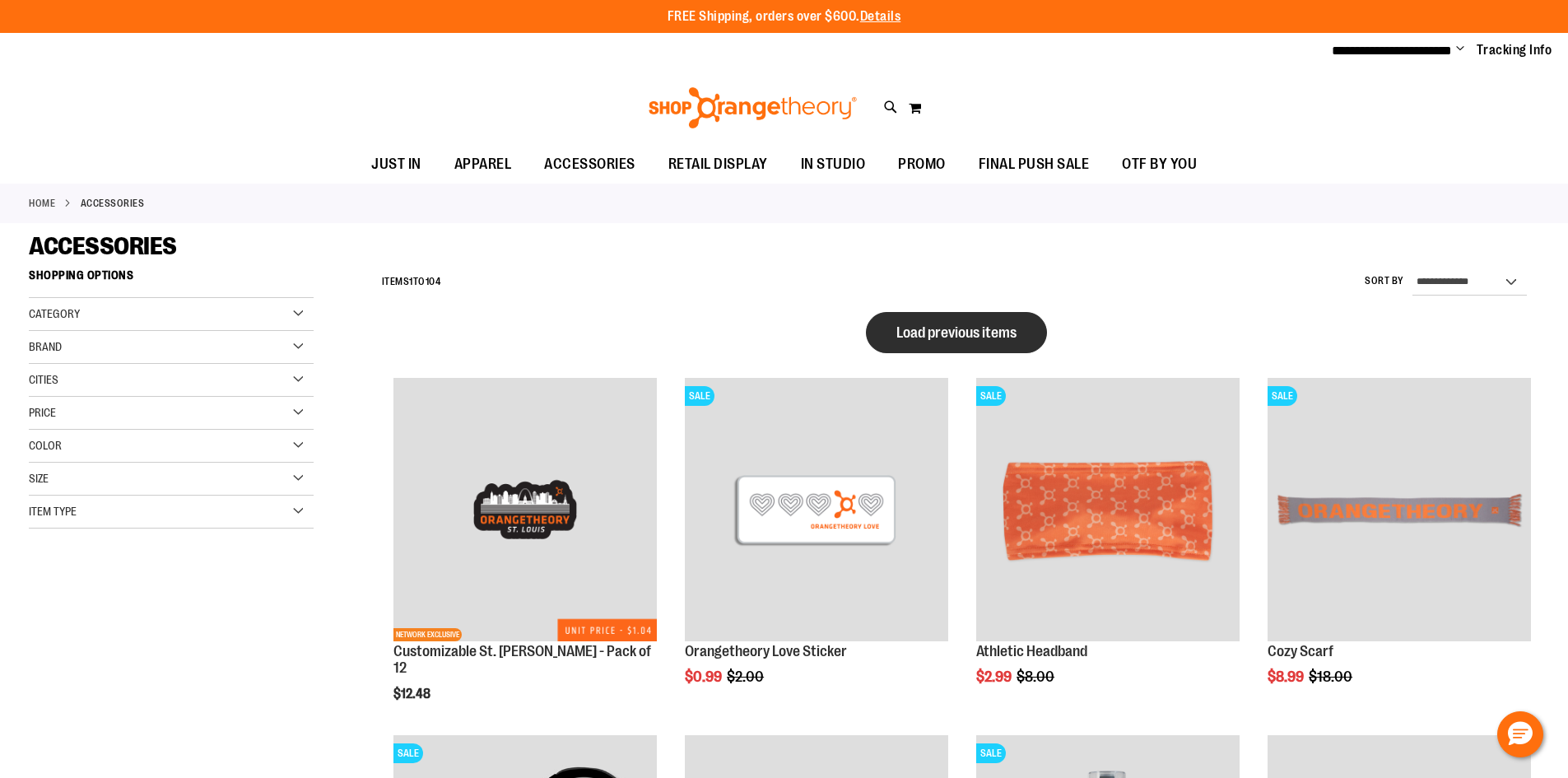
click at [869, 324] on button "Load previous items" at bounding box center [956, 333] width 181 height 41
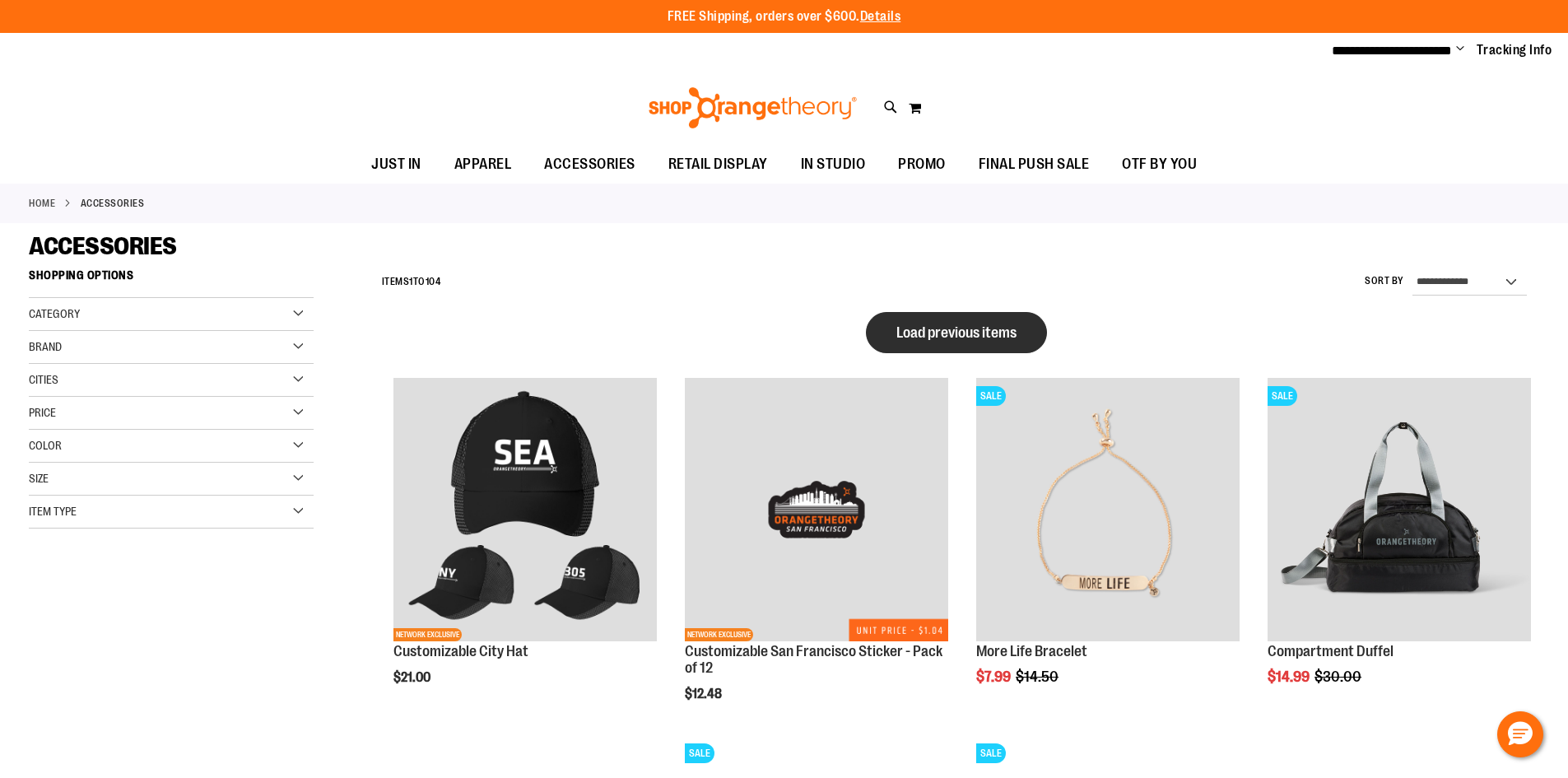
click at [947, 333] on span "Load previous items" at bounding box center [956, 333] width 120 height 17
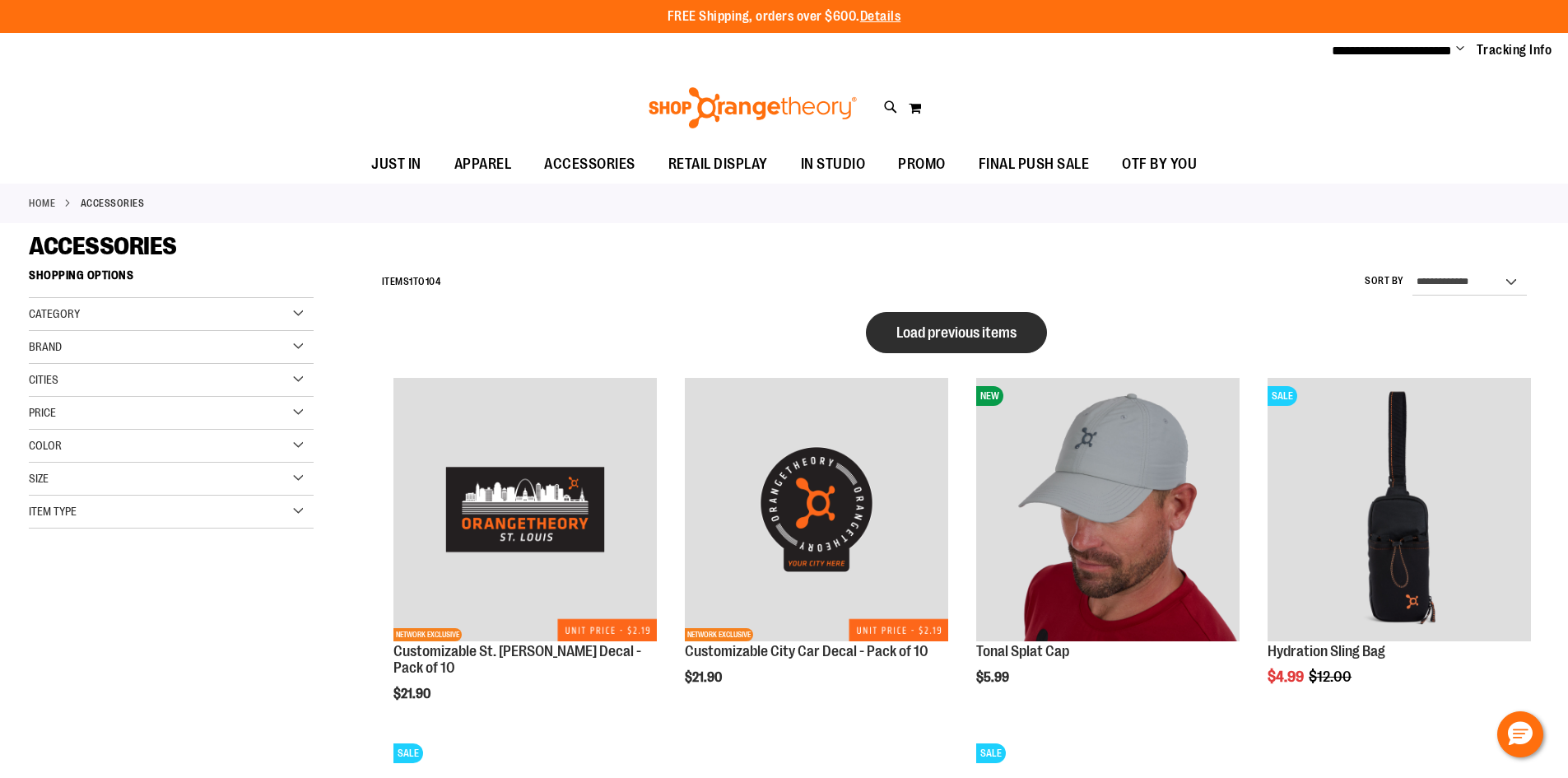
click at [961, 328] on span "Load previous items" at bounding box center [956, 333] width 120 height 17
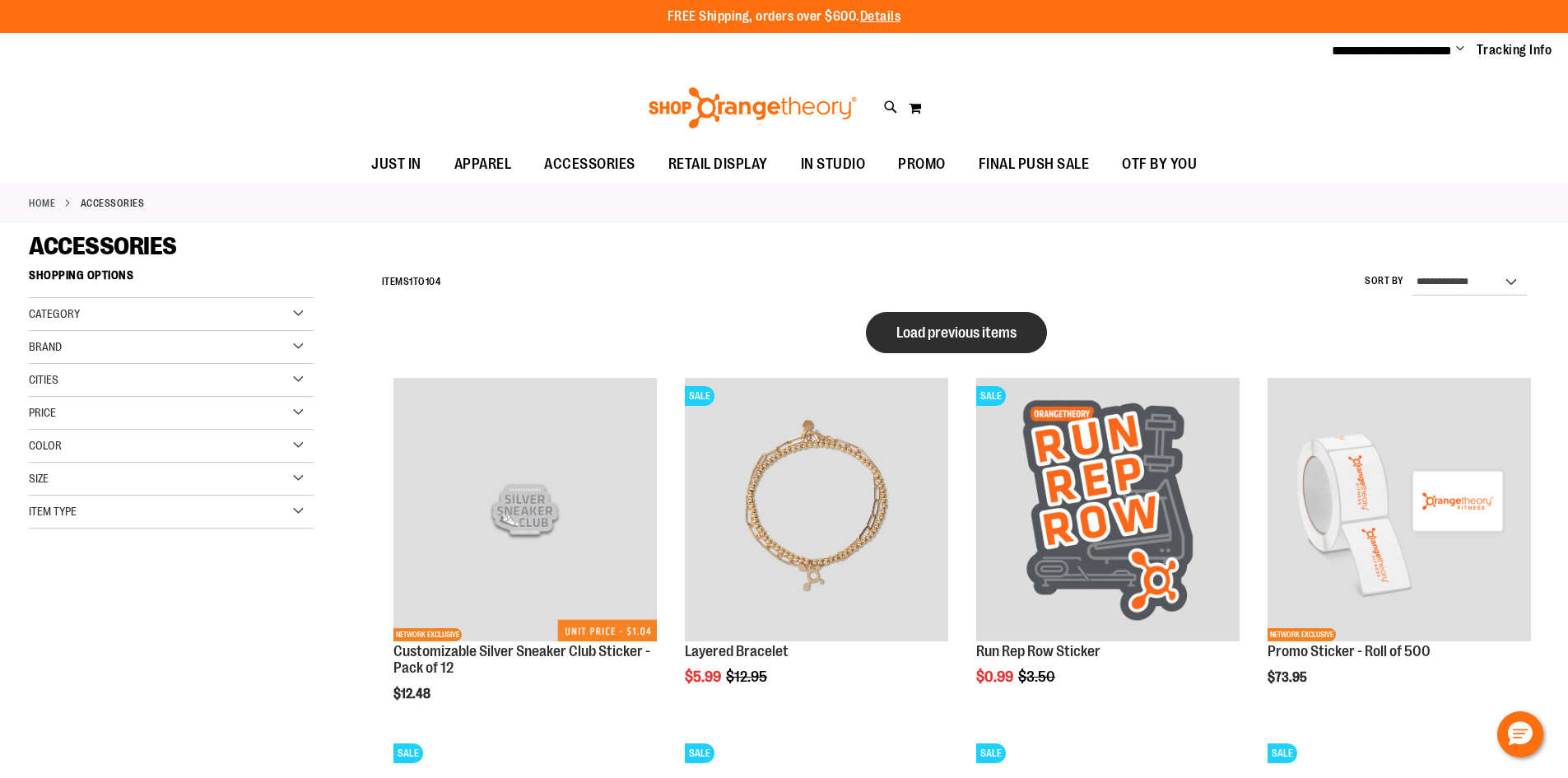
click at [932, 325] on span "Load previous items" at bounding box center [956, 333] width 120 height 17
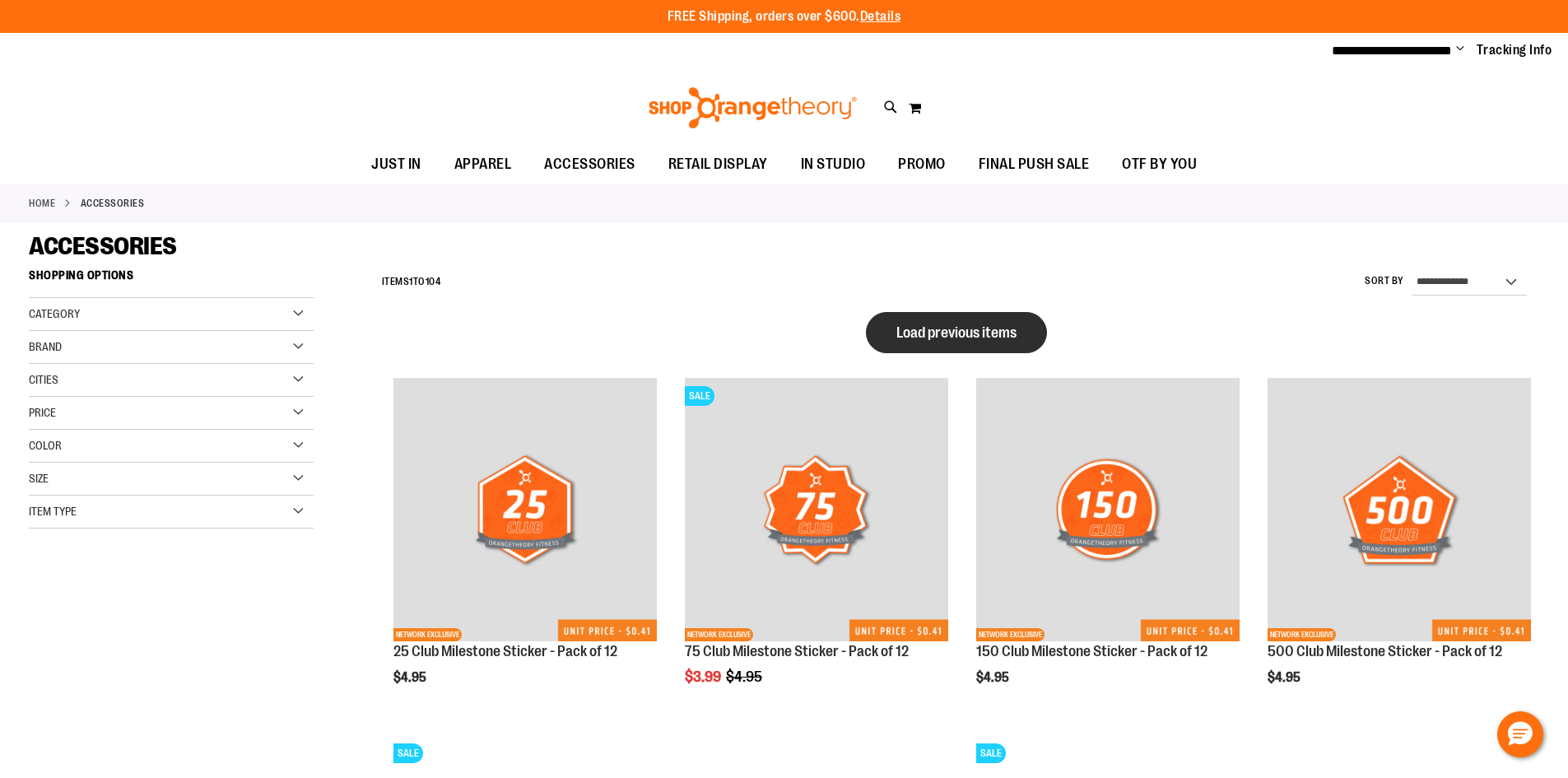
click at [955, 335] on span "Load previous items" at bounding box center [956, 333] width 120 height 17
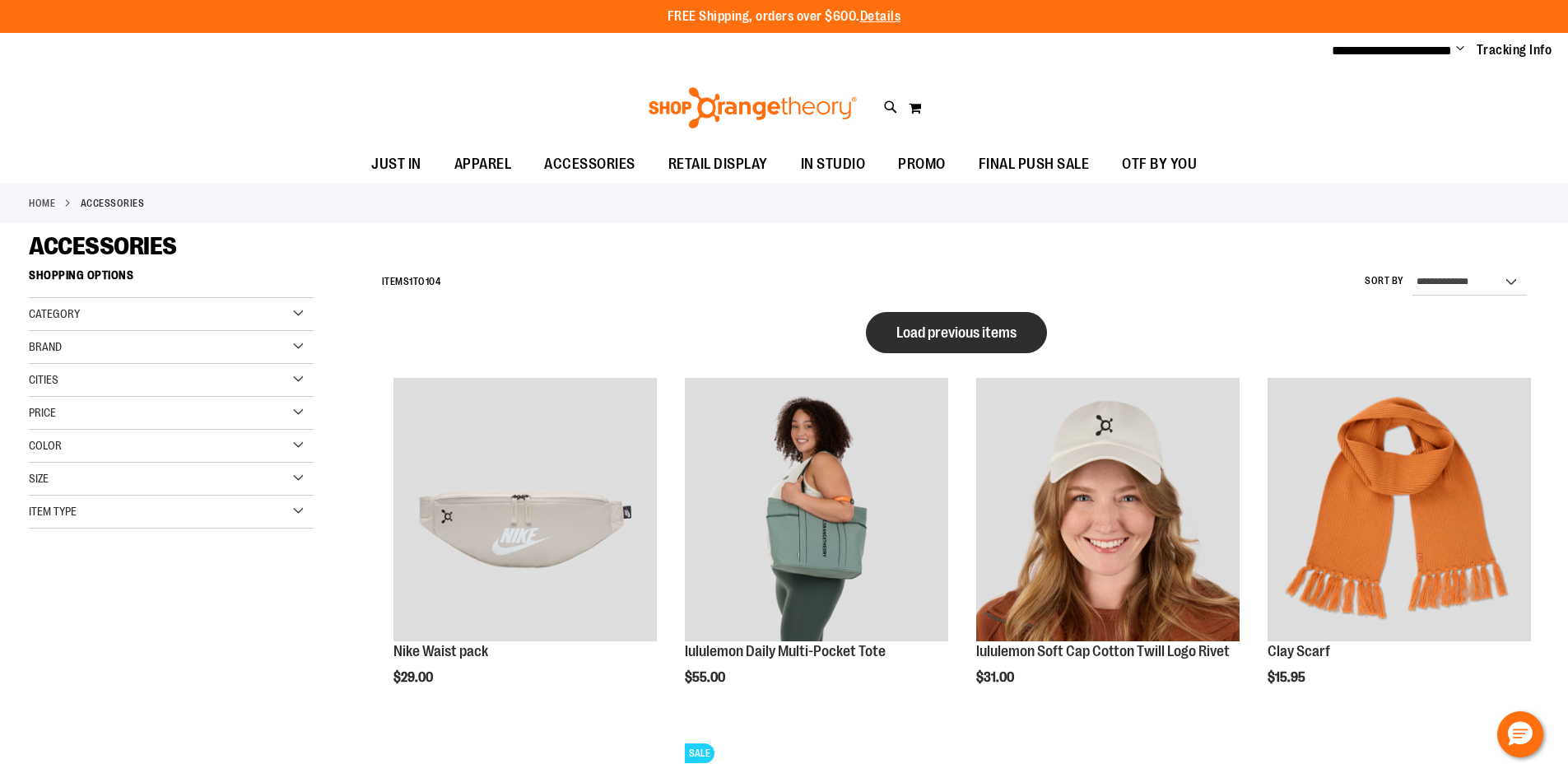
click at [943, 327] on span "Load previous items" at bounding box center [956, 333] width 120 height 17
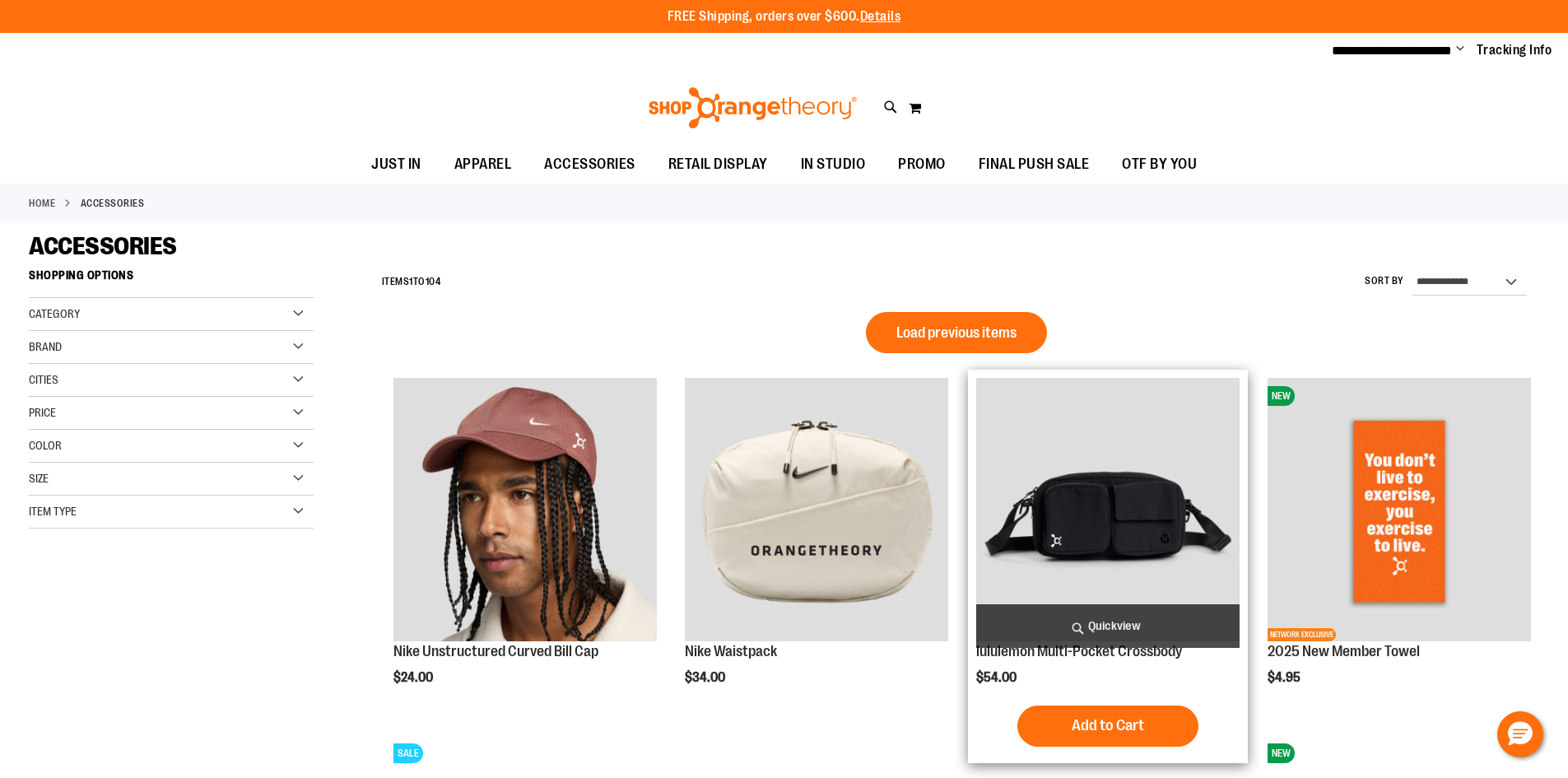
click at [1173, 519] on img "product" at bounding box center [1107, 509] width 263 height 263
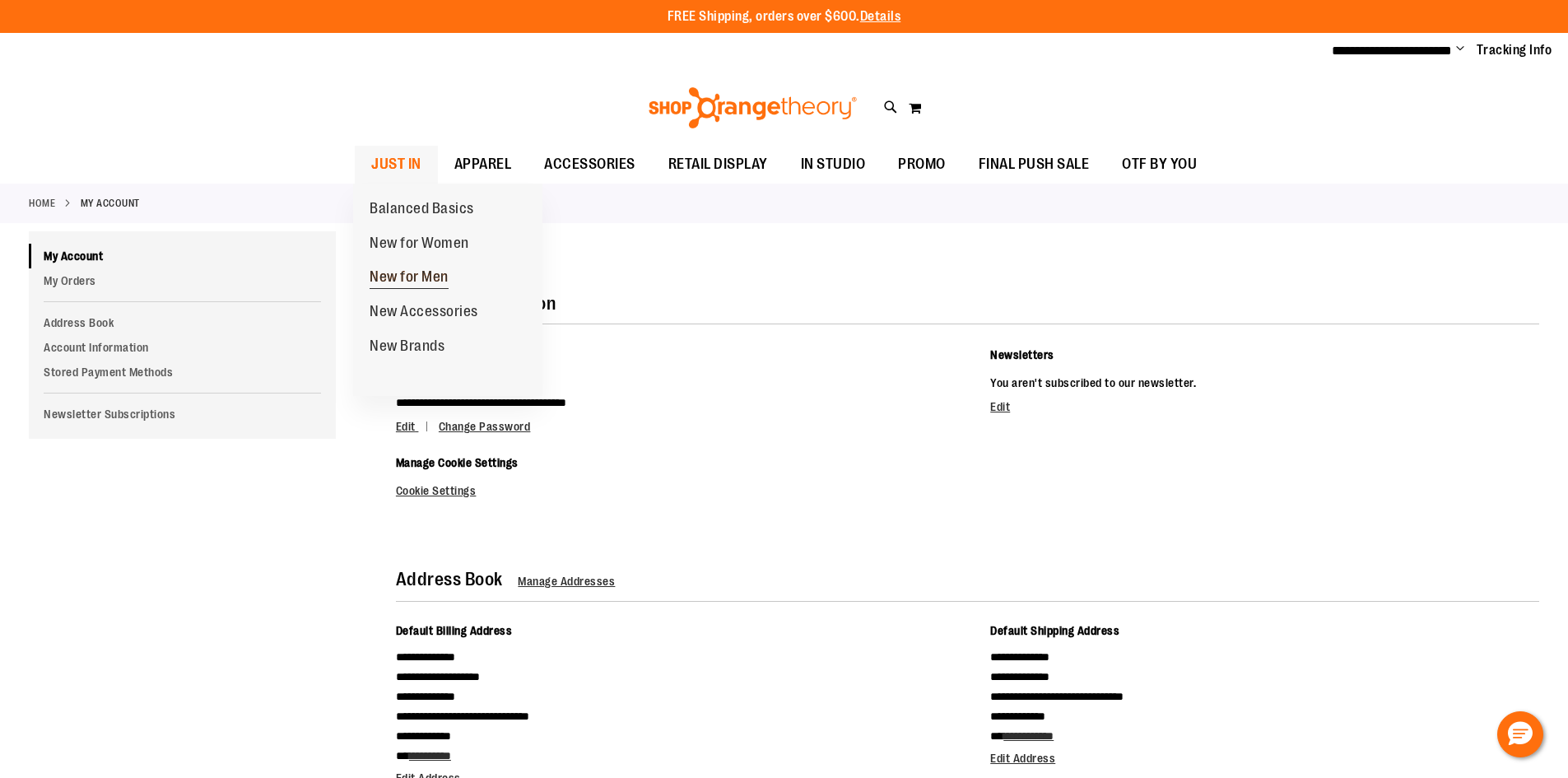
click at [404, 279] on span "New for Men" at bounding box center [409, 279] width 79 height 20
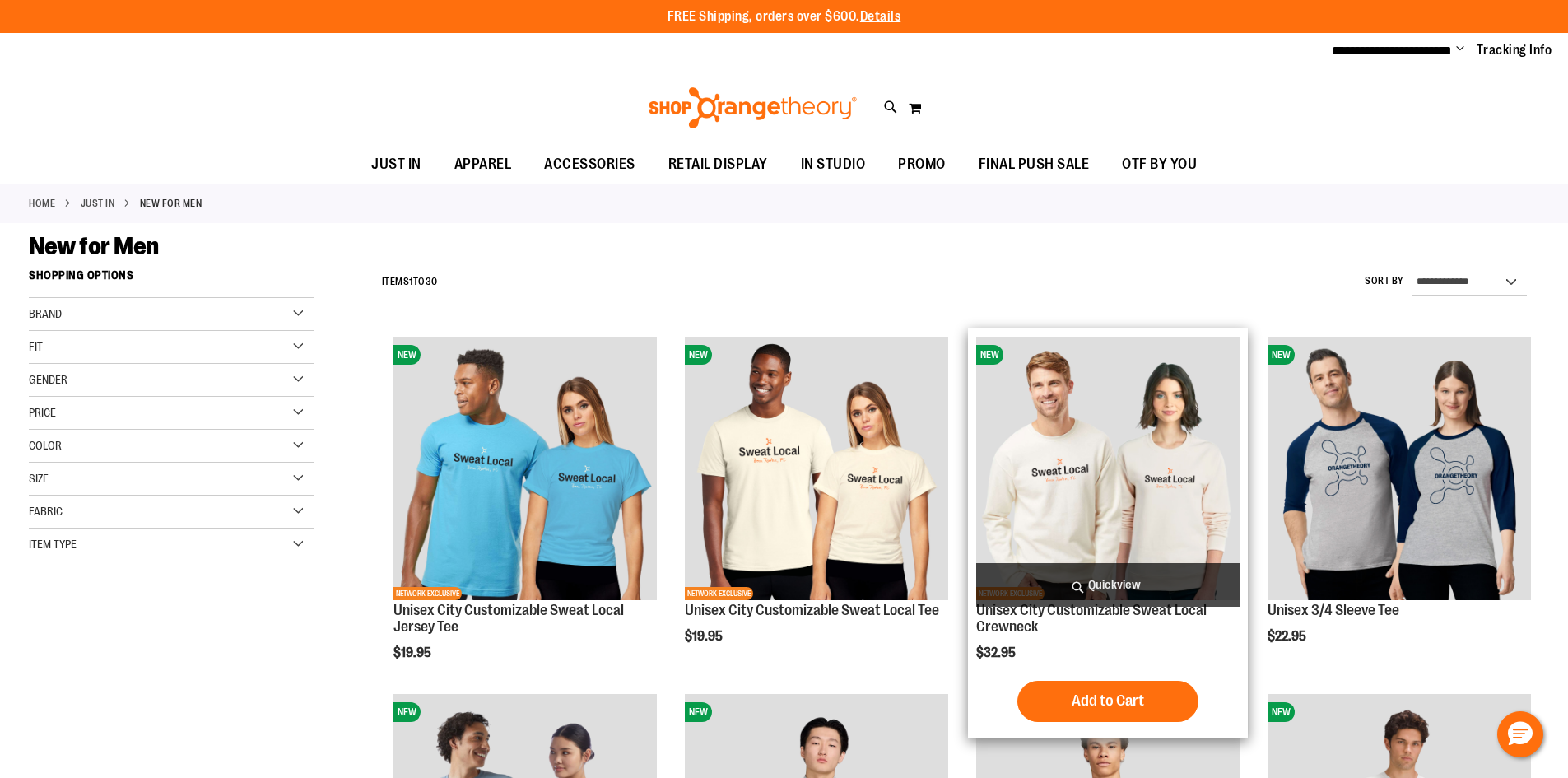
click at [1048, 437] on img "product" at bounding box center [1107, 468] width 263 height 263
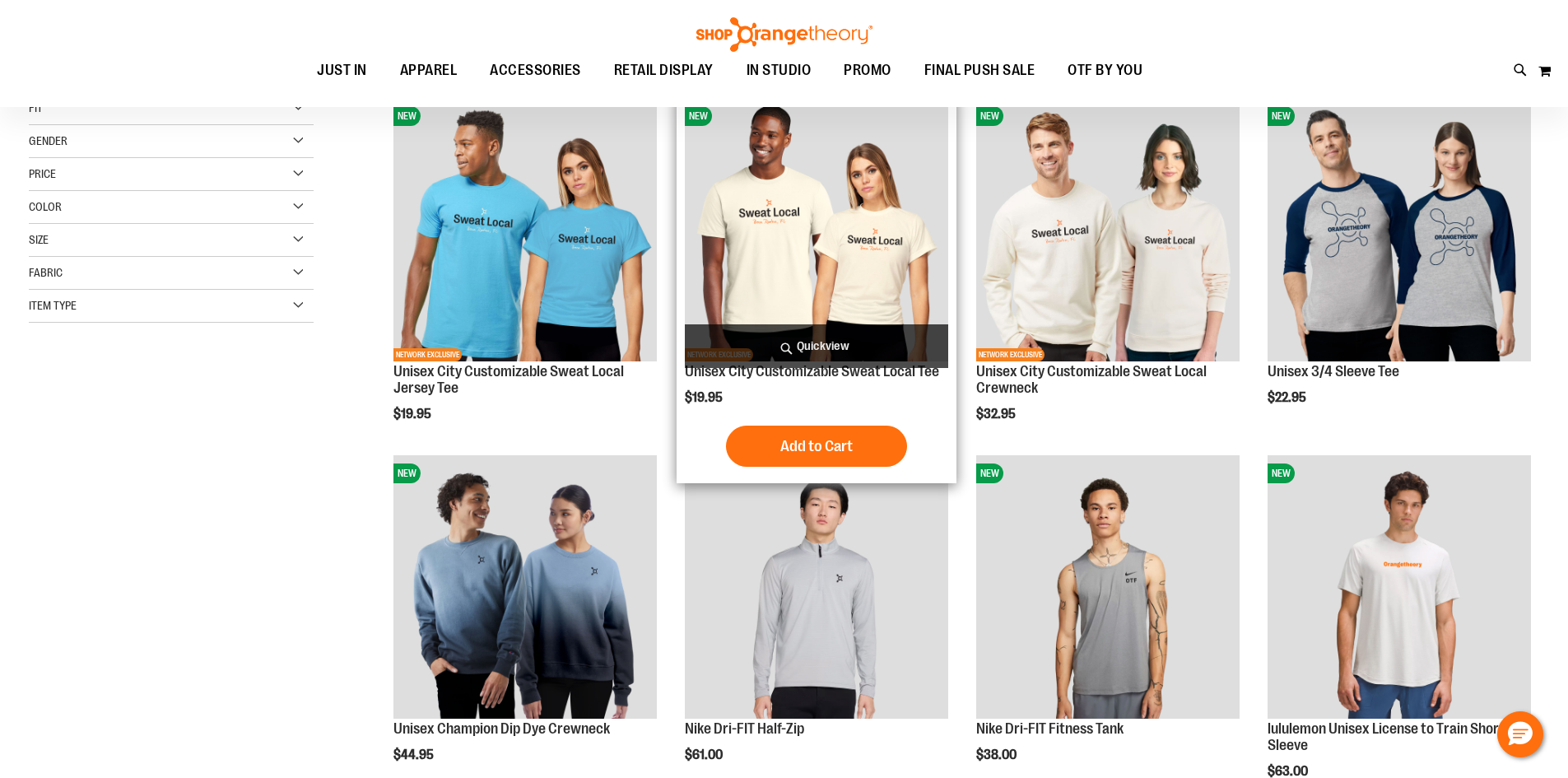
scroll to position [246, 0]
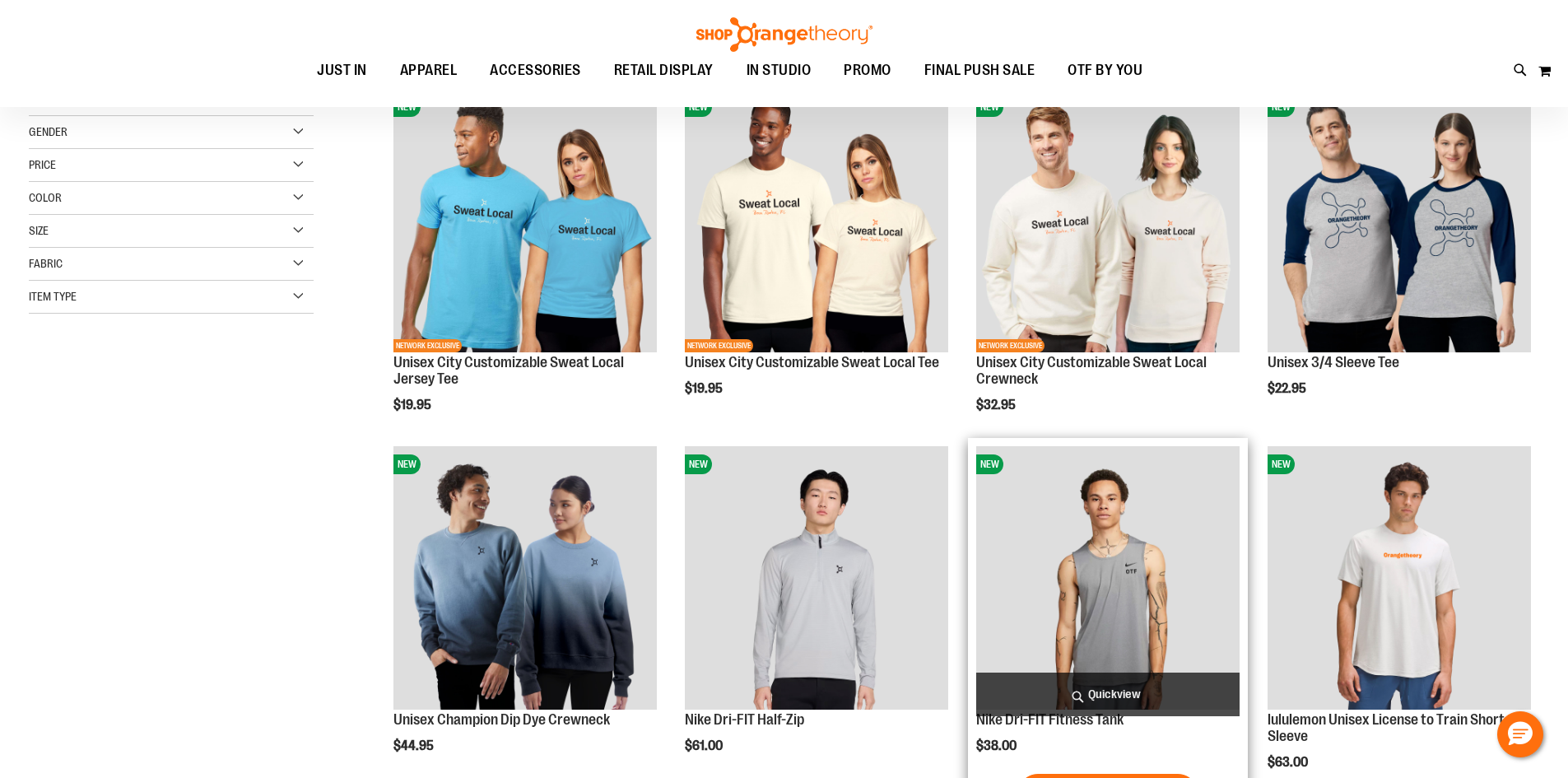
click at [1100, 573] on img "product" at bounding box center [1107, 577] width 263 height 263
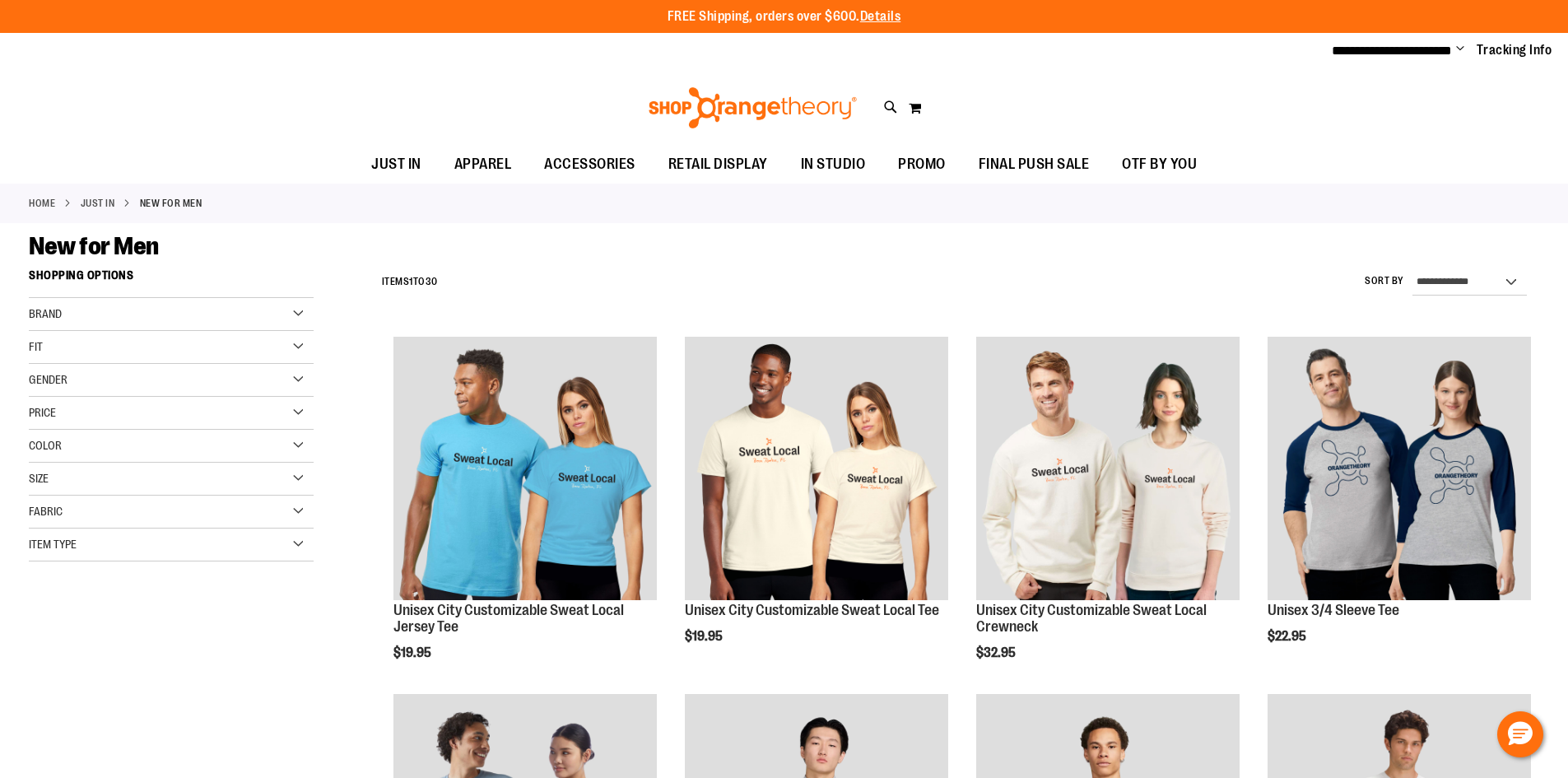
scroll to position [247, 0]
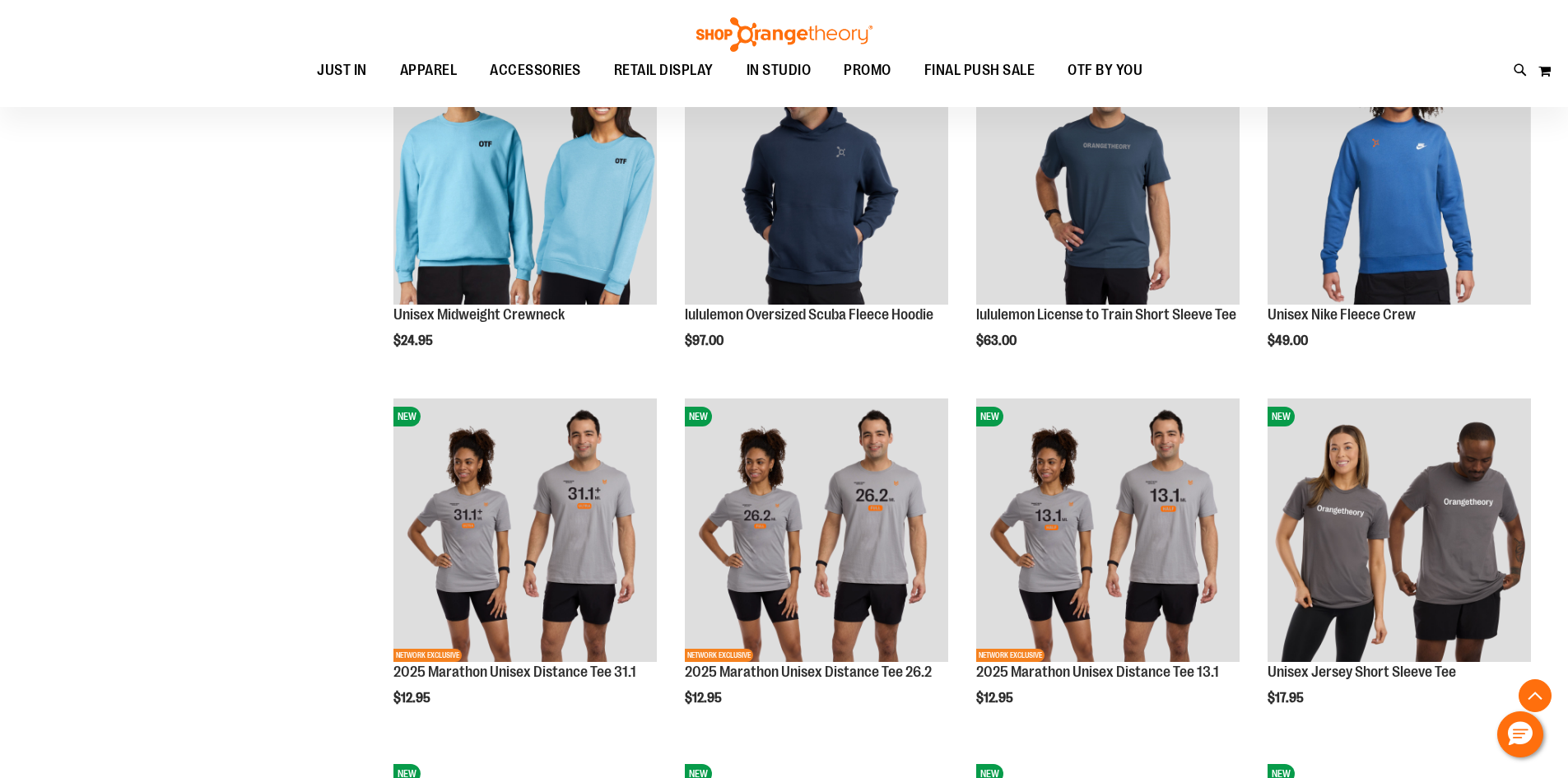
scroll to position [1399, 0]
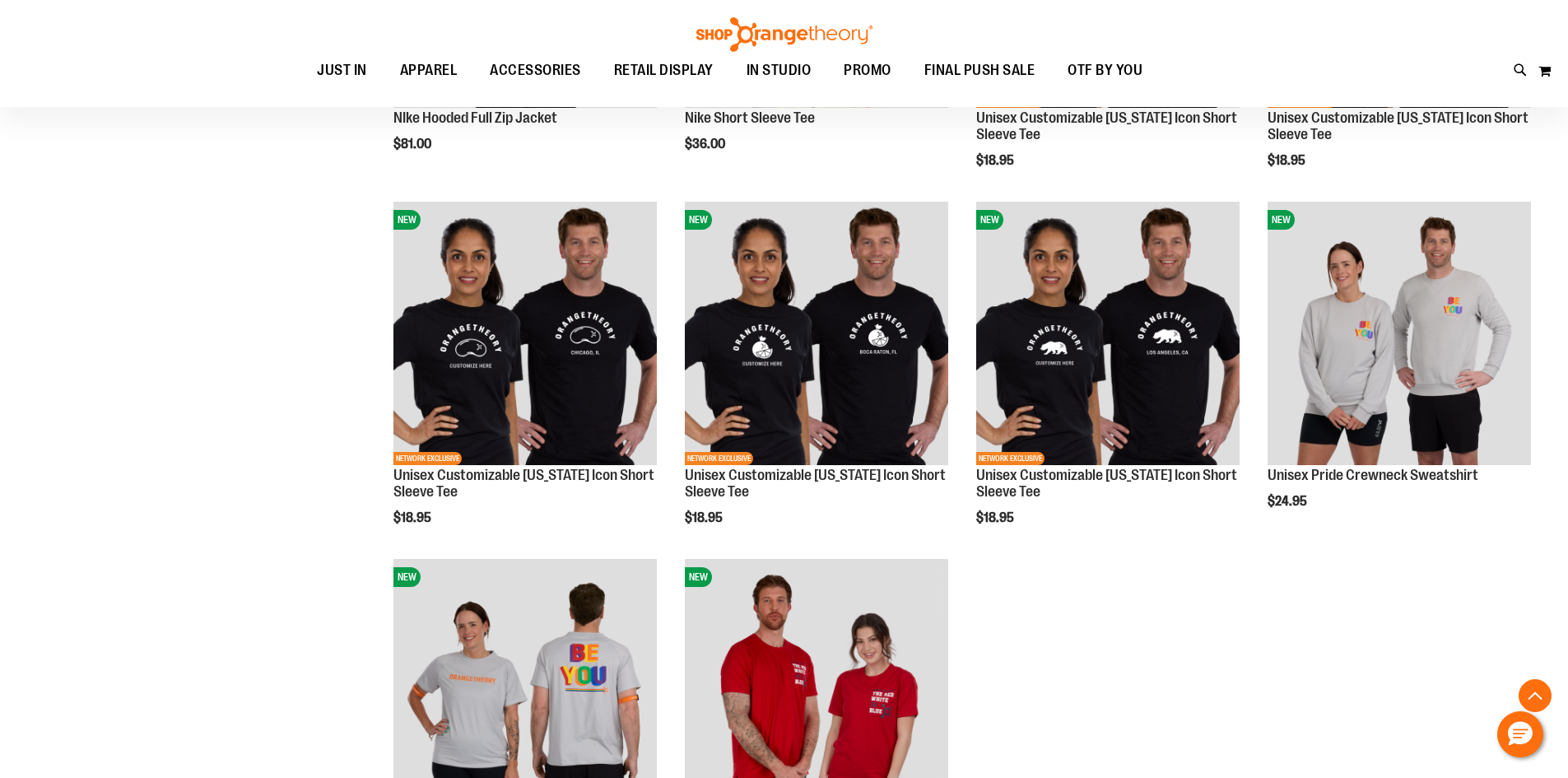
scroll to position [2304, 0]
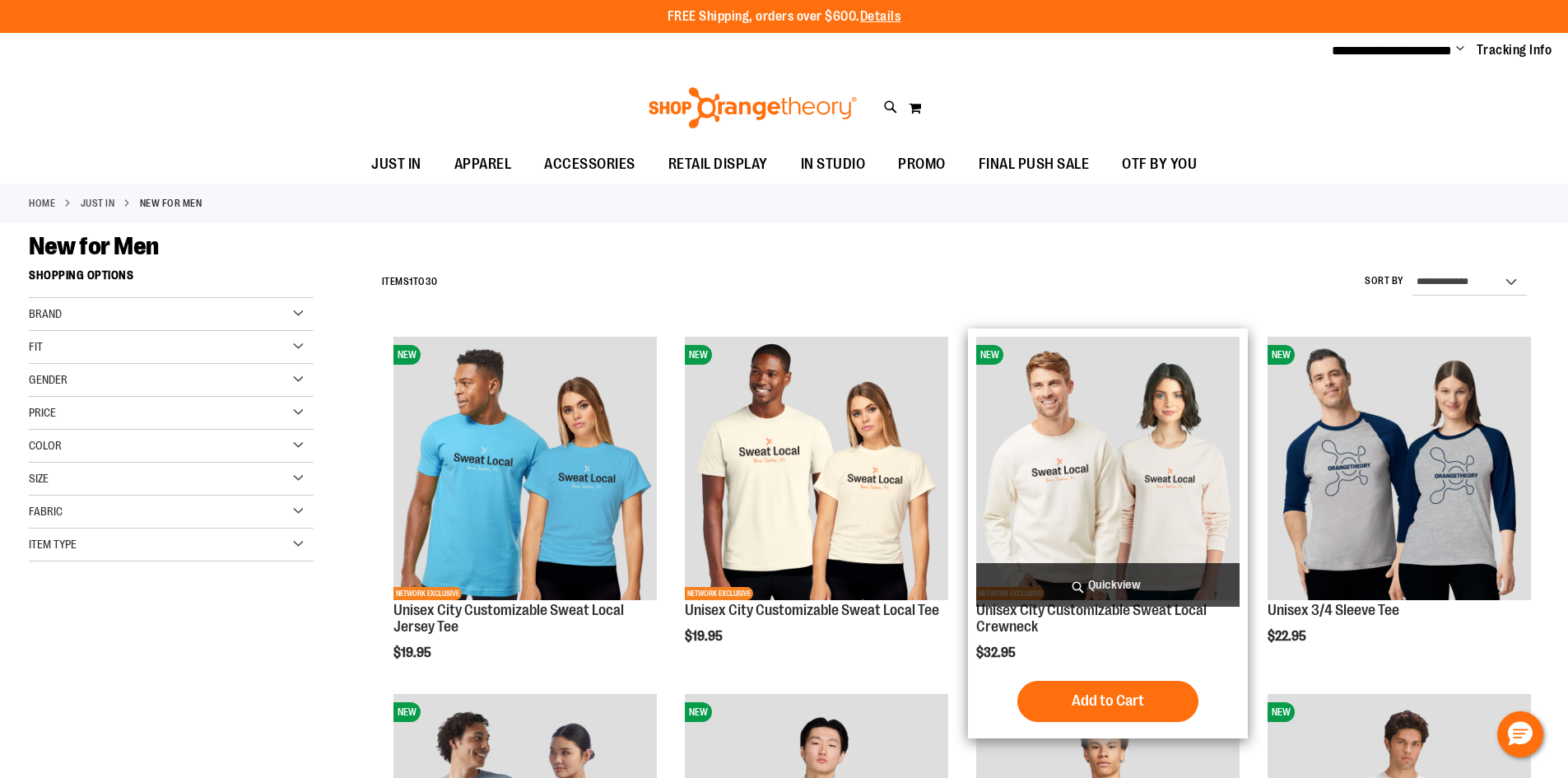
click at [1080, 443] on img "product" at bounding box center [1107, 468] width 263 height 263
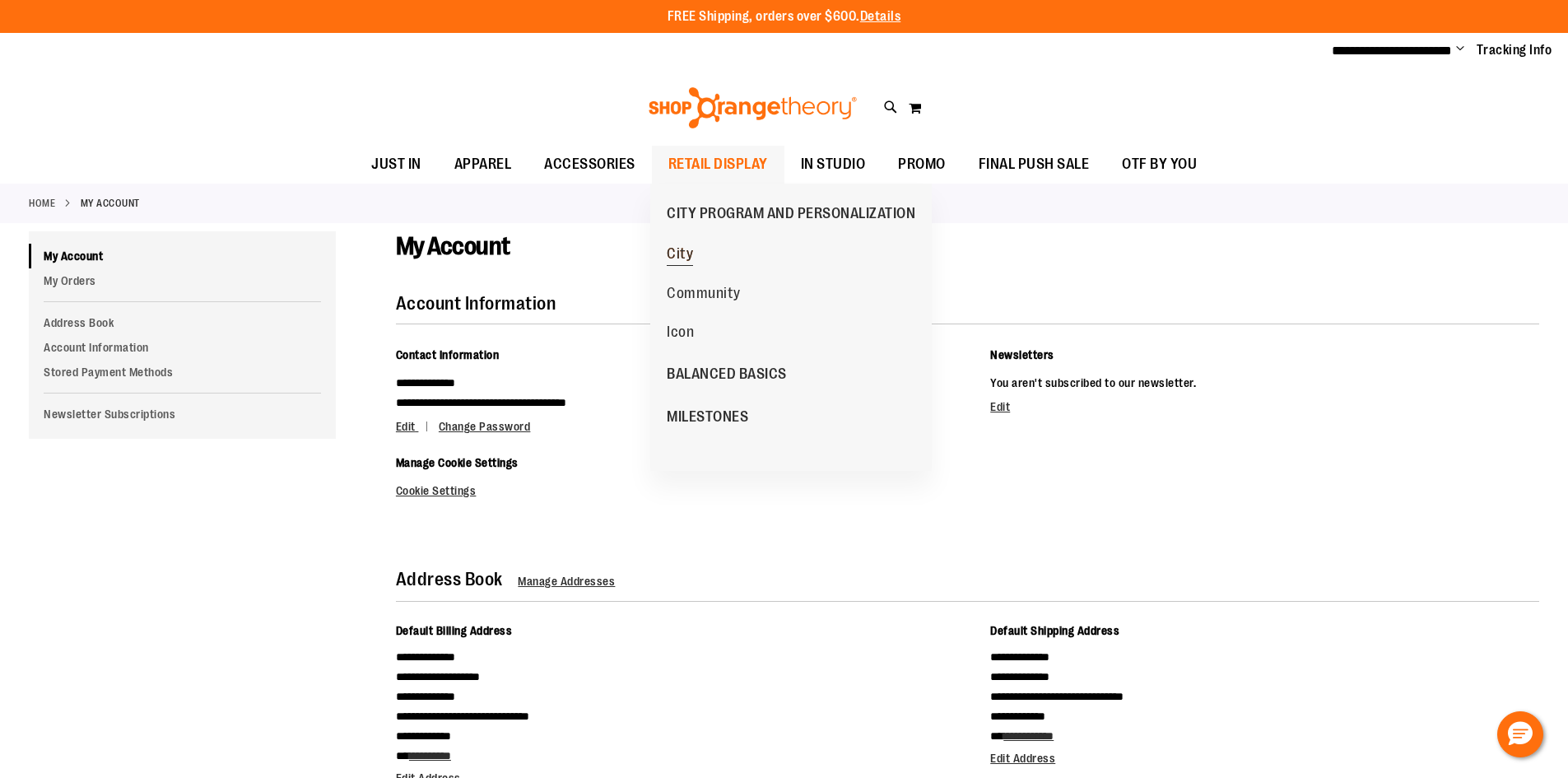
click at [681, 255] on span "City" at bounding box center [679, 256] width 26 height 20
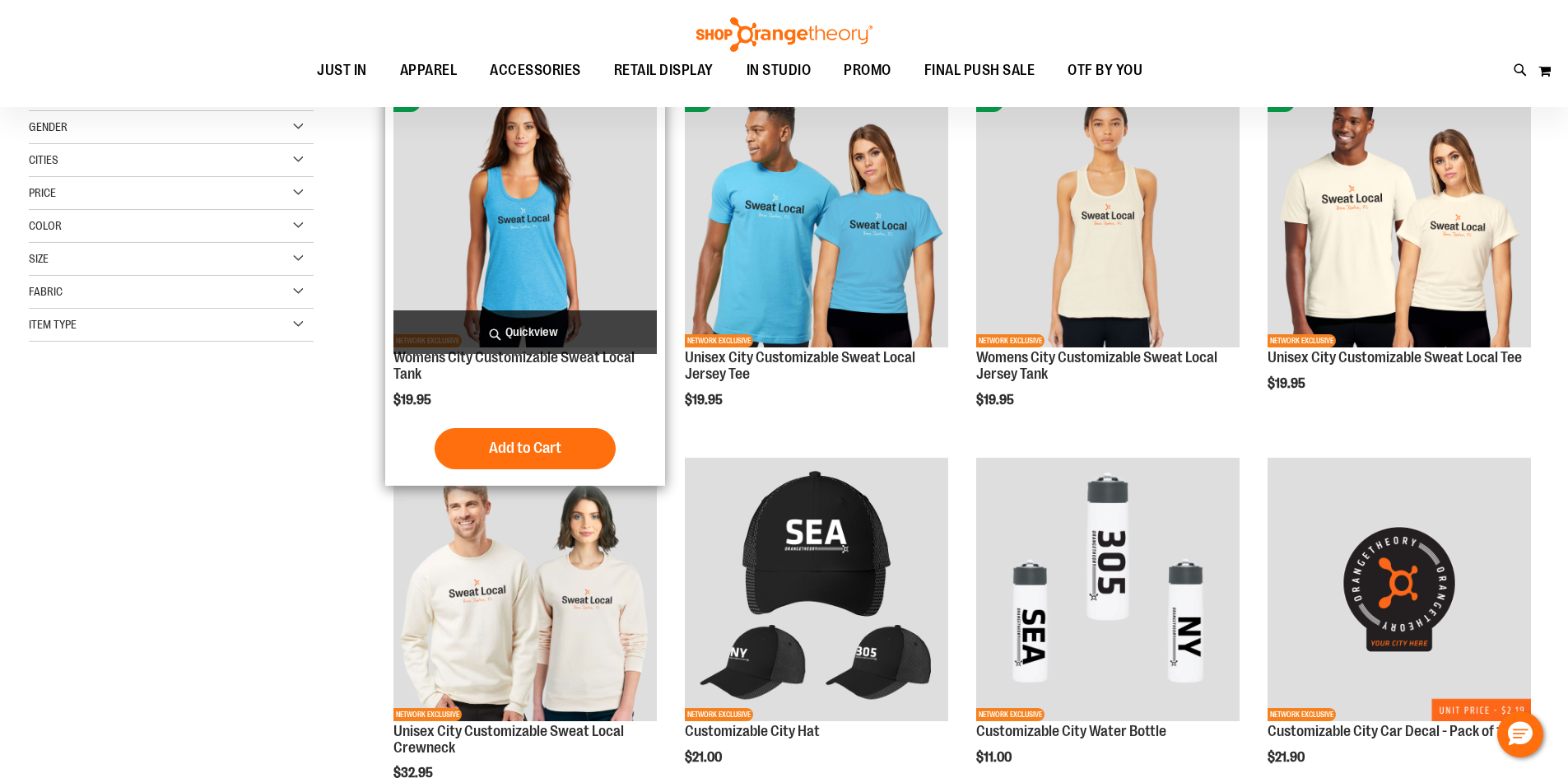
scroll to position [328, 0]
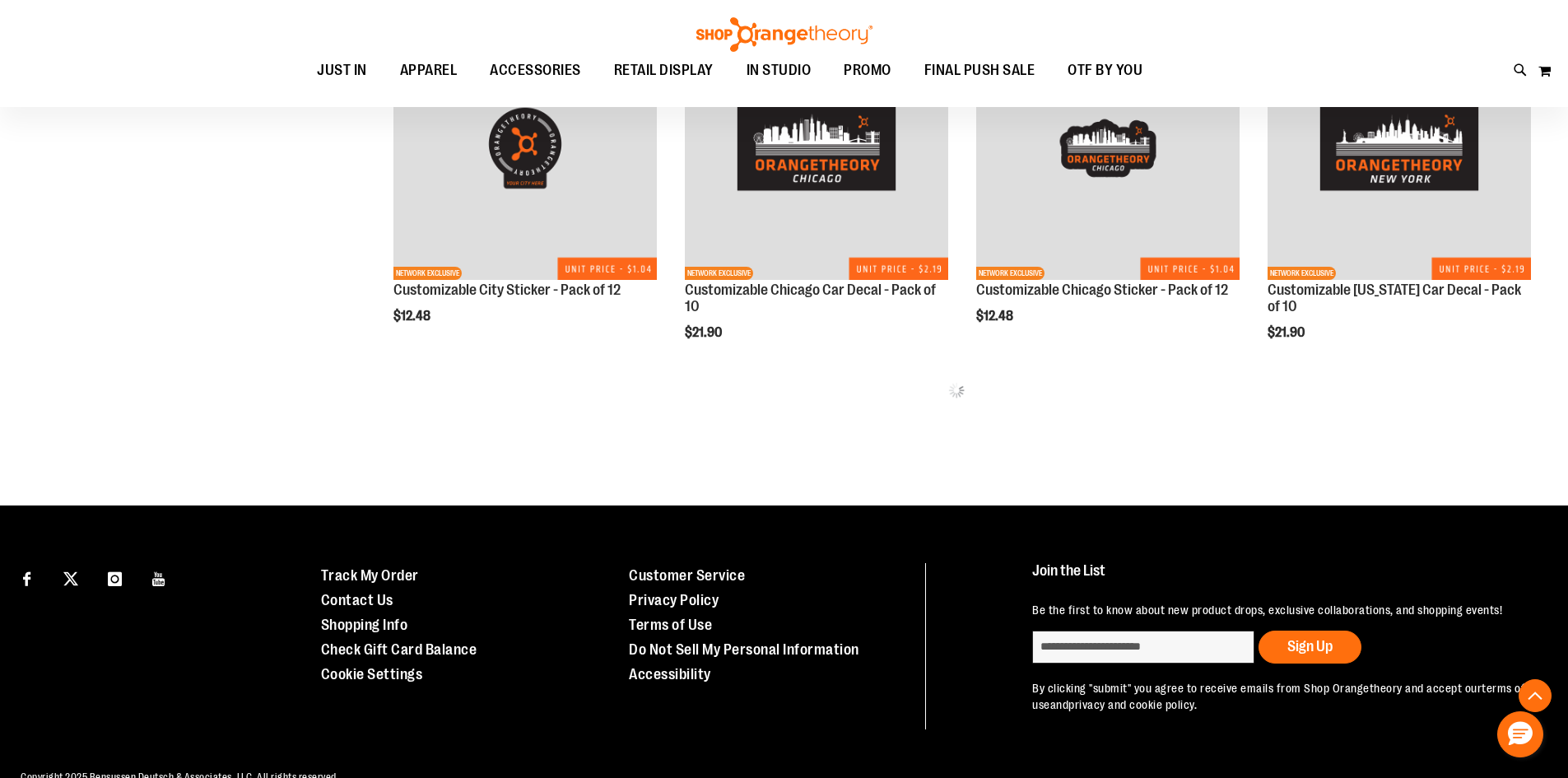
scroll to position [1070, 0]
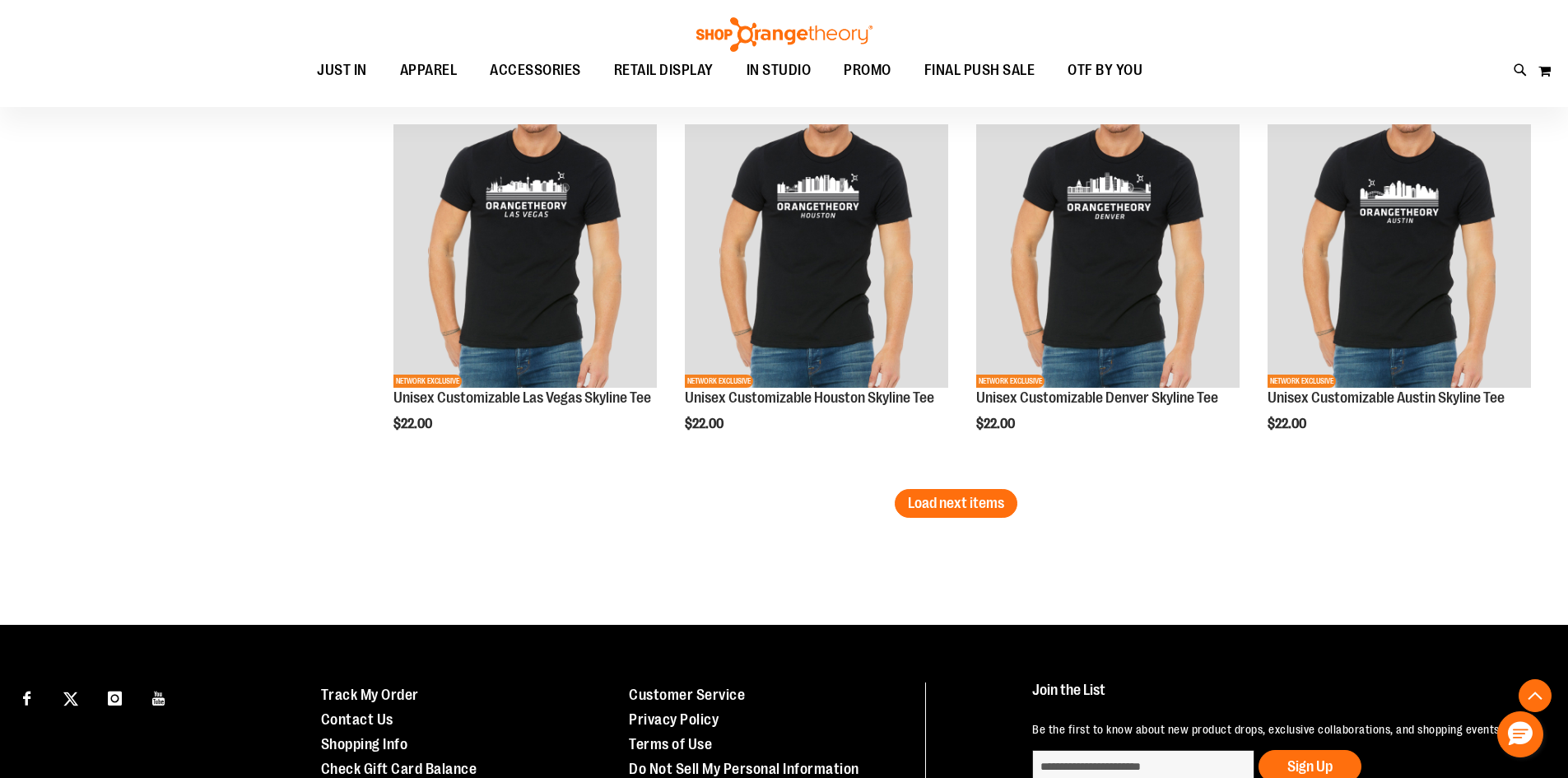
scroll to position [3209, 0]
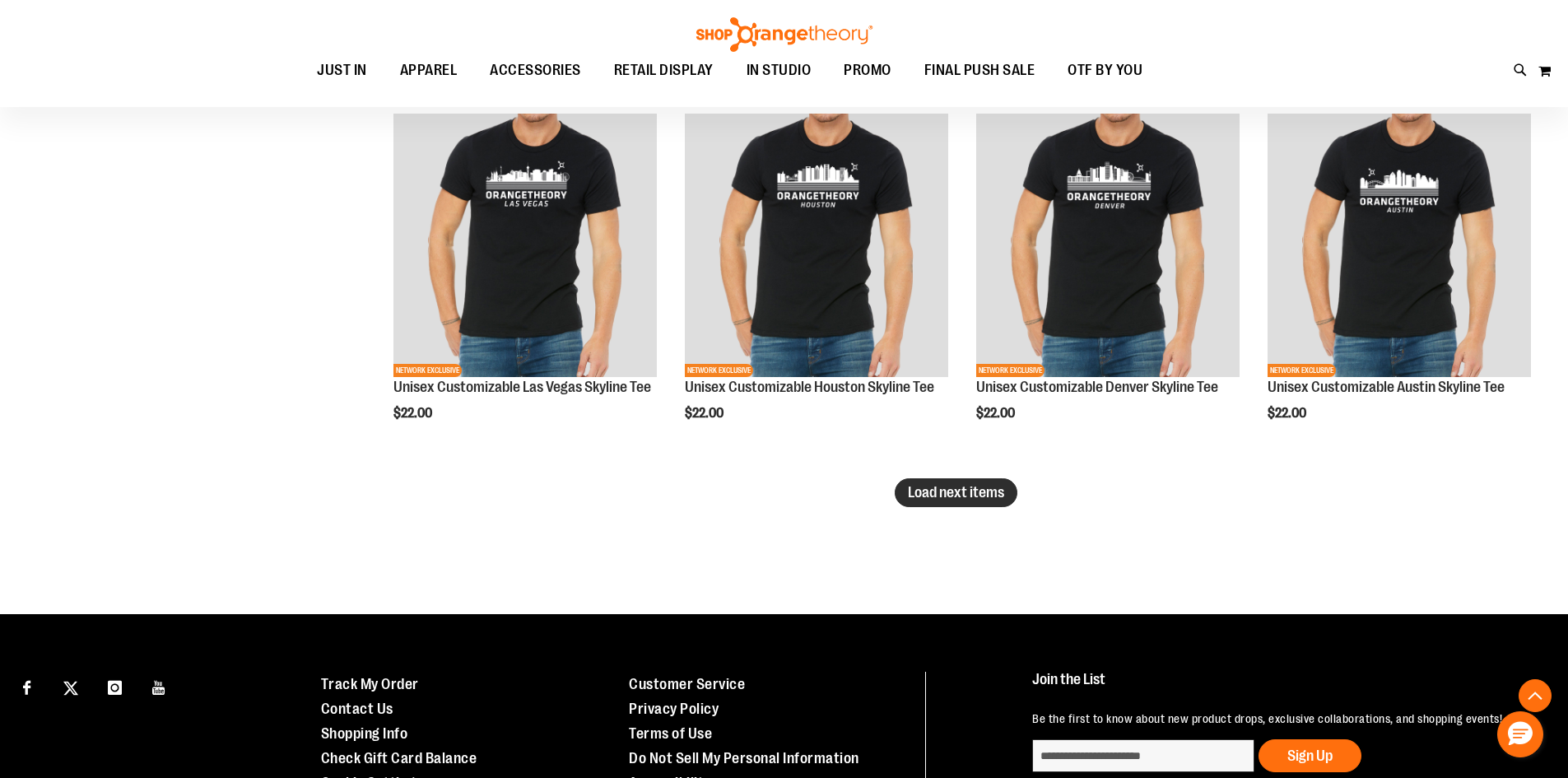
click at [952, 500] on span "Load next items" at bounding box center [956, 493] width 97 height 17
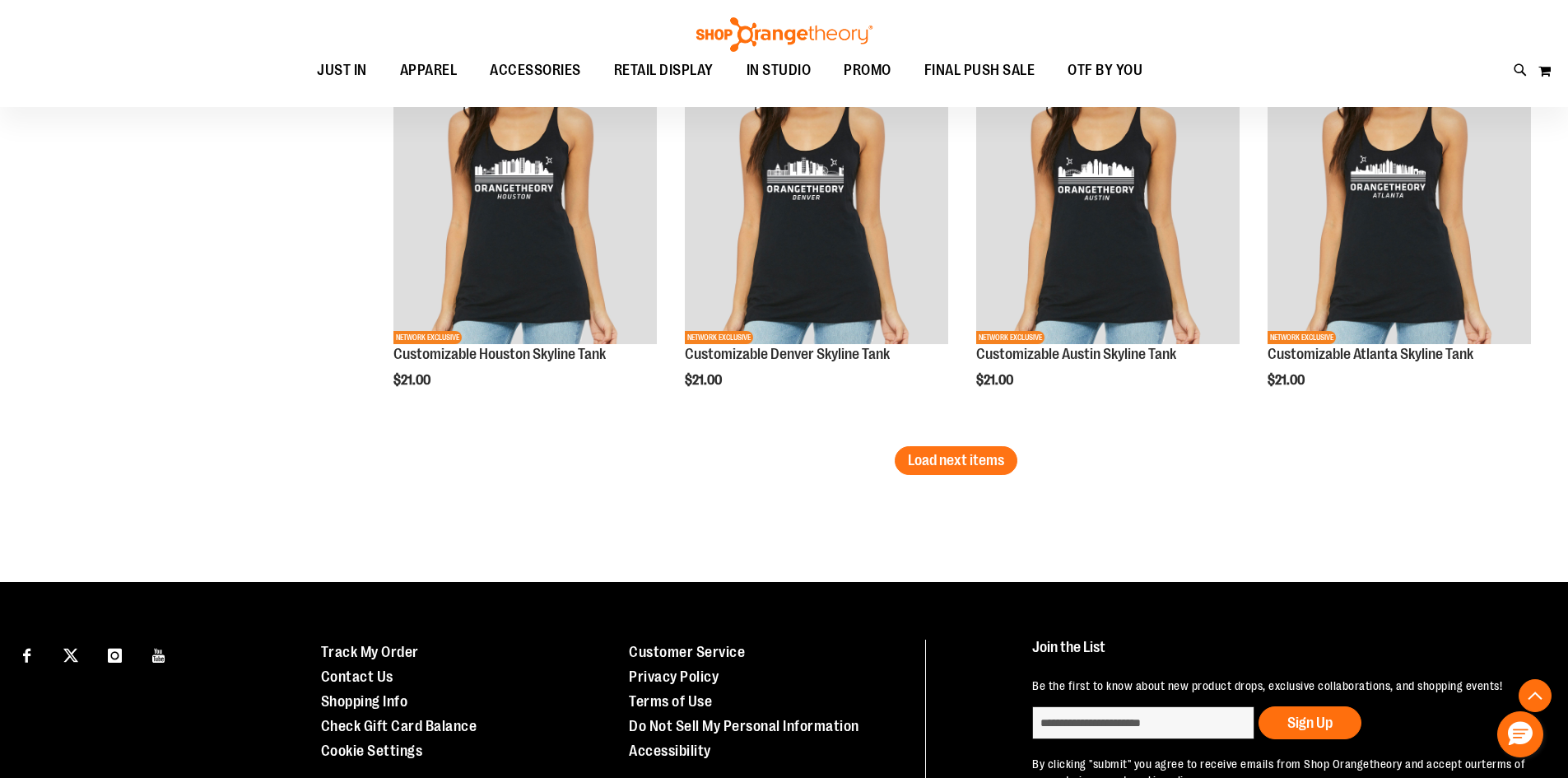
scroll to position [4473, 0]
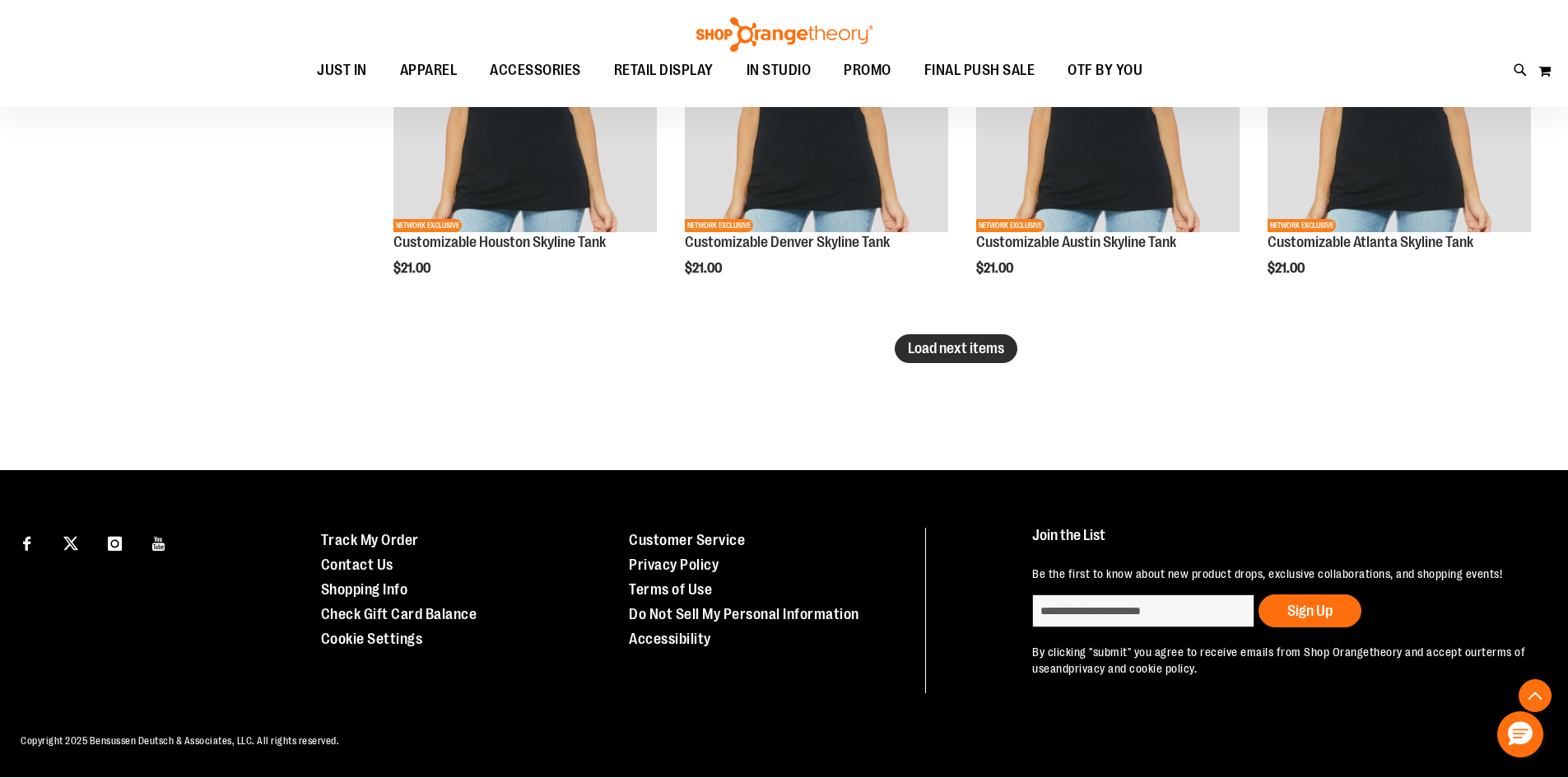
click at [963, 353] on span "Load next items" at bounding box center [956, 349] width 97 height 17
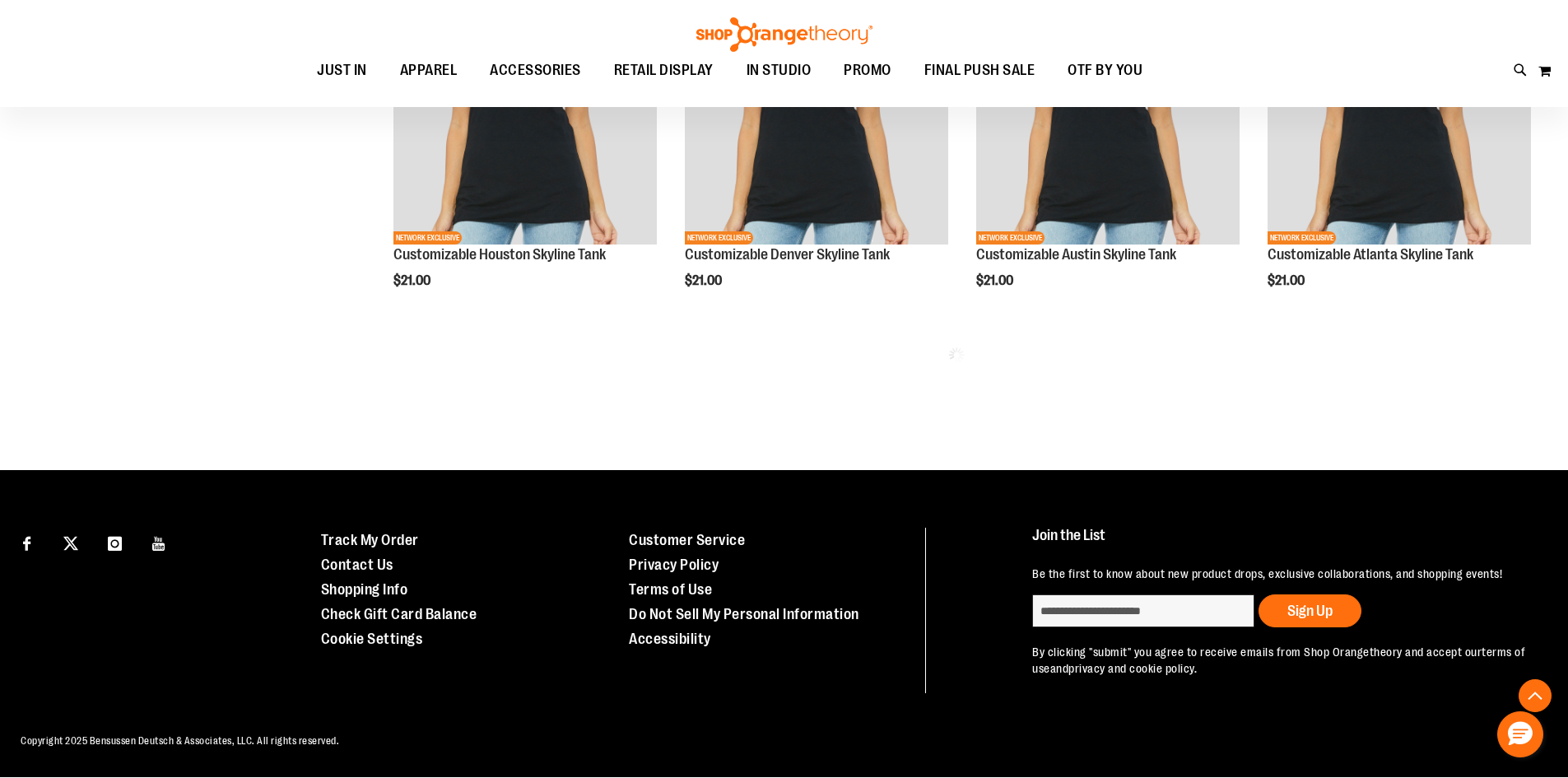
scroll to position [4461, 0]
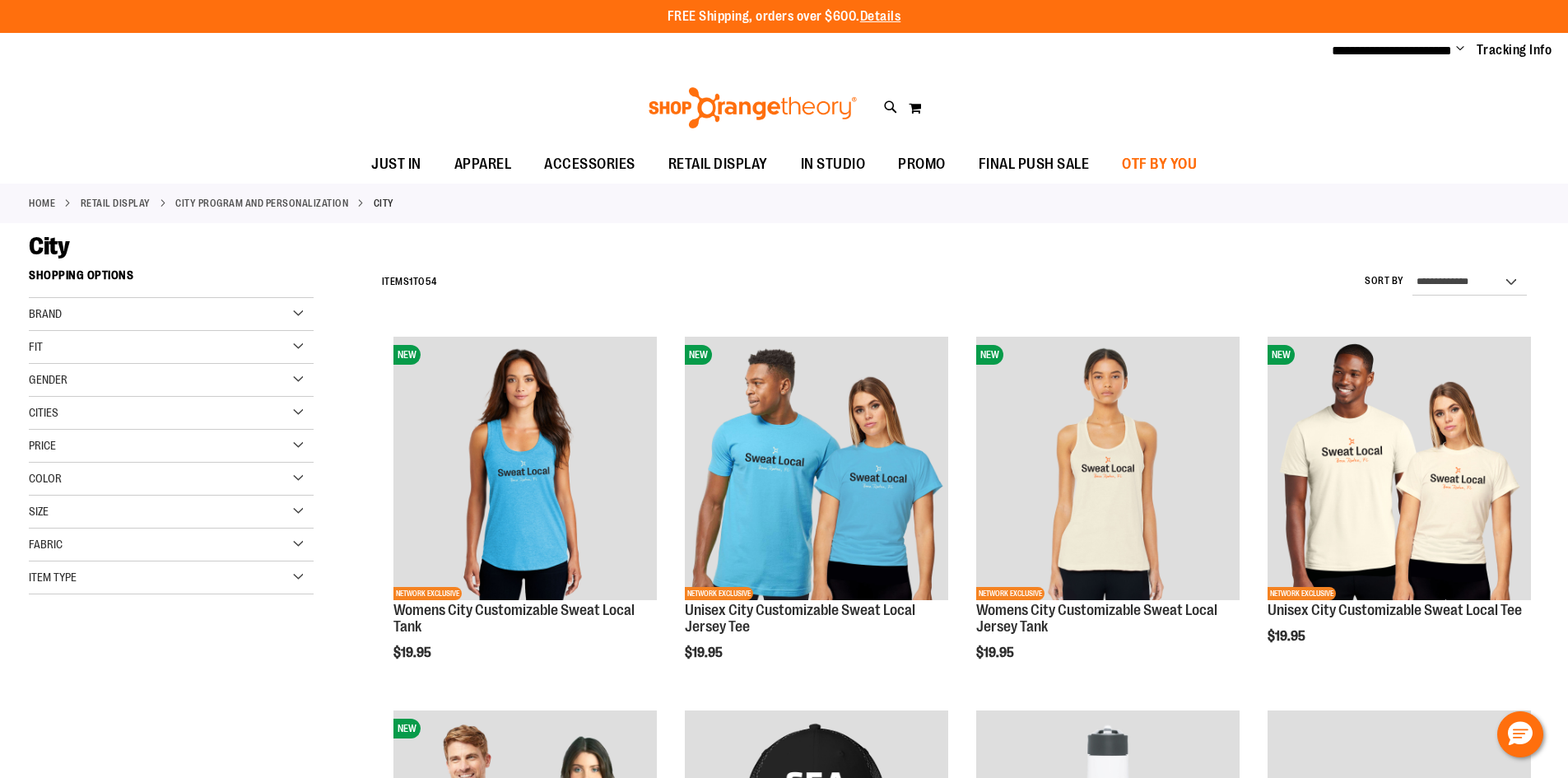
click at [1177, 158] on span "OTF BY YOU" at bounding box center [1159, 165] width 75 height 37
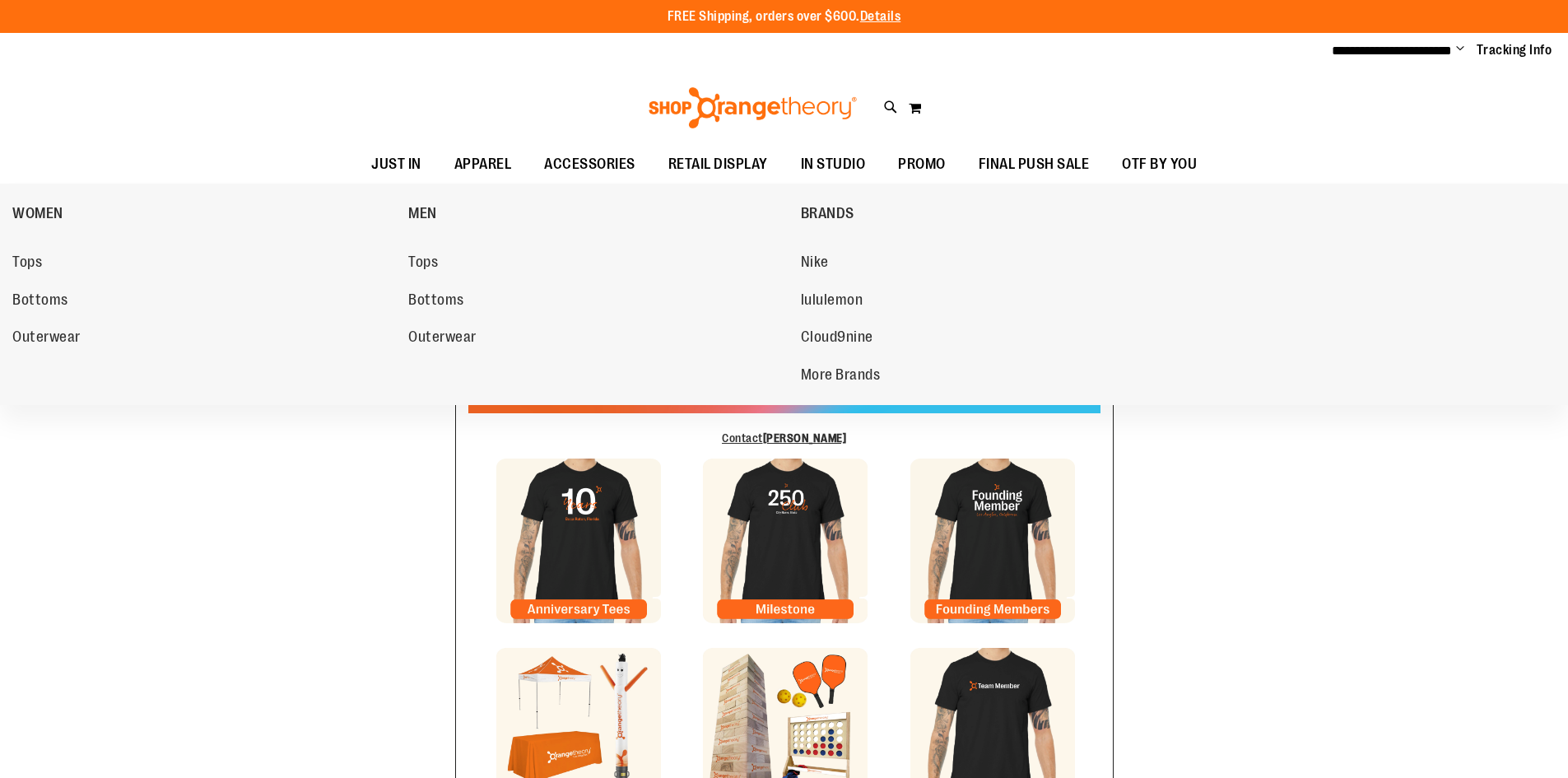
type input "*******"
type input "******"
type input "**********"
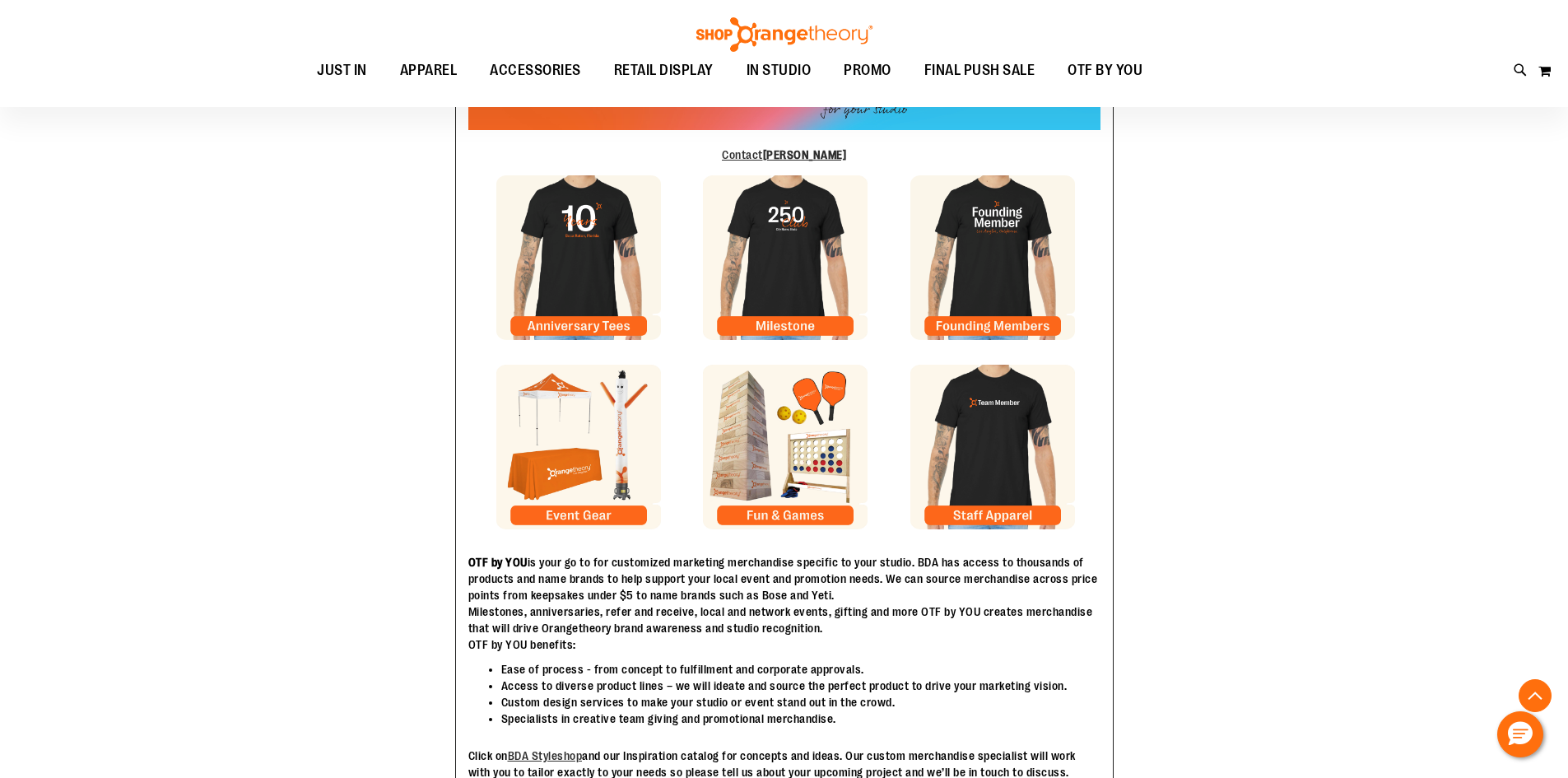
scroll to position [328, 0]
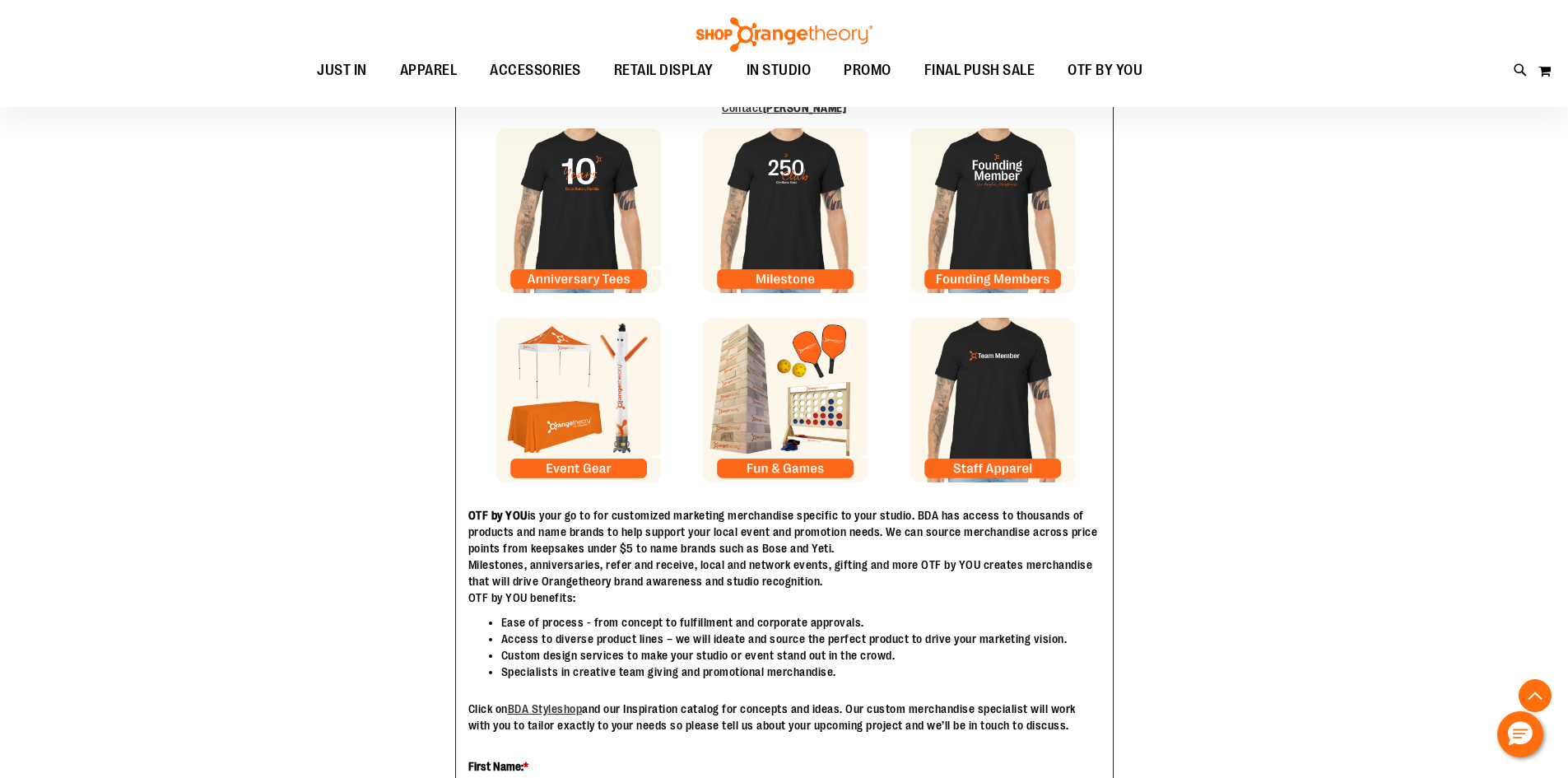
click at [813, 363] on img at bounding box center [784, 400] width 165 height 165
